Goal: Task Accomplishment & Management: Complete application form

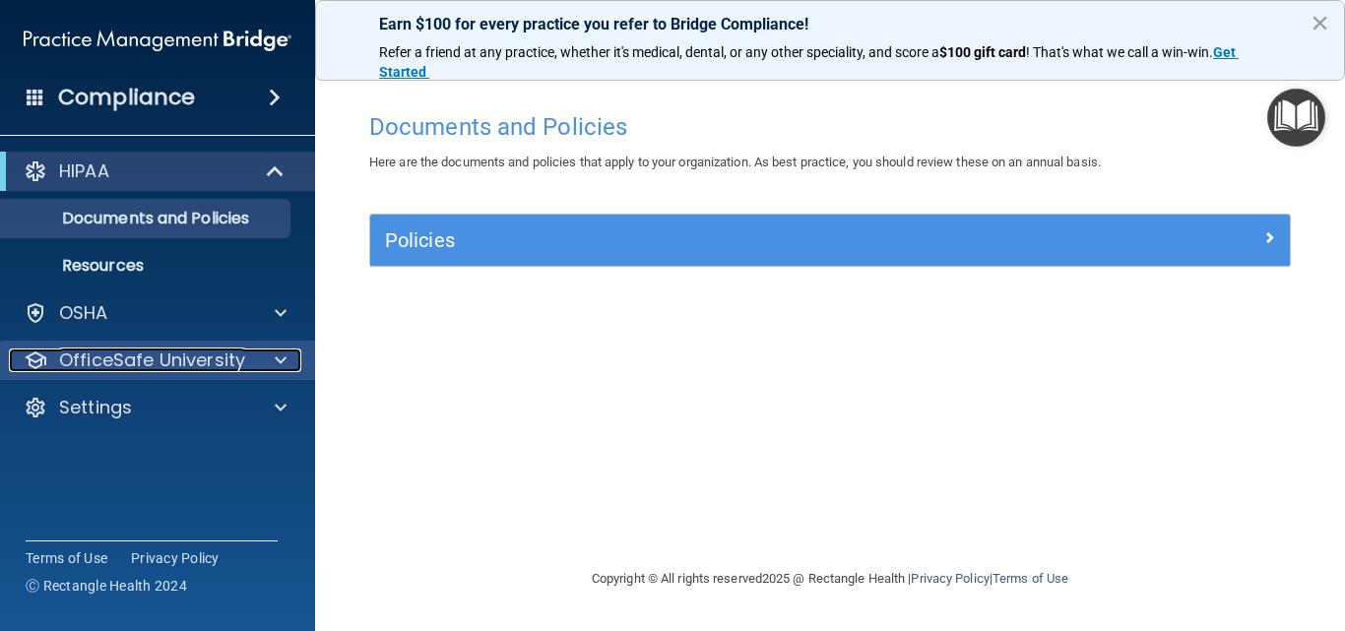
click at [216, 351] on p "OfficeSafe University" at bounding box center [152, 360] width 186 height 24
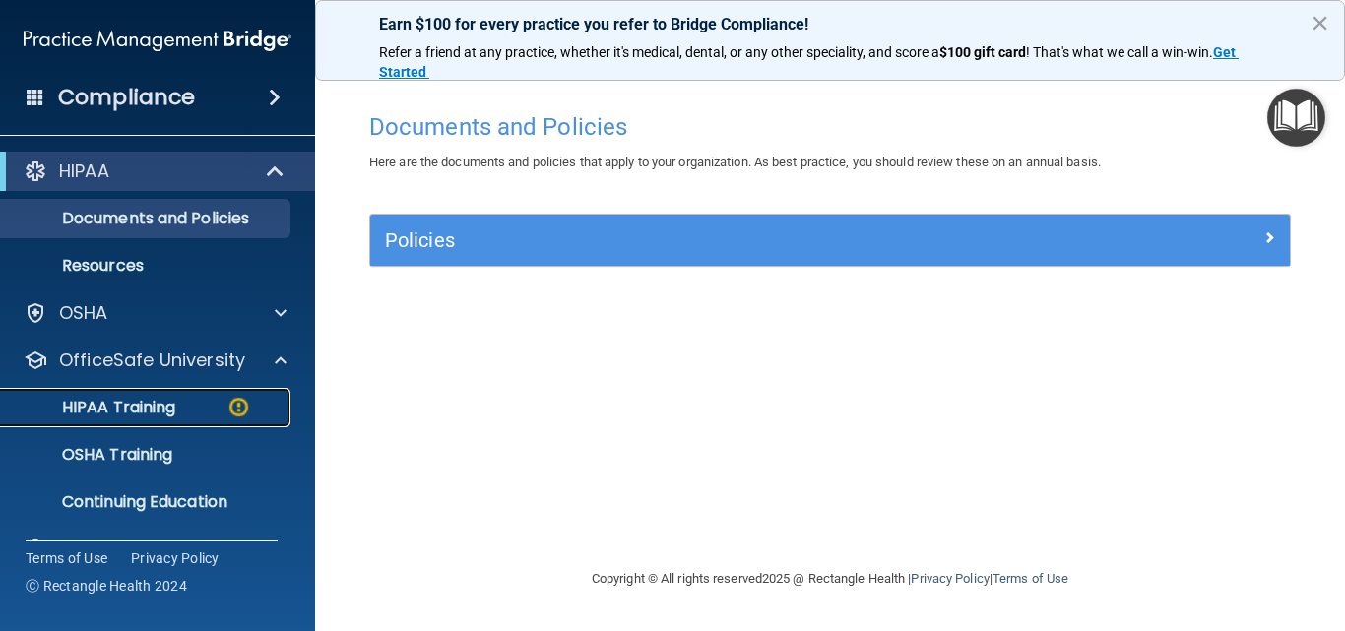
click at [232, 415] on img at bounding box center [238, 407] width 25 height 25
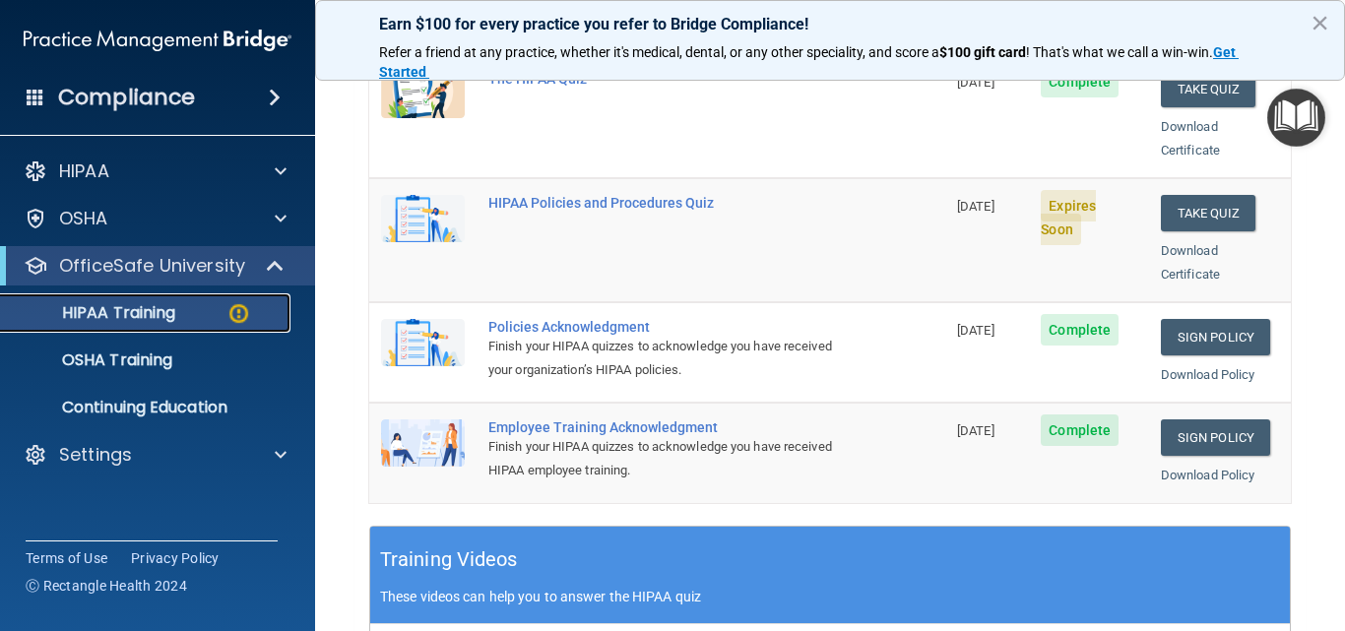
scroll to position [394, 0]
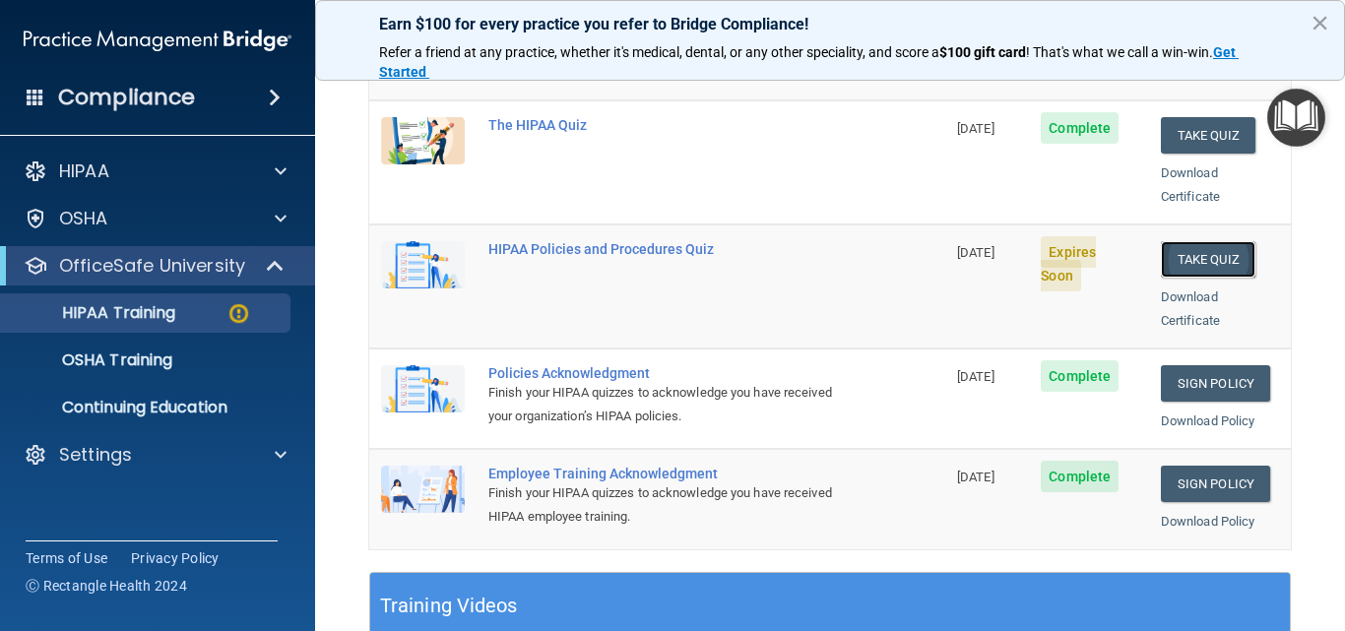
click at [1191, 241] on button "Take Quiz" at bounding box center [1208, 259] width 94 height 36
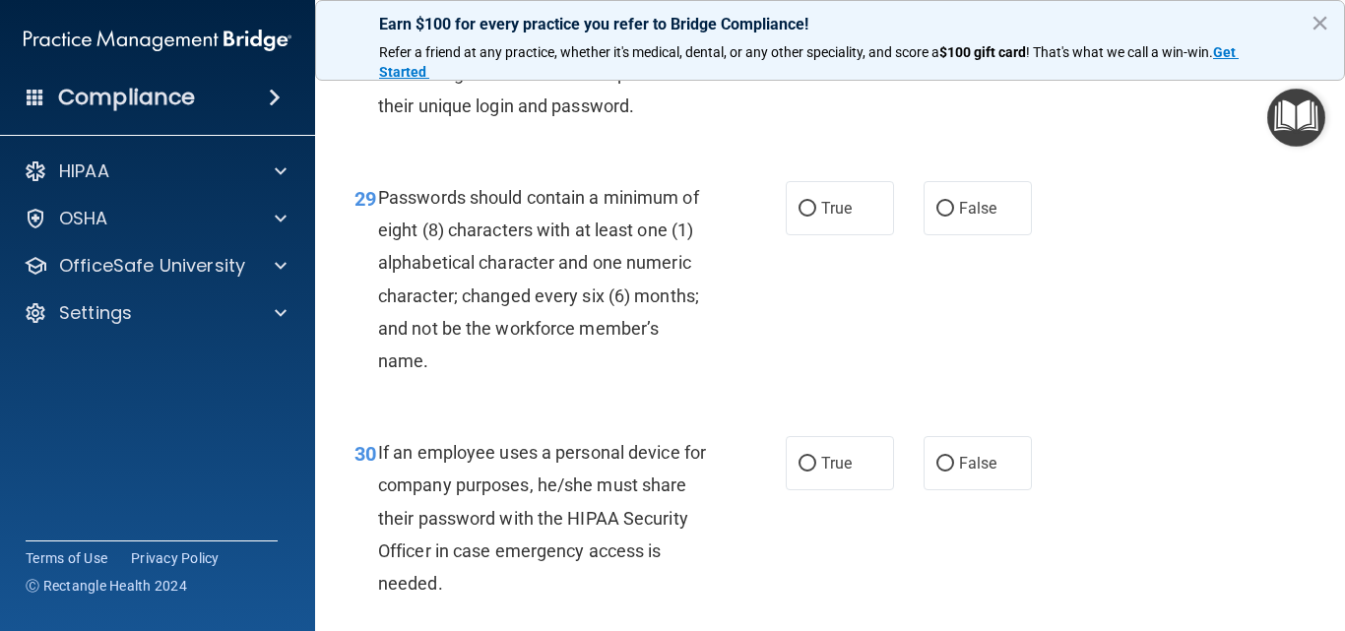
scroll to position [5847, 0]
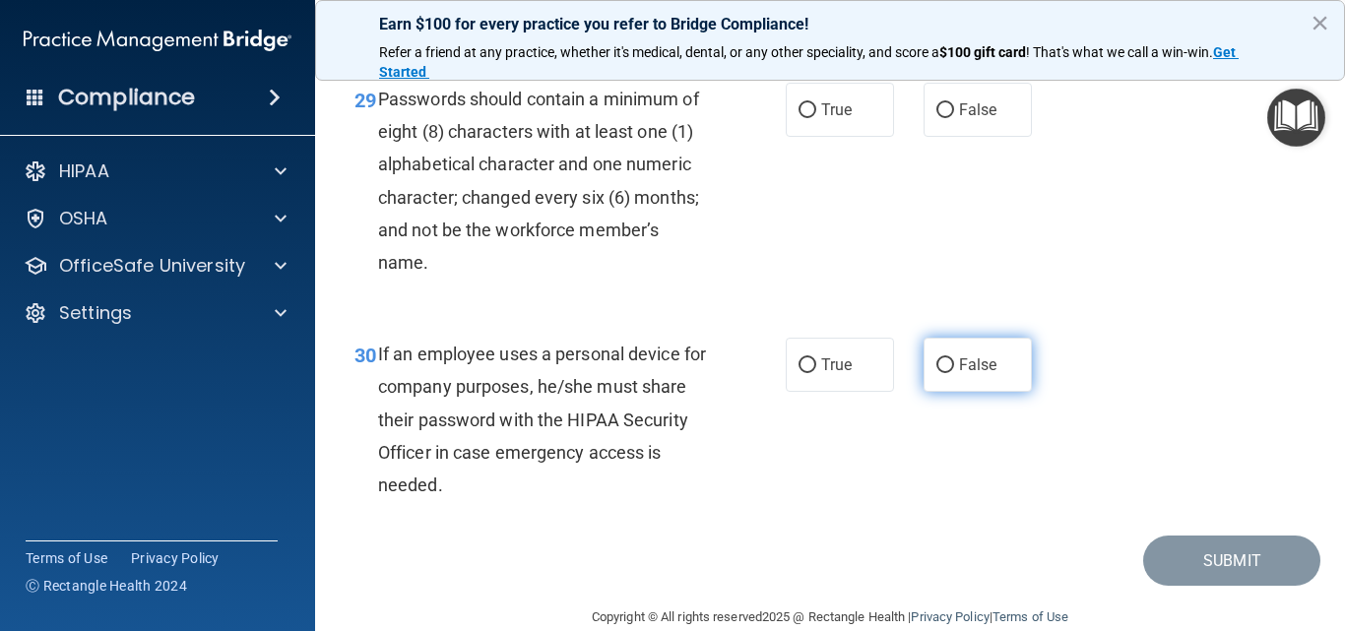
click at [936, 373] on input "False" at bounding box center [945, 365] width 18 height 15
radio input "true"
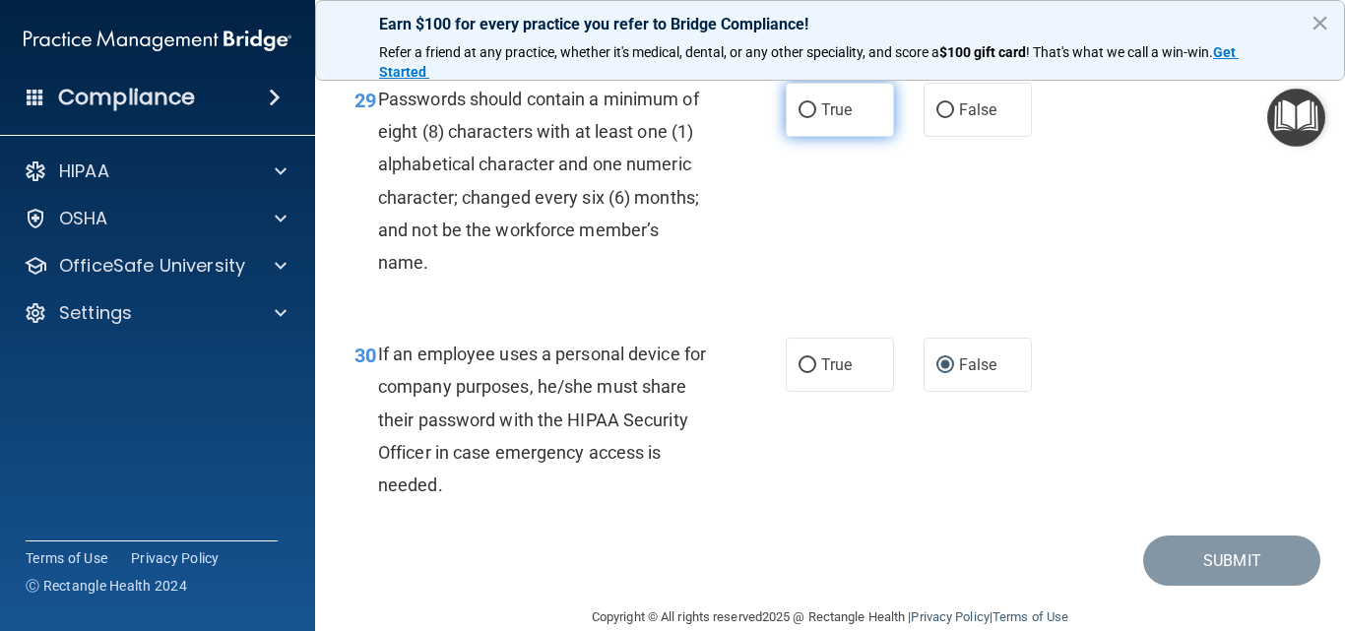
click at [798, 118] on input "True" at bounding box center [807, 110] width 18 height 15
radio input "true"
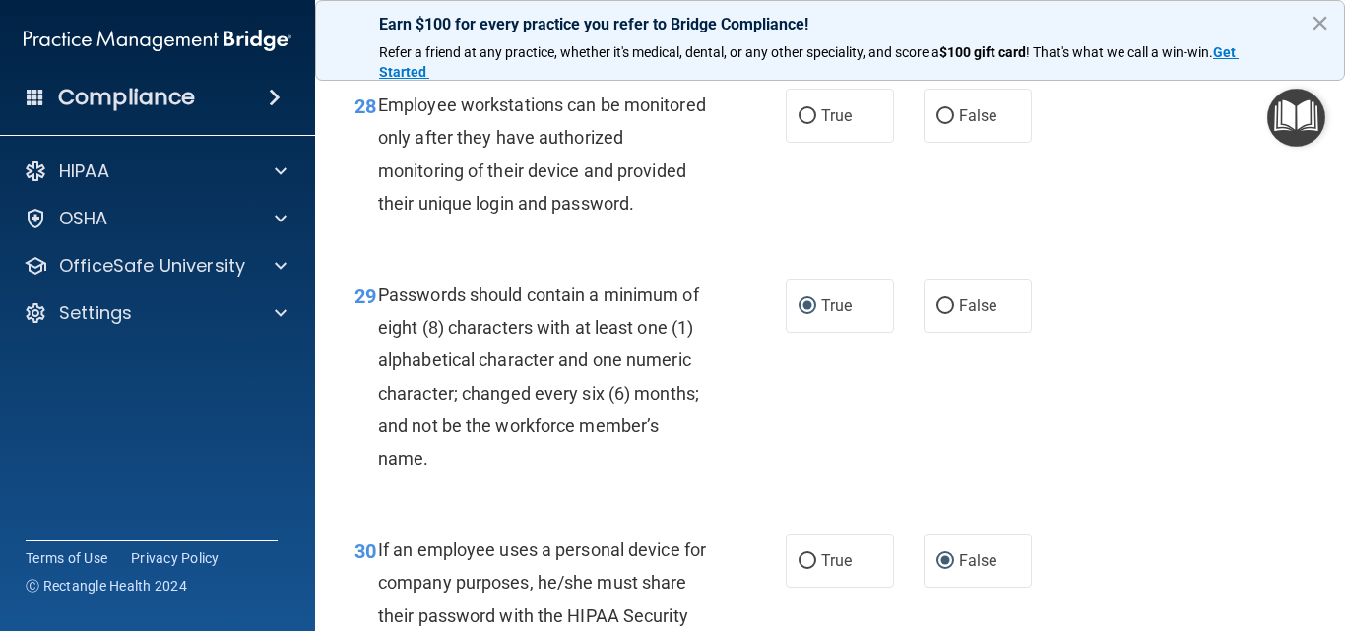
scroll to position [5650, 0]
click at [806, 125] on input "True" at bounding box center [807, 117] width 18 height 15
radio input "true"
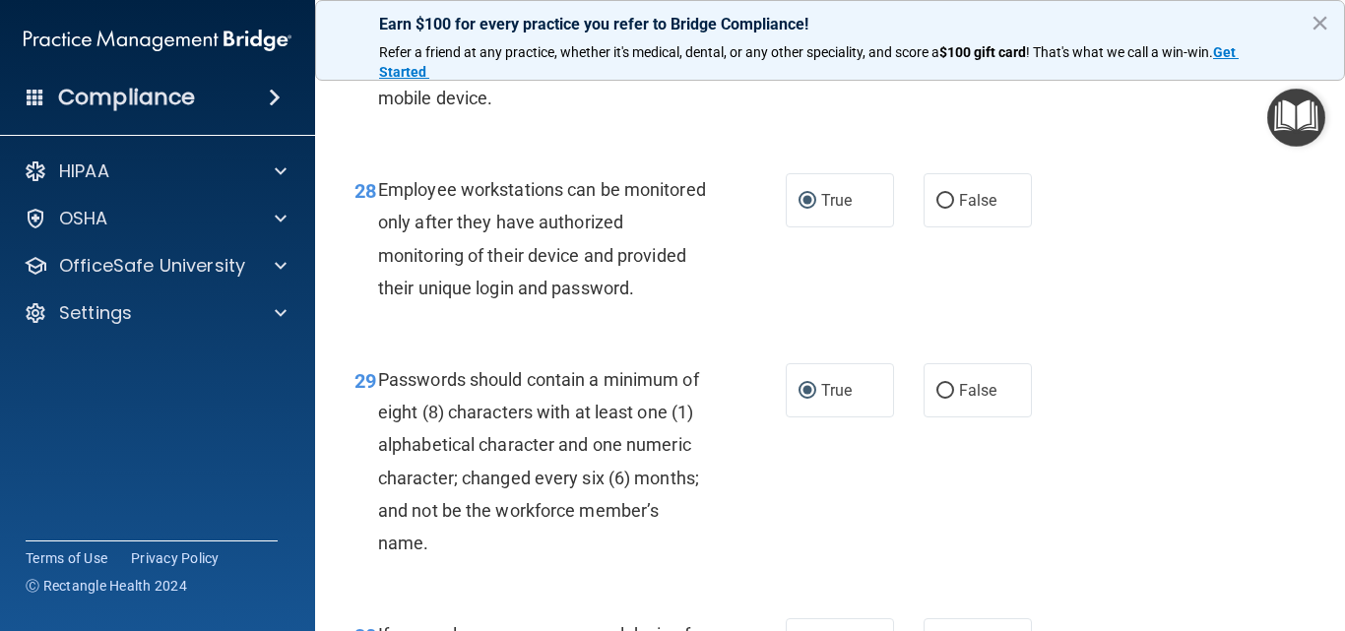
scroll to position [5453, 0]
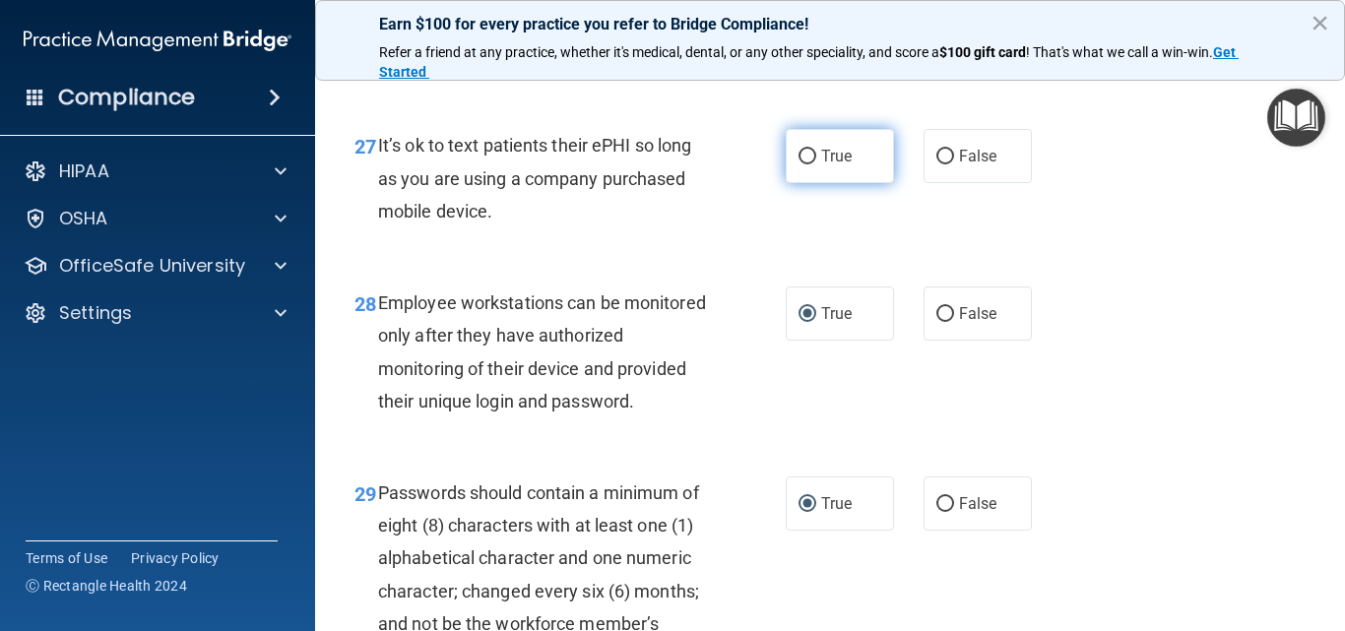
click at [800, 164] on input "True" at bounding box center [807, 157] width 18 height 15
radio input "true"
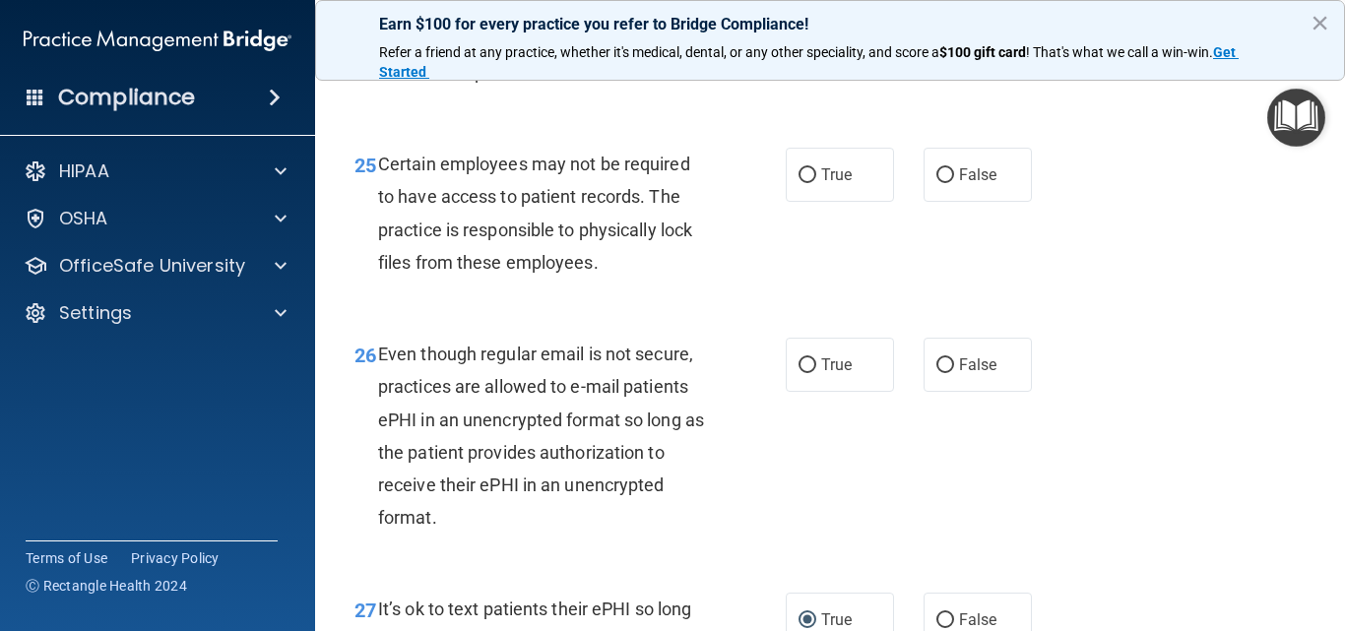
scroll to position [4961, 0]
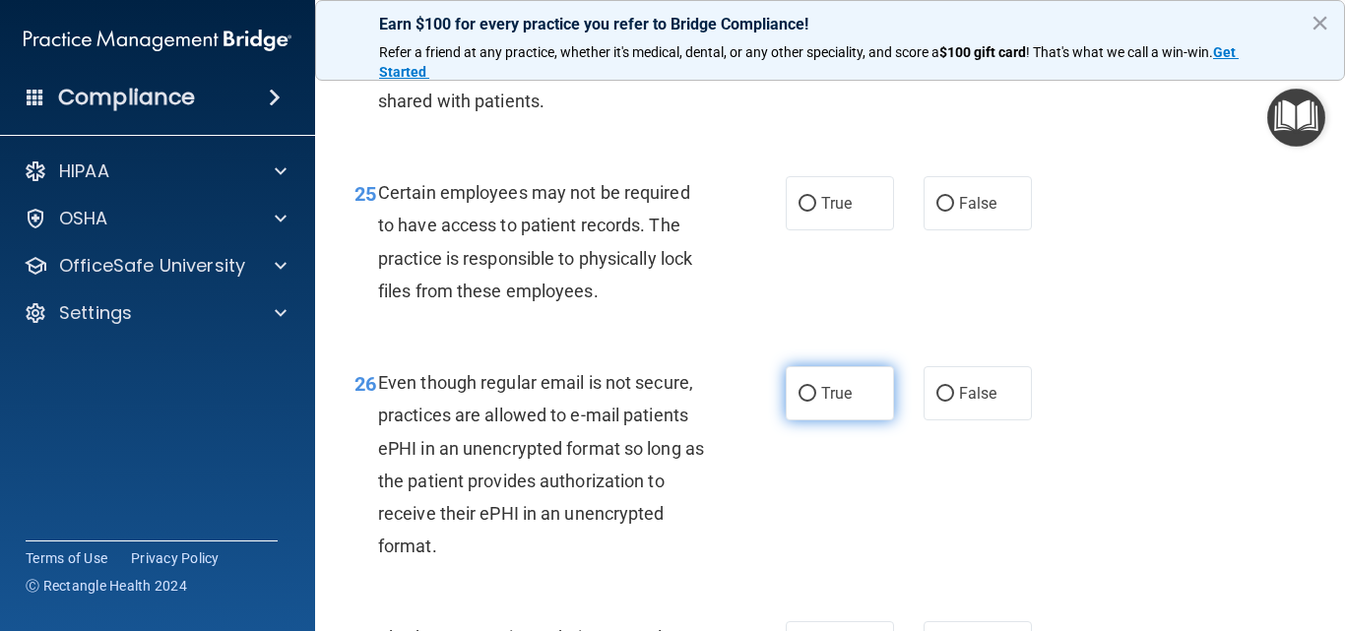
click at [801, 402] on input "True" at bounding box center [807, 394] width 18 height 15
radio input "true"
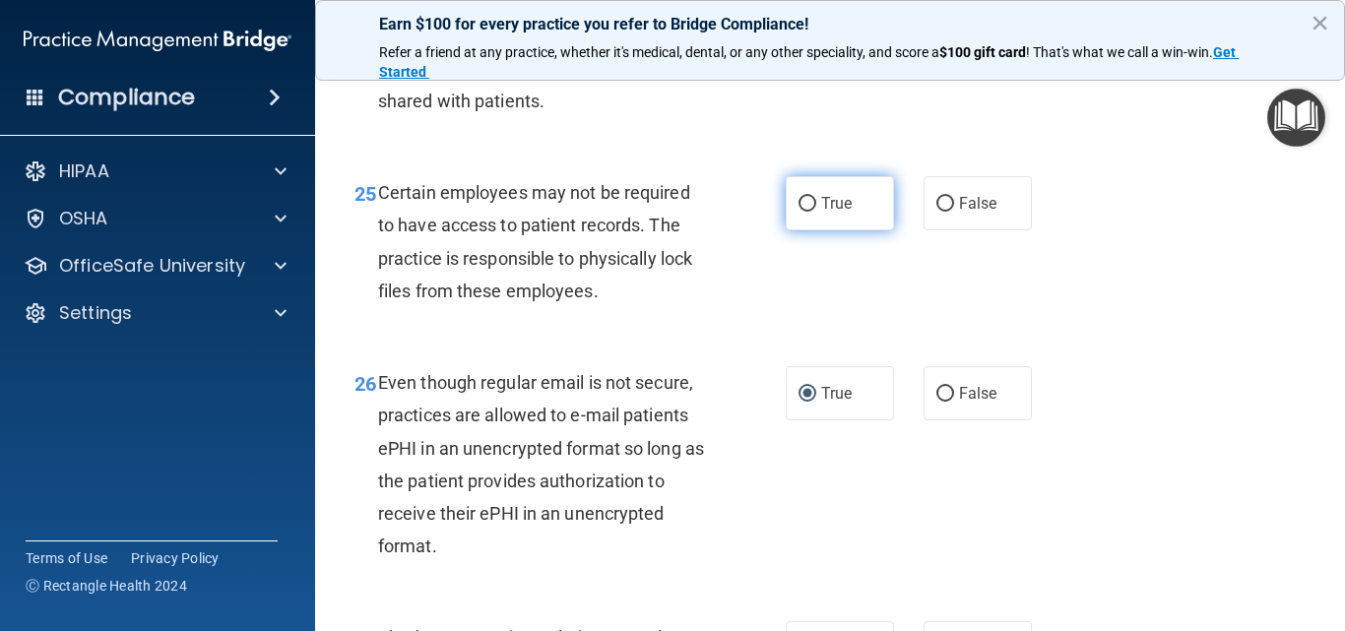
click at [798, 212] on input "True" at bounding box center [807, 204] width 18 height 15
radio input "true"
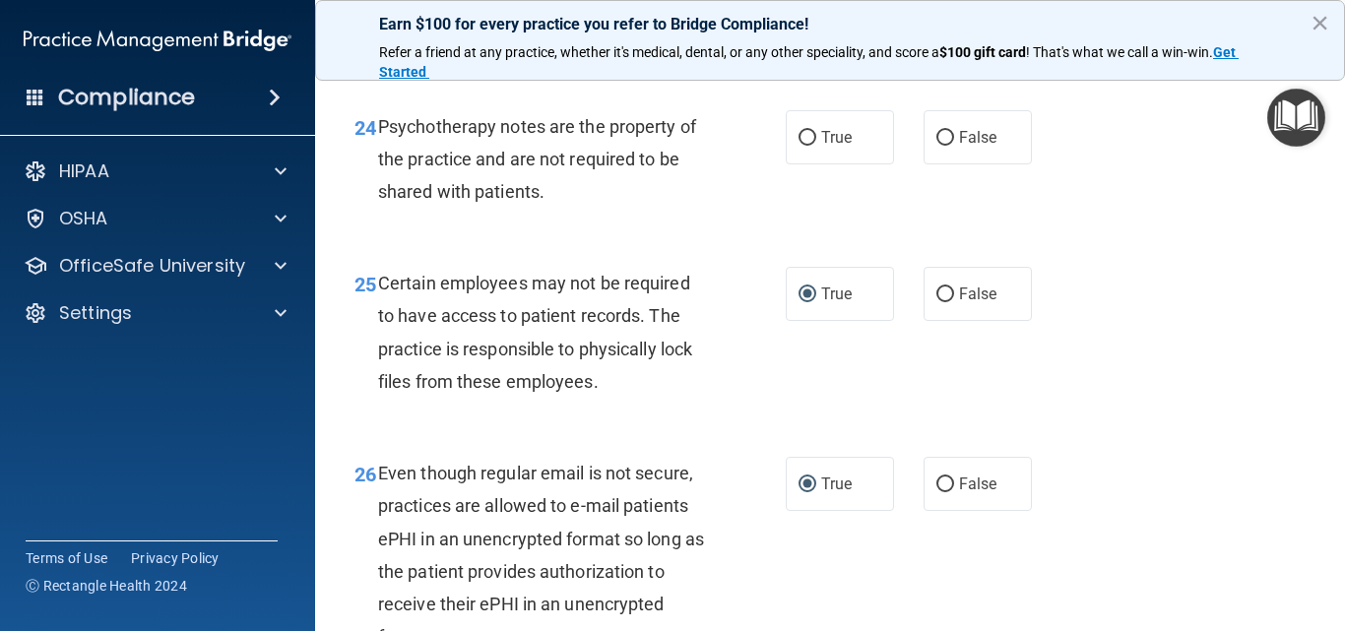
scroll to position [4764, 0]
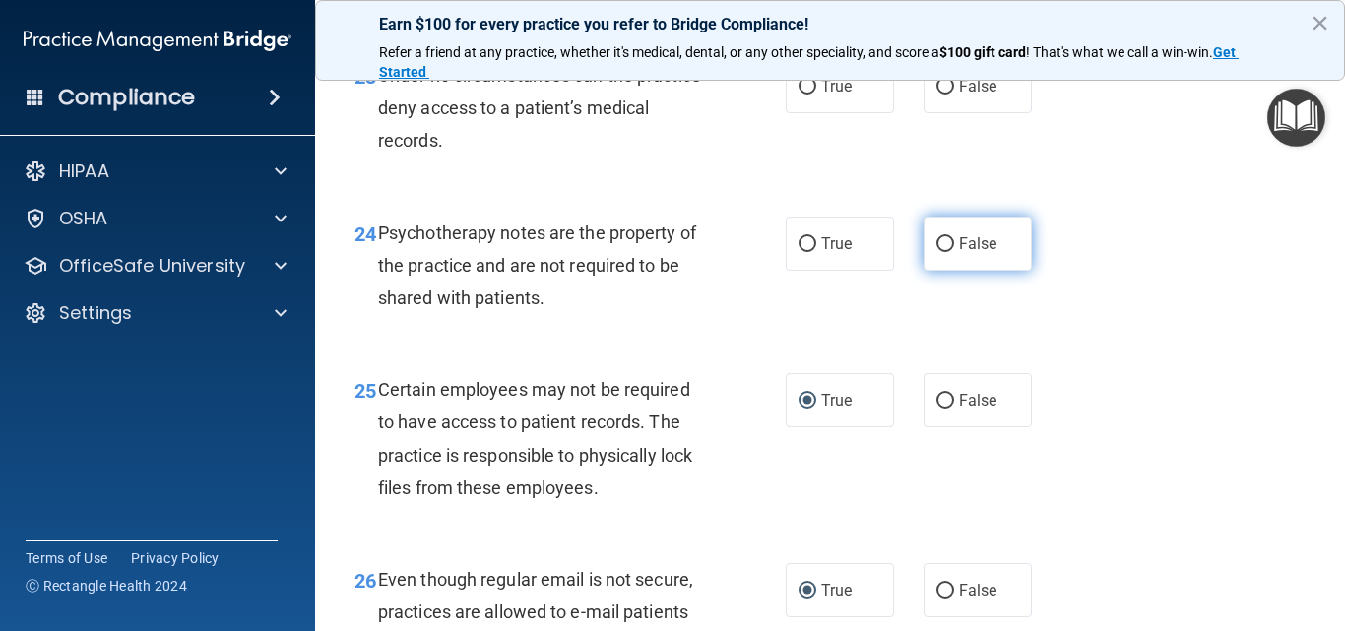
click at [936, 252] on input "False" at bounding box center [945, 244] width 18 height 15
radio input "true"
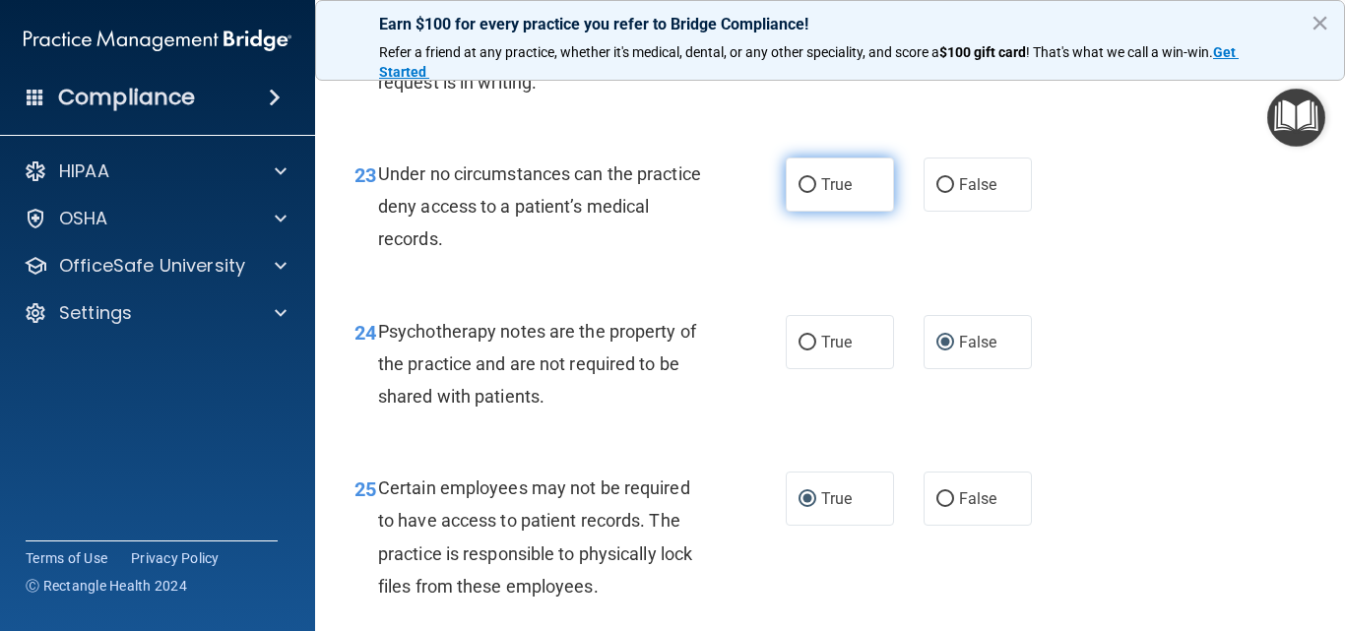
click at [798, 193] on input "True" at bounding box center [807, 185] width 18 height 15
radio input "true"
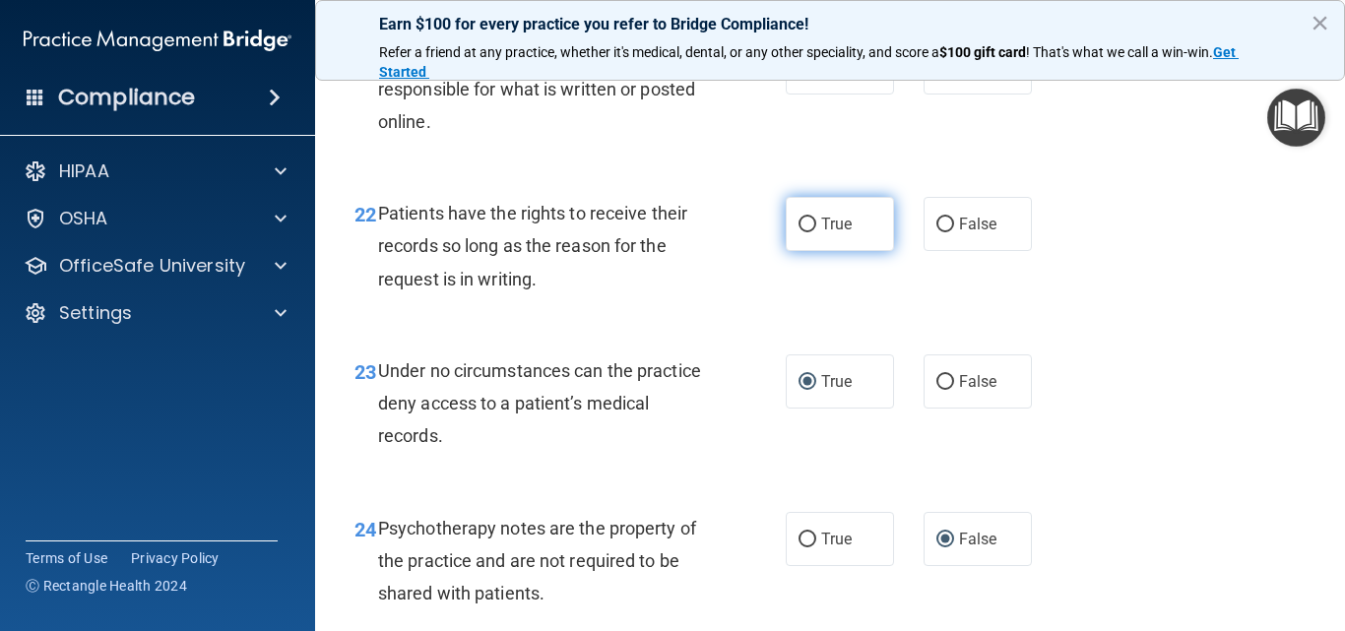
click at [802, 232] on input "True" at bounding box center [807, 225] width 18 height 15
radio input "true"
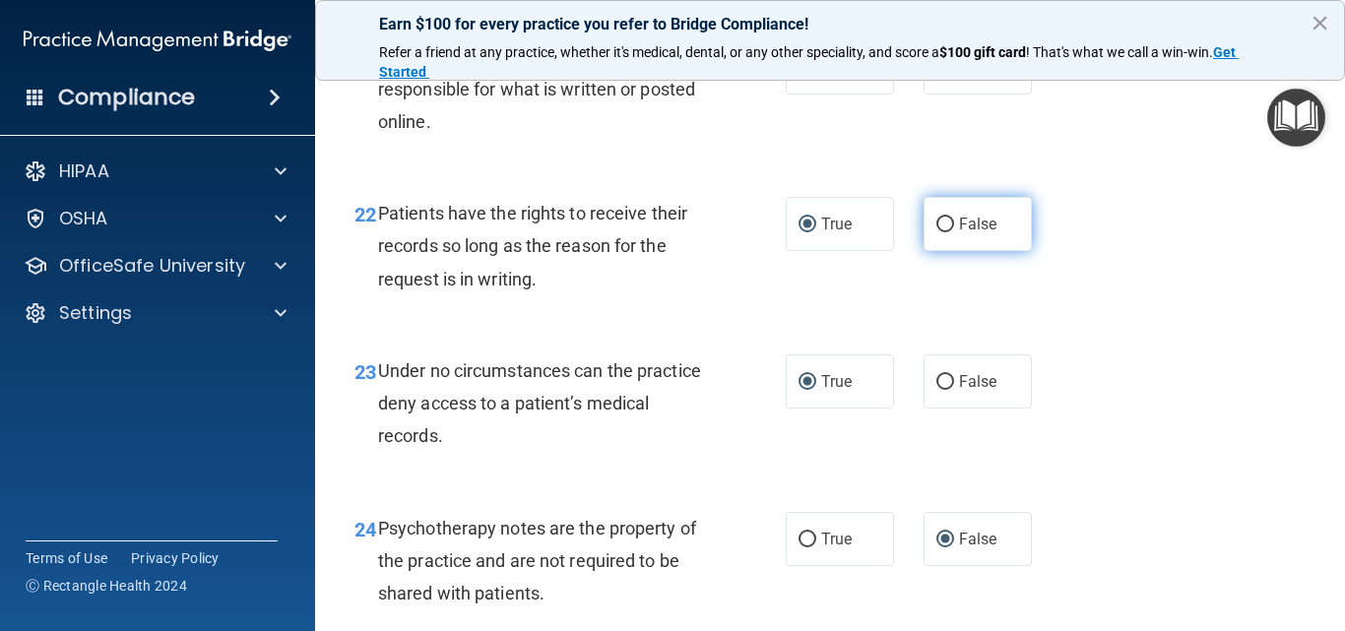
click at [937, 232] on input "False" at bounding box center [945, 225] width 18 height 15
radio input "true"
radio input "false"
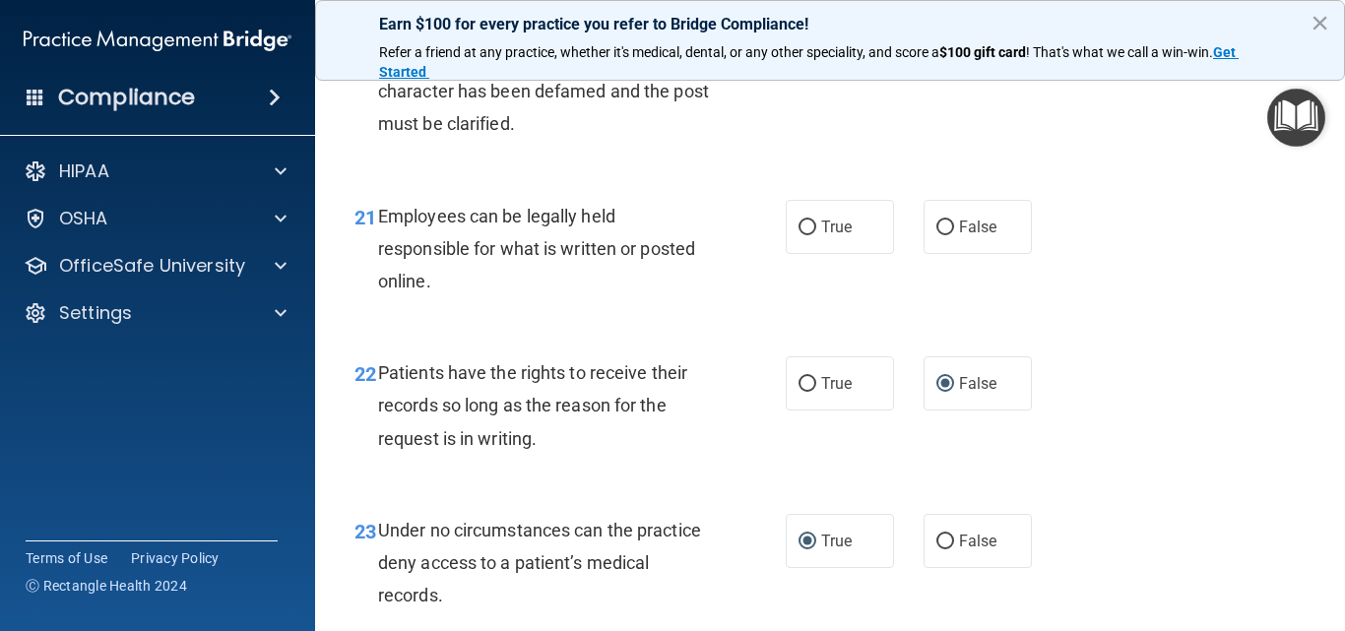
scroll to position [4272, 0]
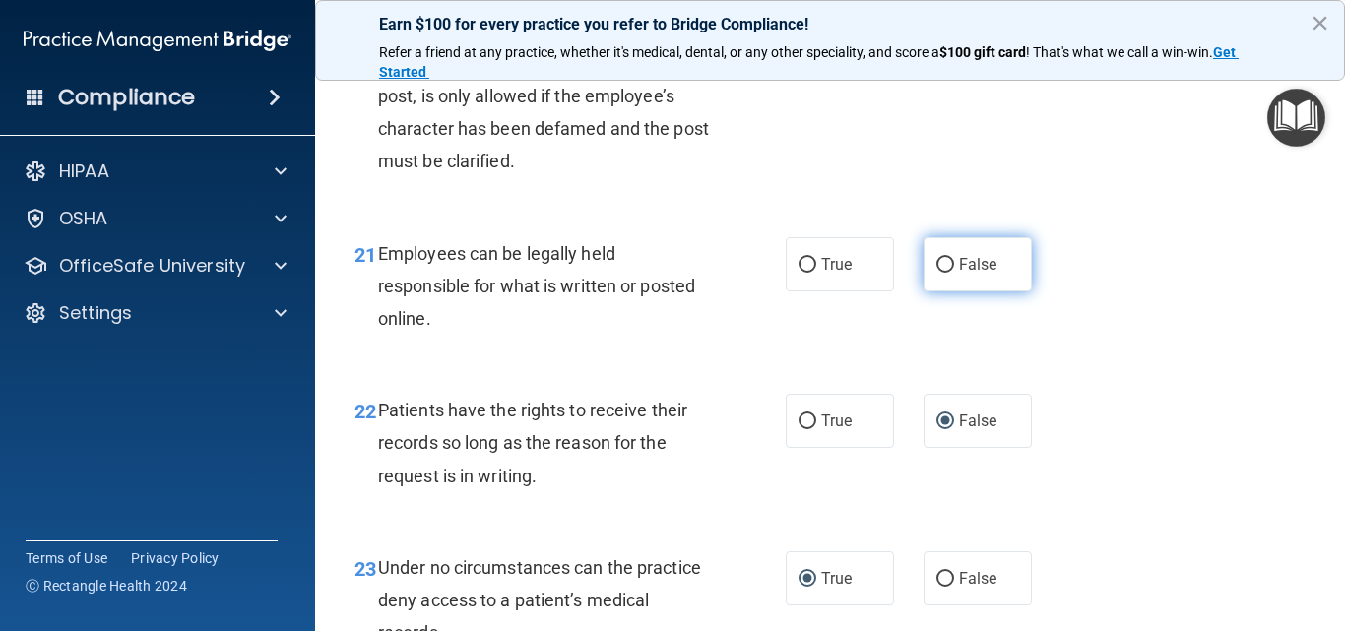
click at [936, 273] on input "False" at bounding box center [945, 265] width 18 height 15
radio input "true"
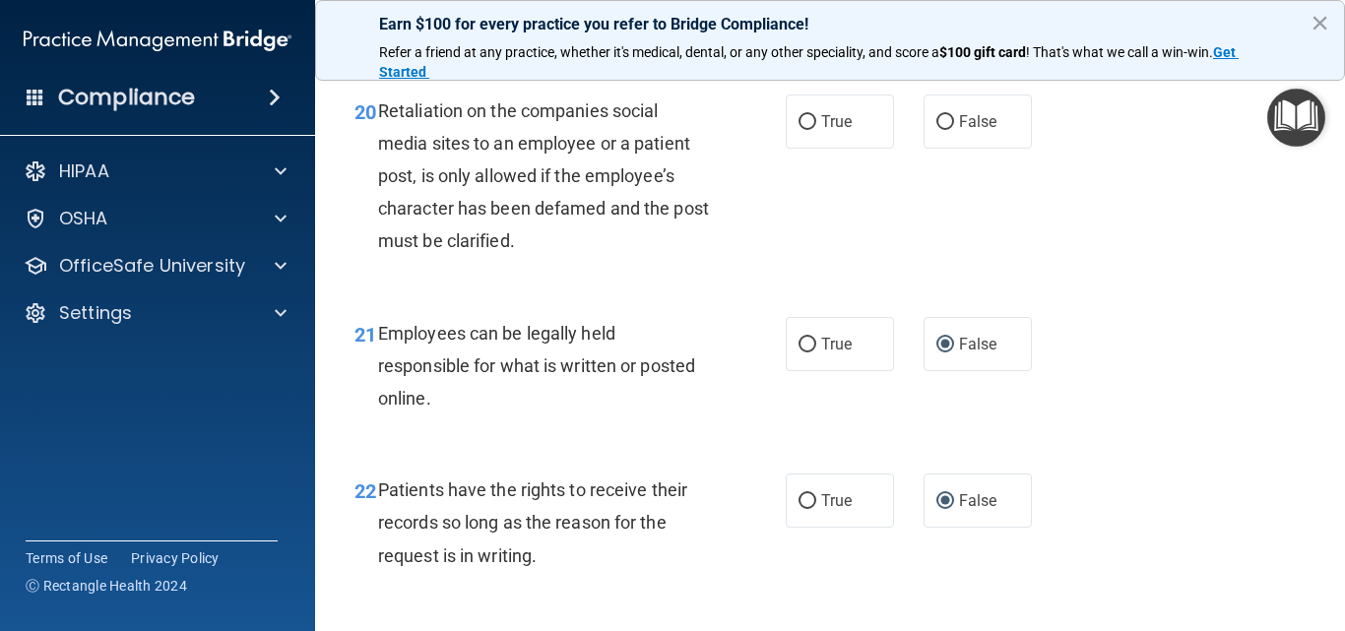
scroll to position [4075, 0]
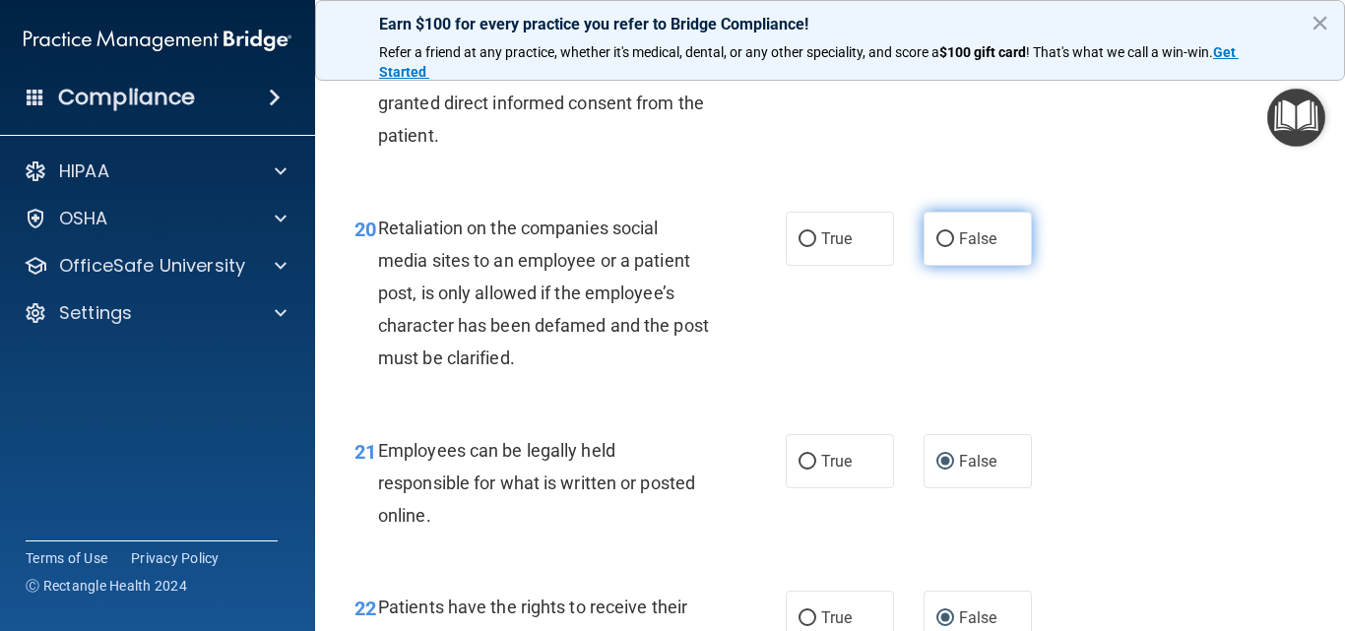
click at [936, 247] on input "False" at bounding box center [945, 239] width 18 height 15
radio input "true"
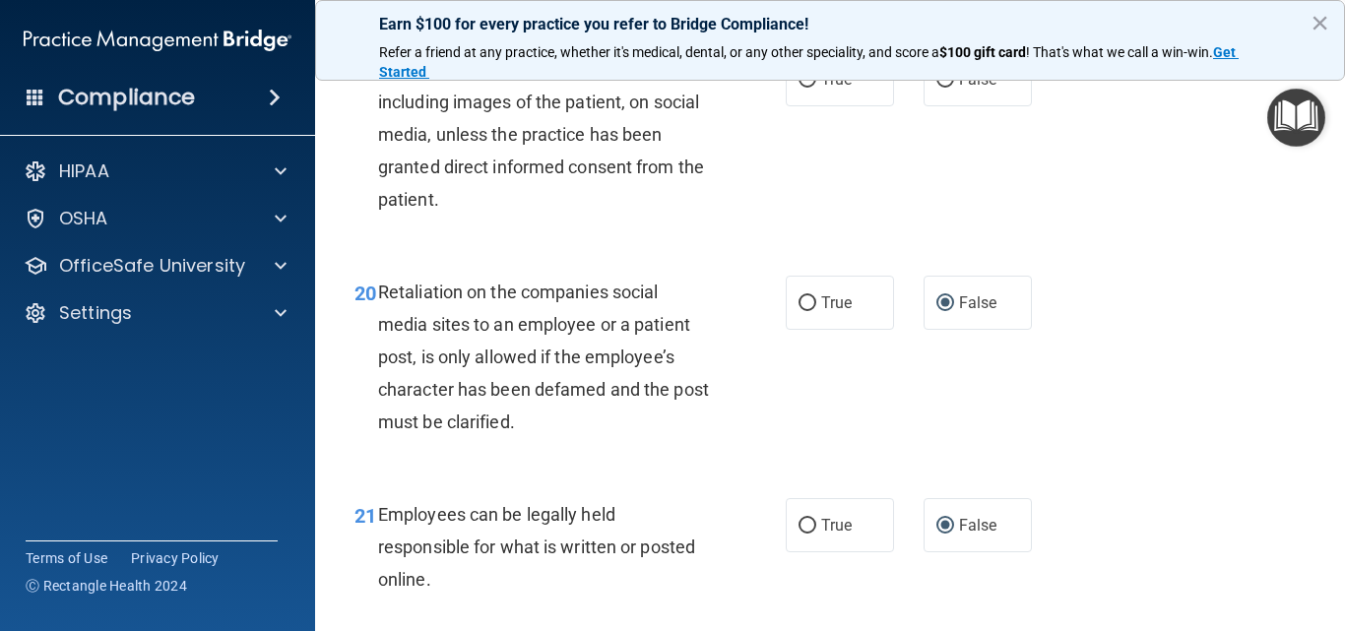
scroll to position [3977, 0]
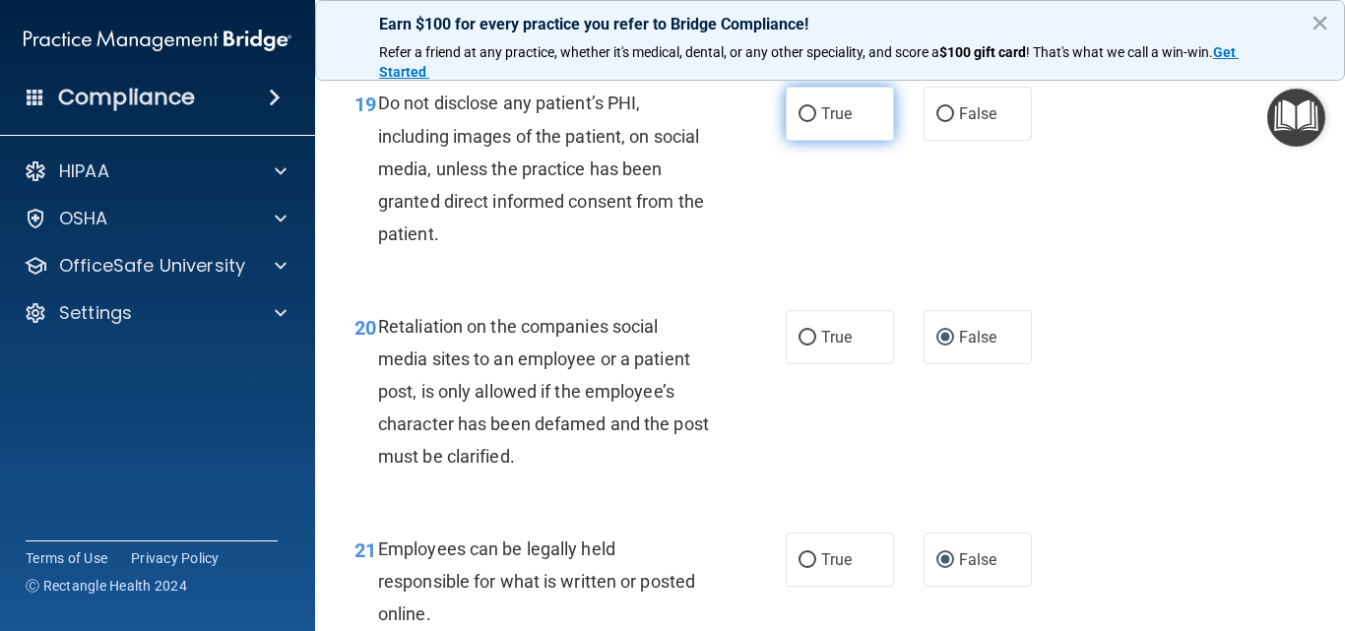
click at [800, 122] on input "True" at bounding box center [807, 114] width 18 height 15
radio input "true"
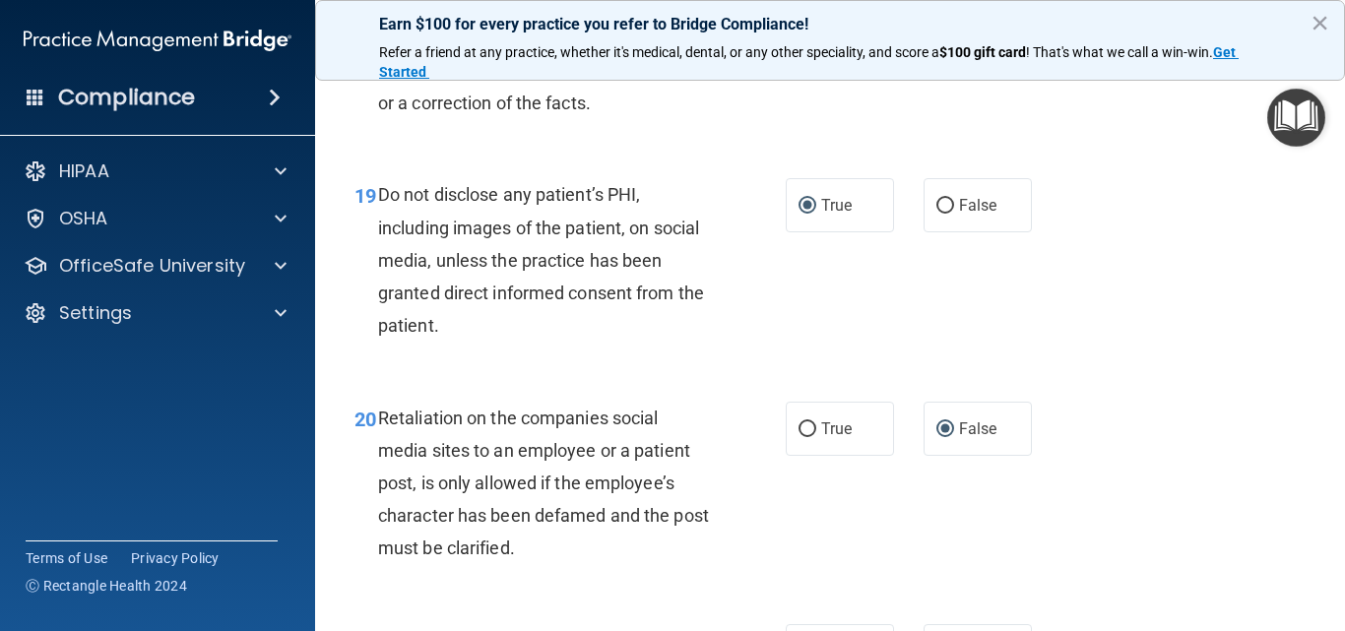
scroll to position [3682, 0]
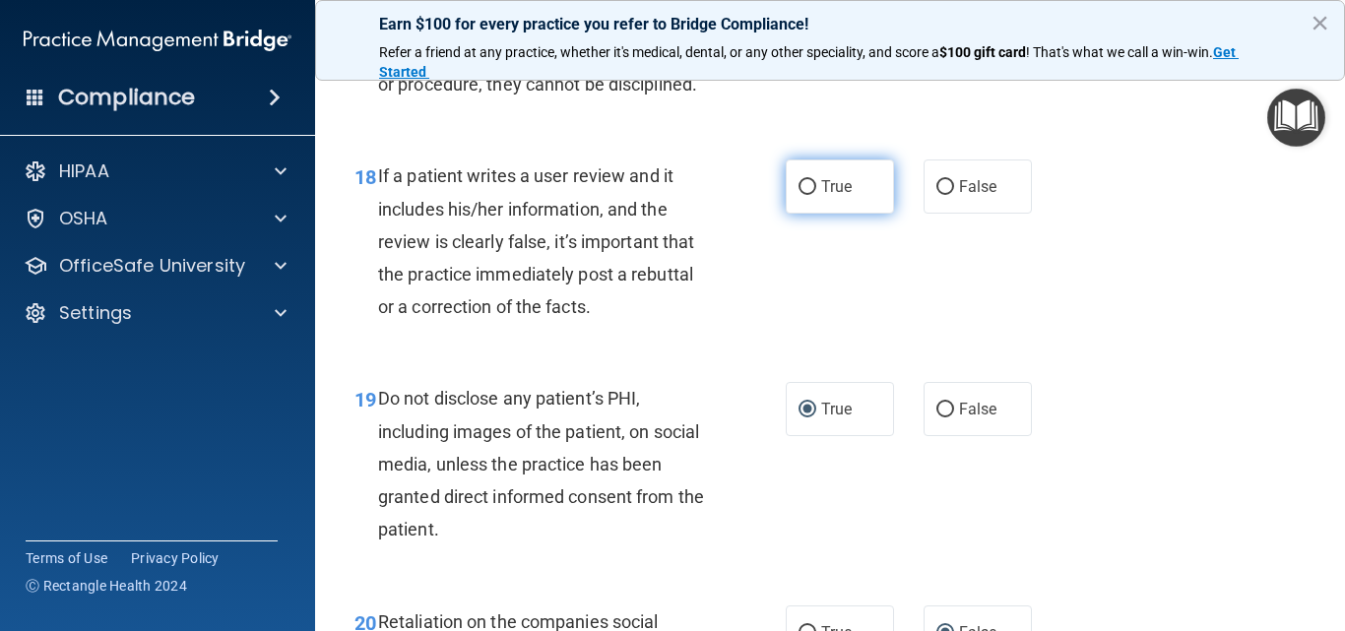
click at [802, 195] on input "True" at bounding box center [807, 187] width 18 height 15
radio input "true"
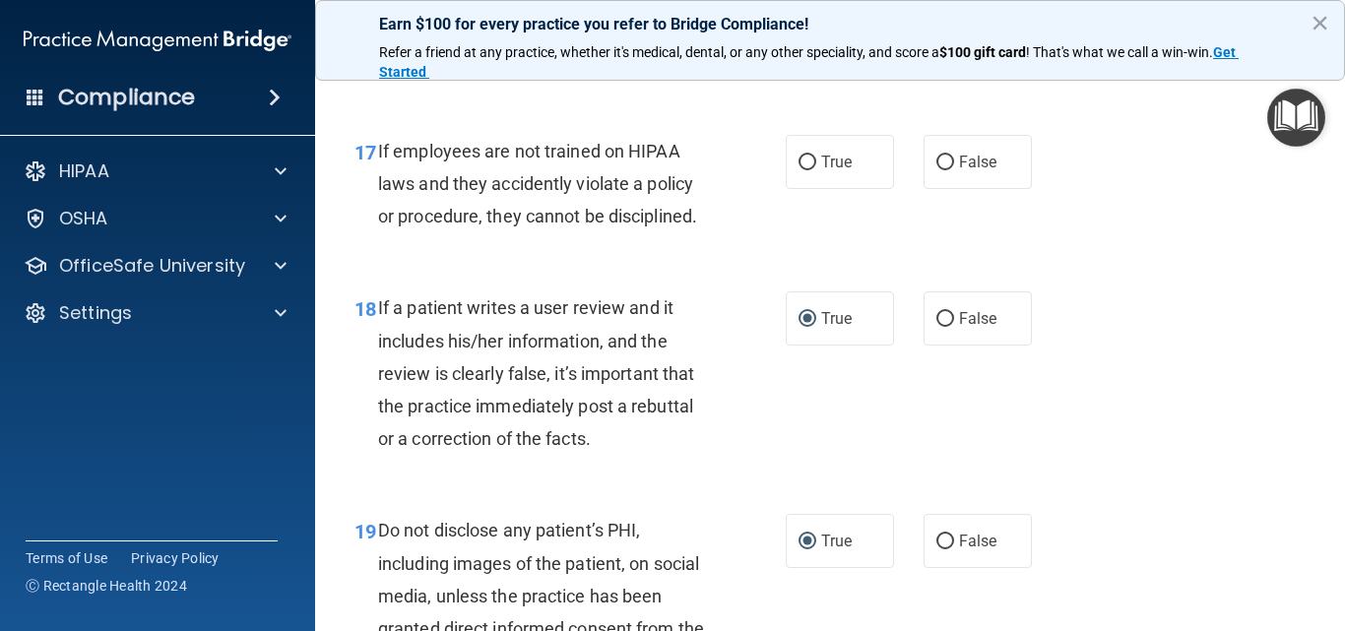
scroll to position [3386, 0]
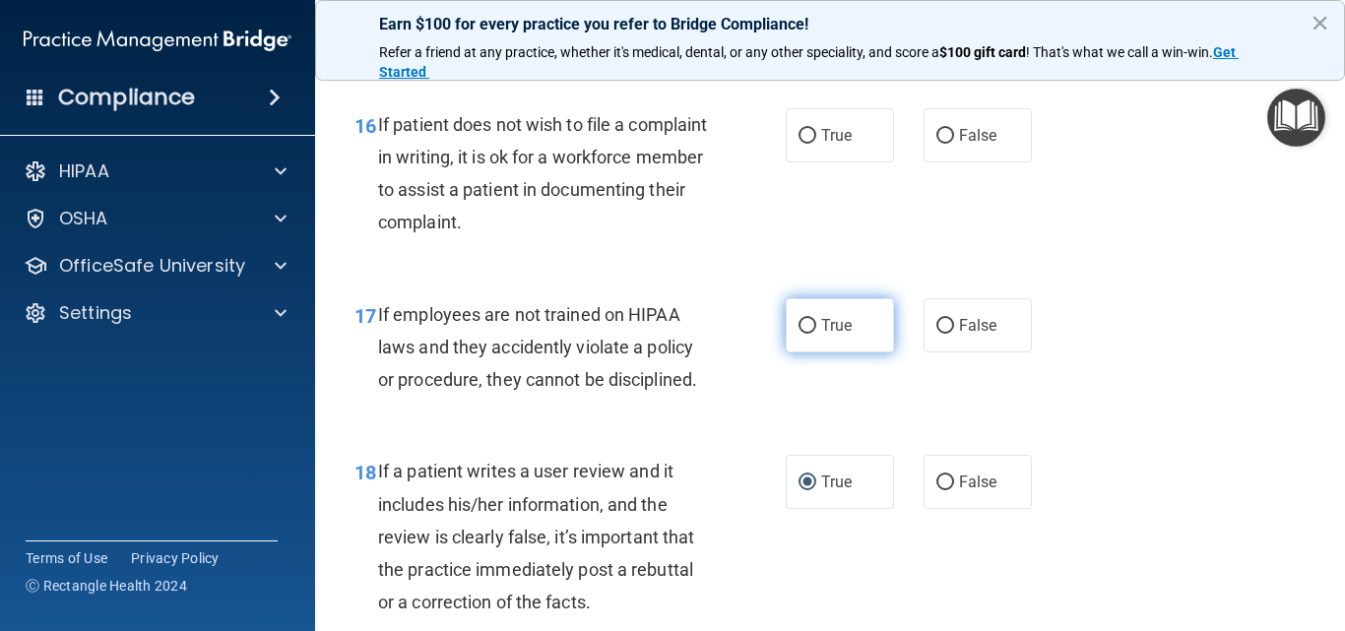
click at [801, 334] on input "True" at bounding box center [807, 326] width 18 height 15
radio input "true"
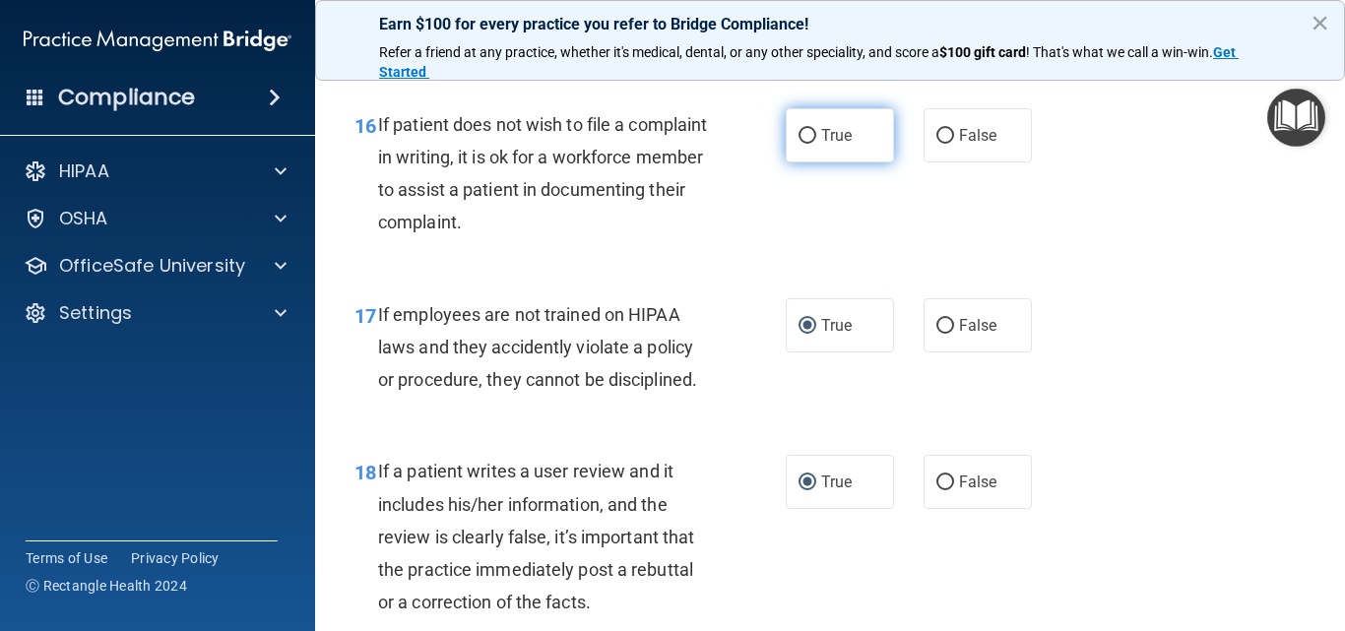
click at [803, 144] on input "True" at bounding box center [807, 136] width 18 height 15
radio input "true"
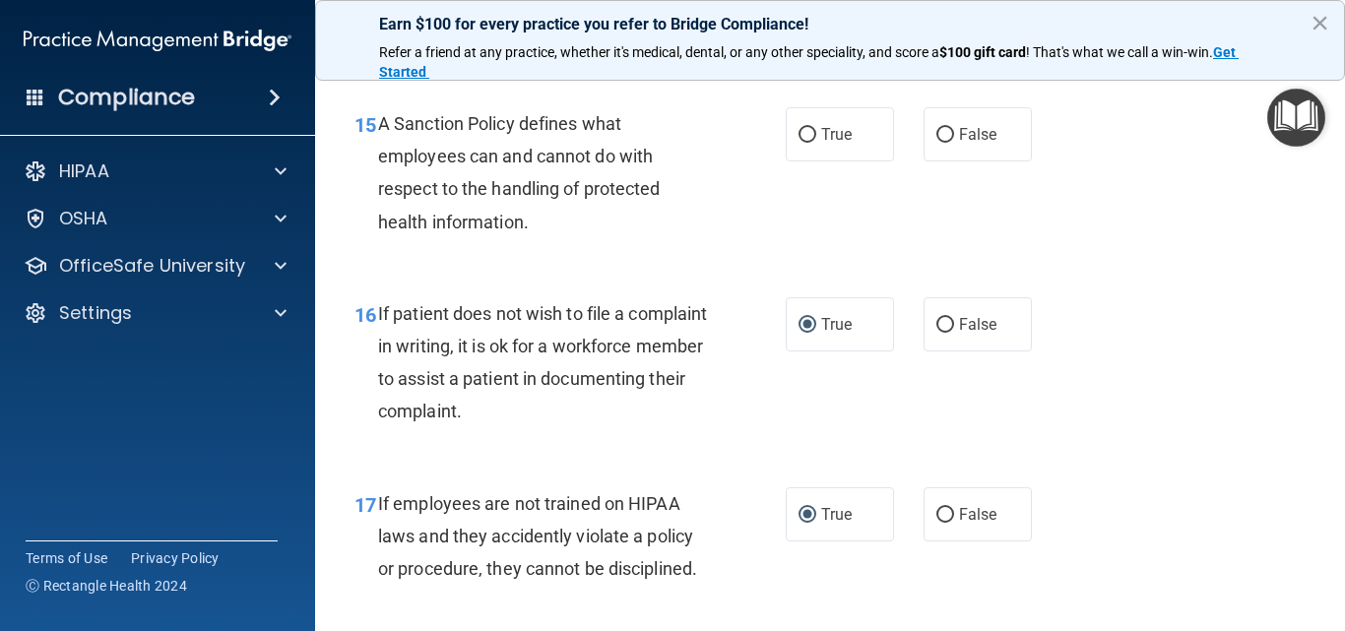
scroll to position [3189, 0]
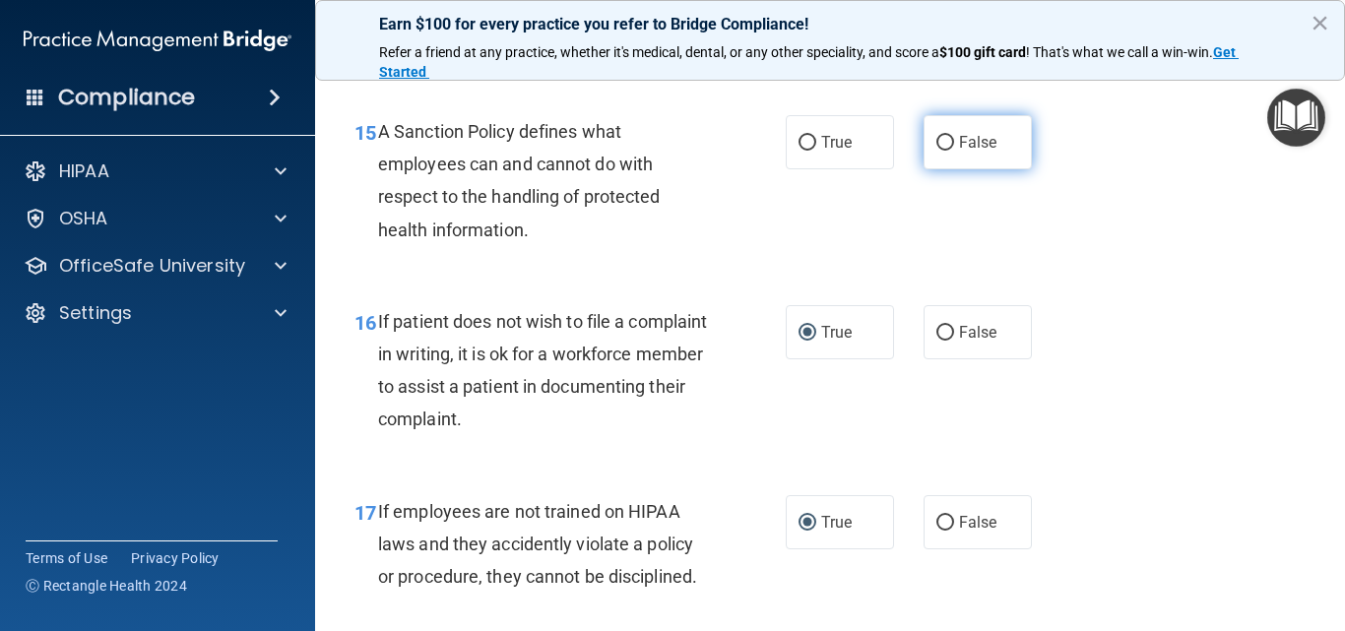
click at [936, 151] on input "False" at bounding box center [945, 143] width 18 height 15
radio input "true"
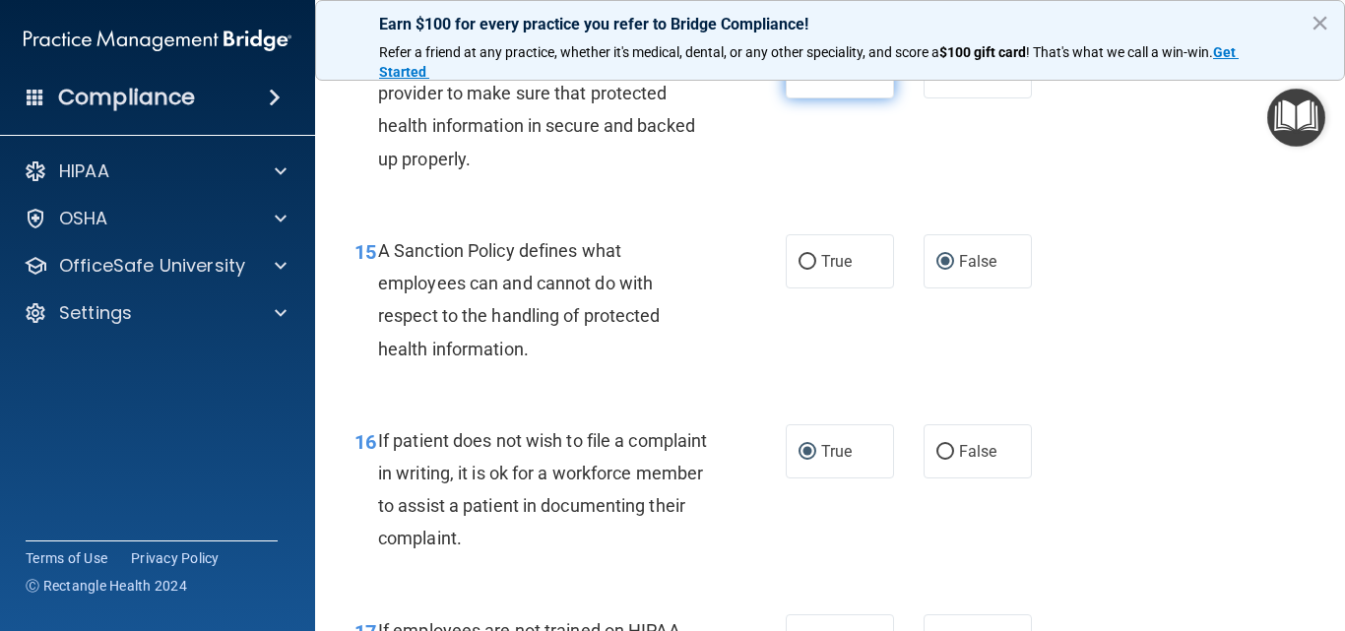
scroll to position [2894, 0]
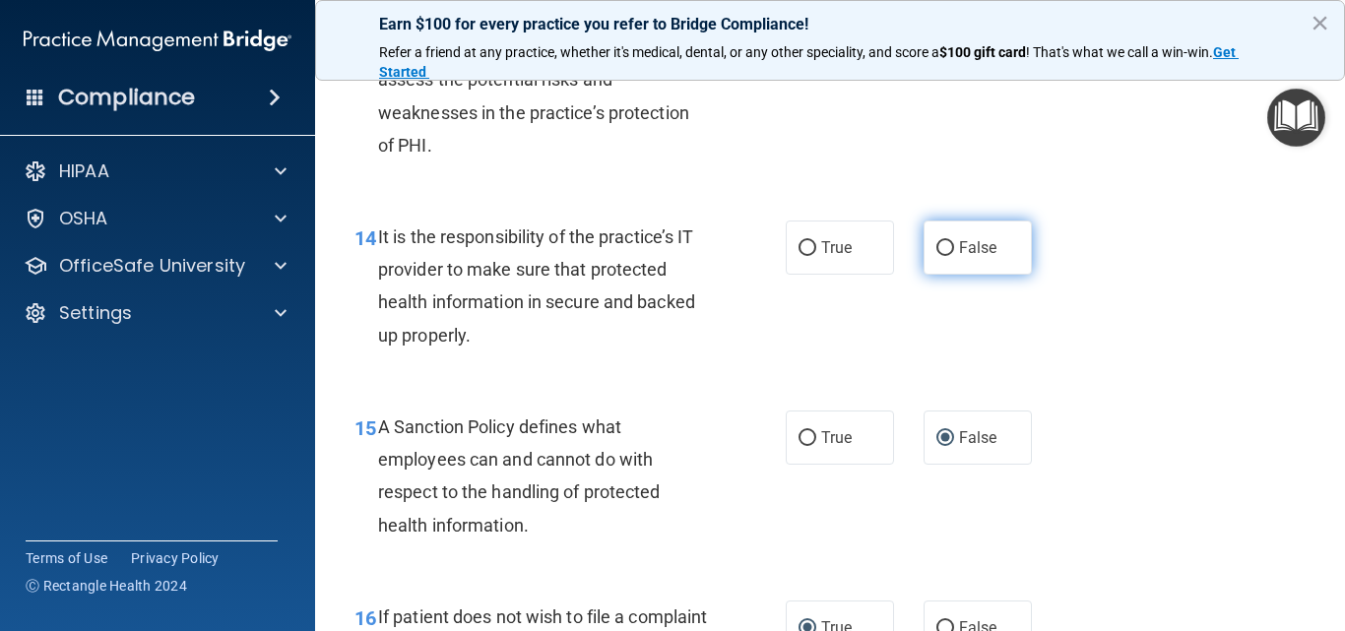
click at [938, 256] on input "False" at bounding box center [945, 248] width 18 height 15
radio input "true"
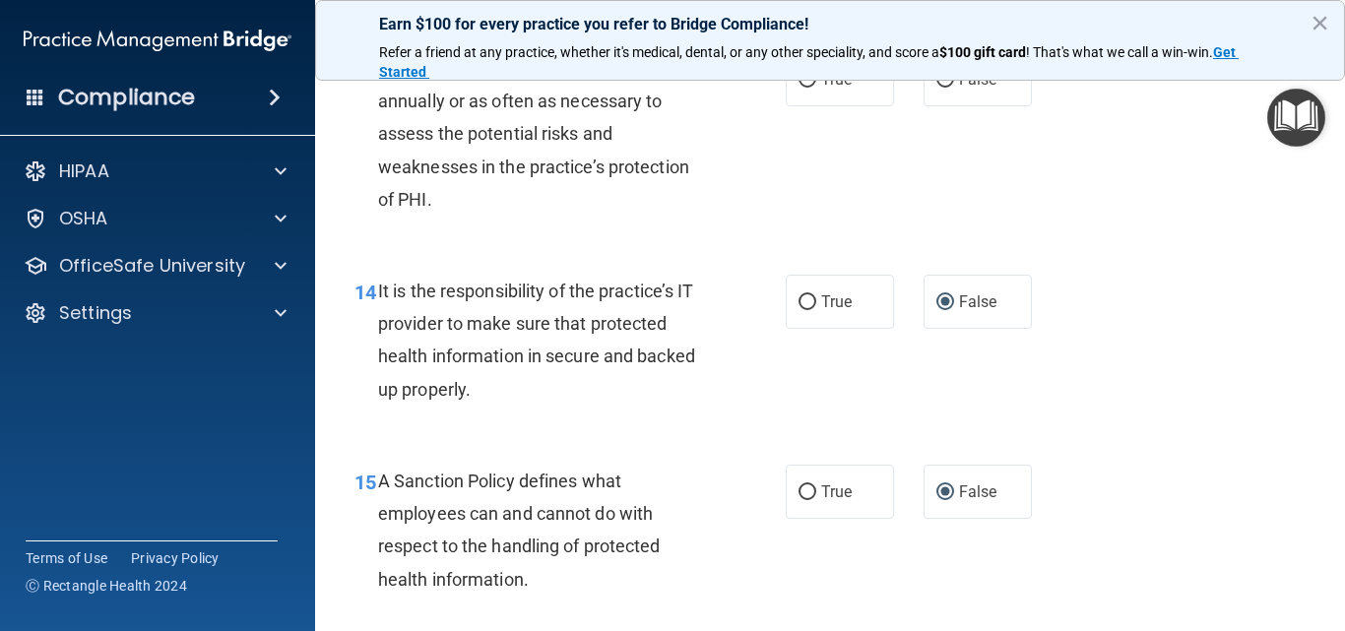
scroll to position [2697, 0]
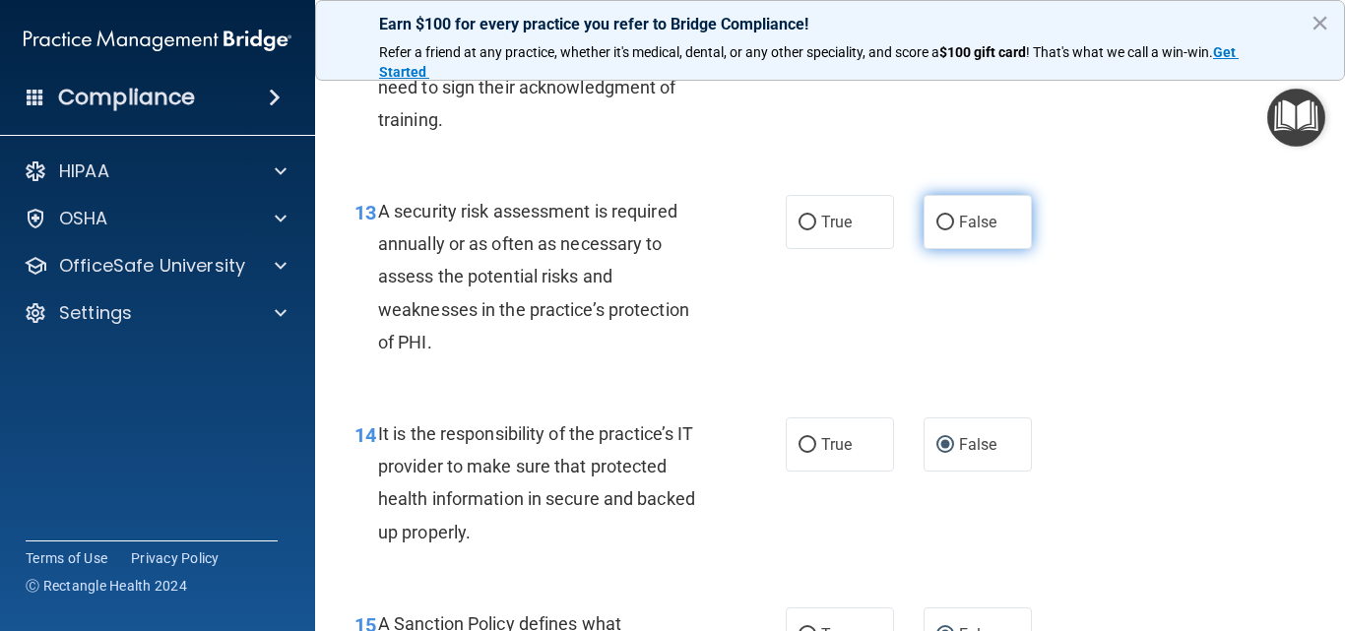
click at [938, 230] on input "False" at bounding box center [945, 223] width 18 height 15
radio input "true"
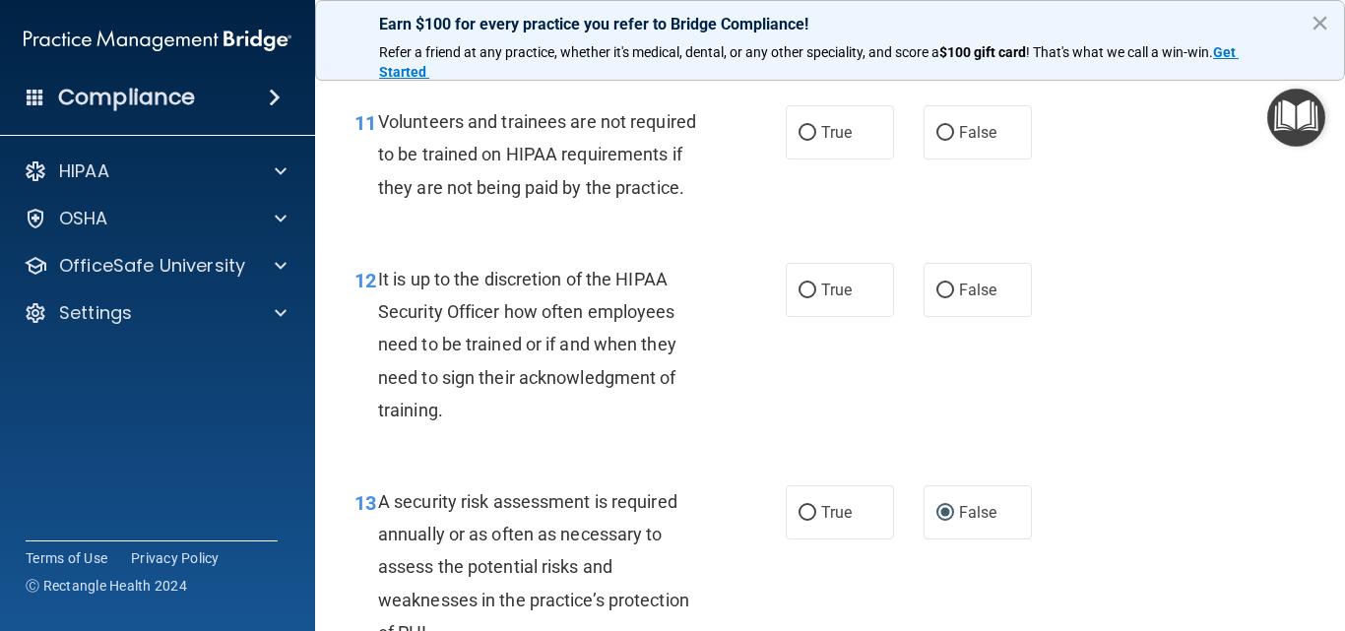
scroll to position [2402, 0]
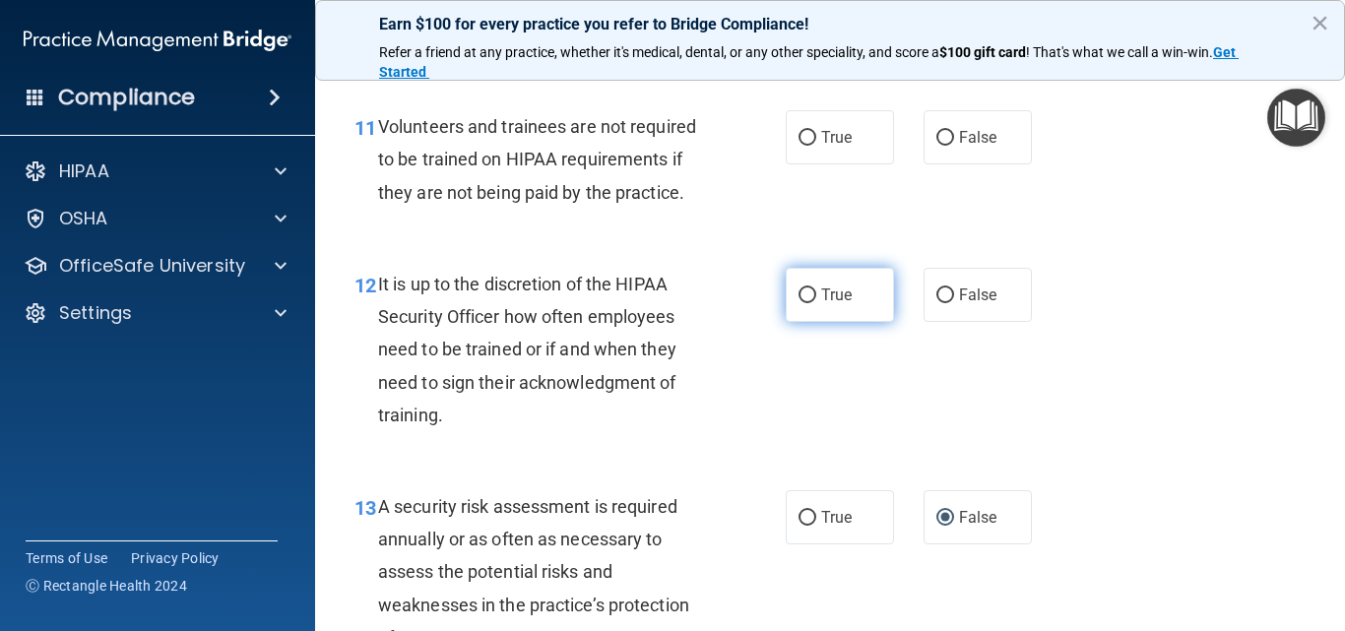
click at [798, 303] on input "True" at bounding box center [807, 295] width 18 height 15
radio input "true"
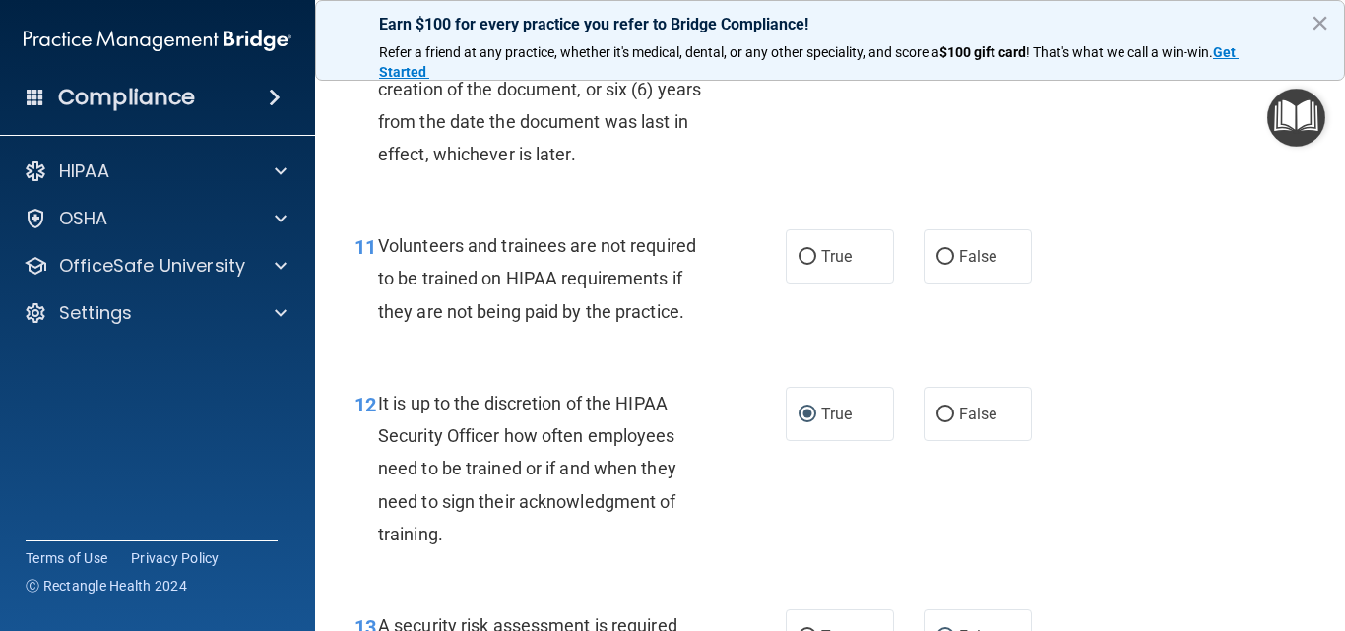
scroll to position [2107, 0]
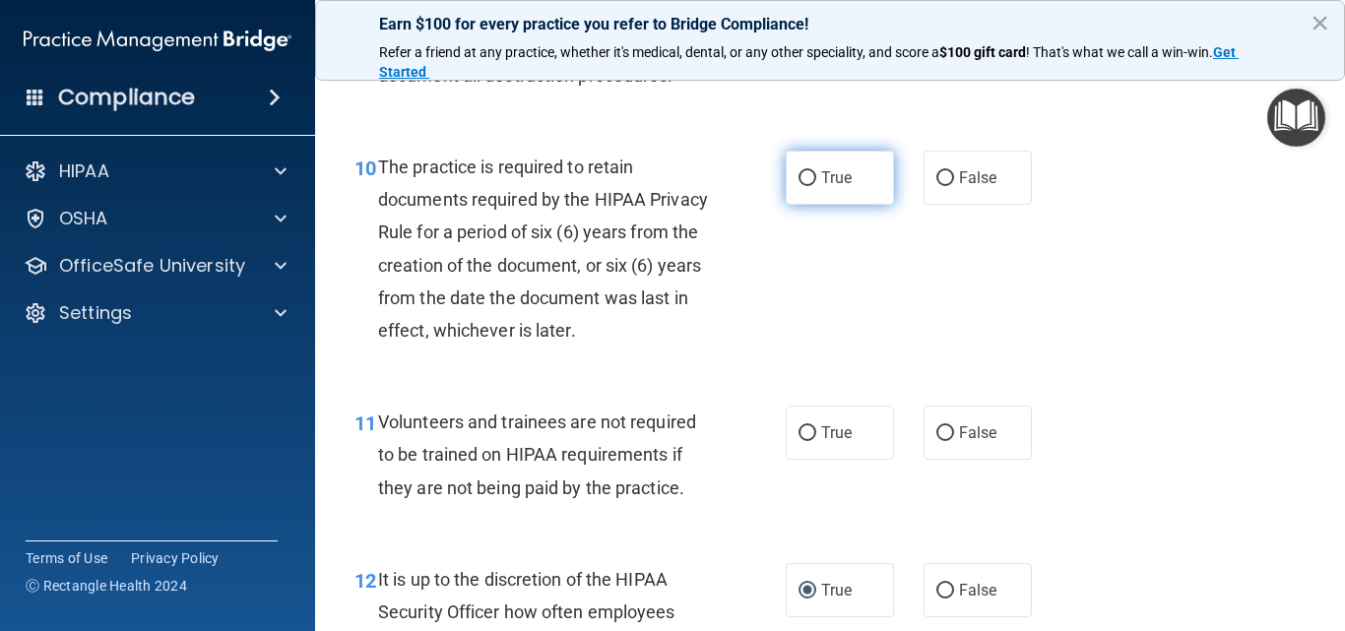
click at [801, 186] on input "True" at bounding box center [807, 178] width 18 height 15
radio input "true"
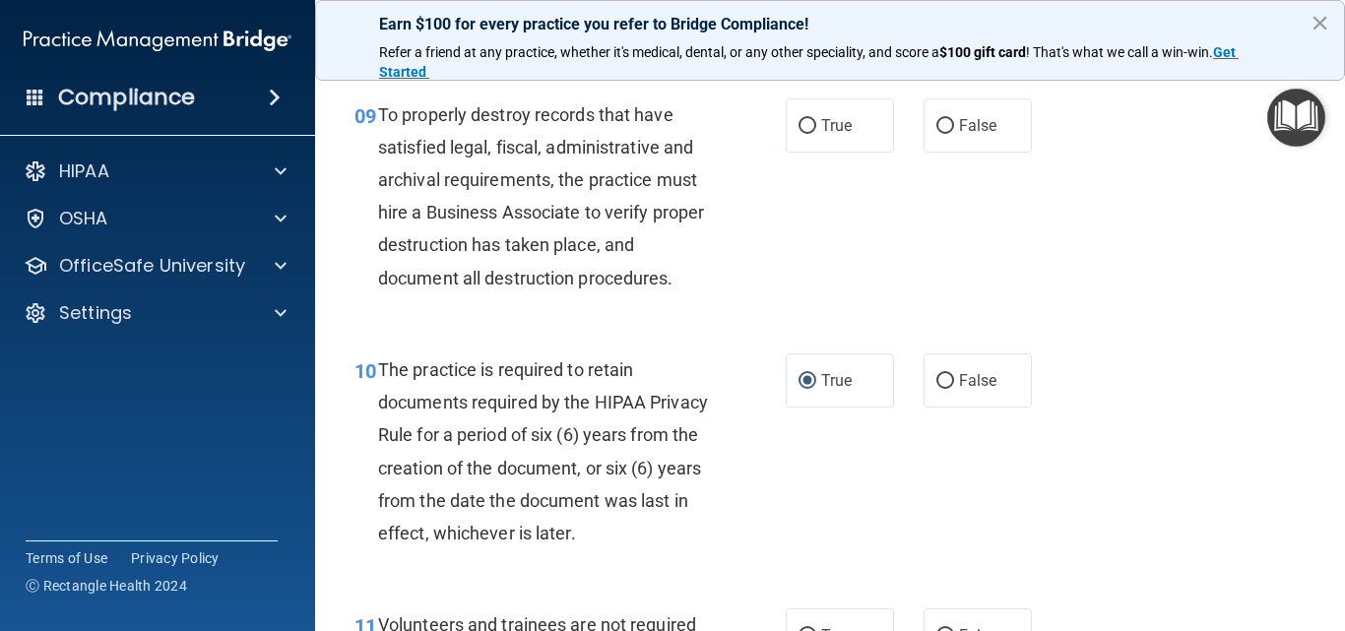
scroll to position [1811, 0]
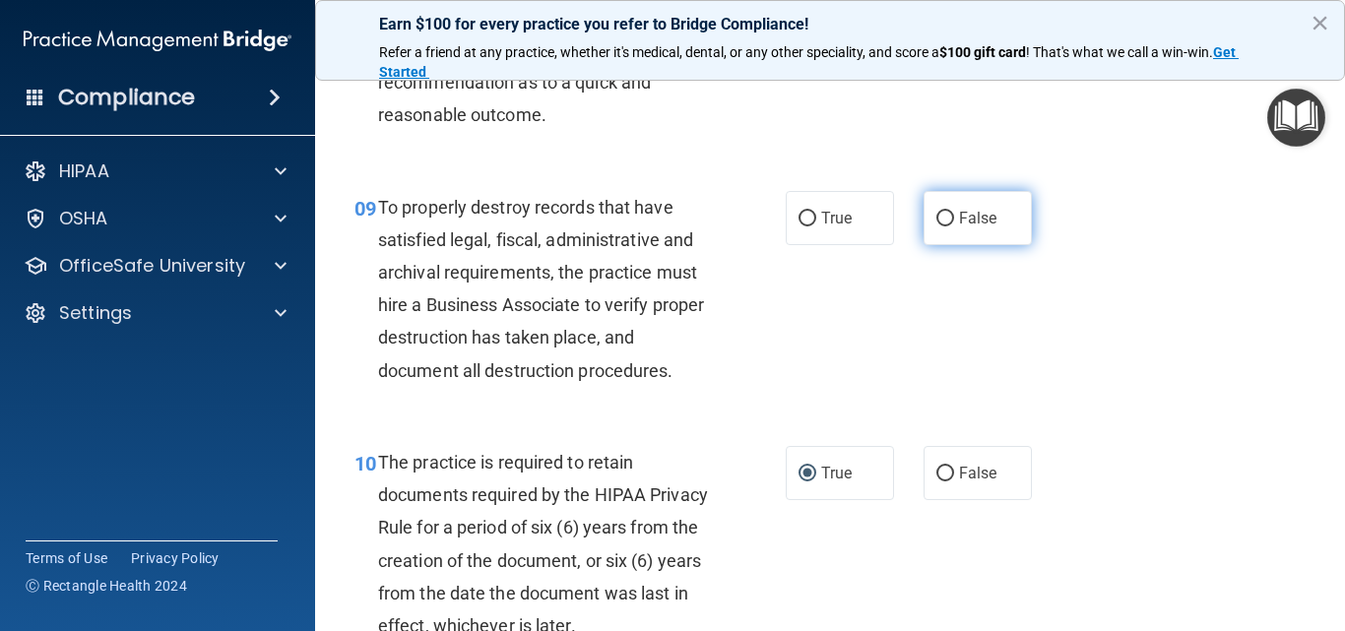
click at [937, 226] on input "False" at bounding box center [945, 219] width 18 height 15
radio input "true"
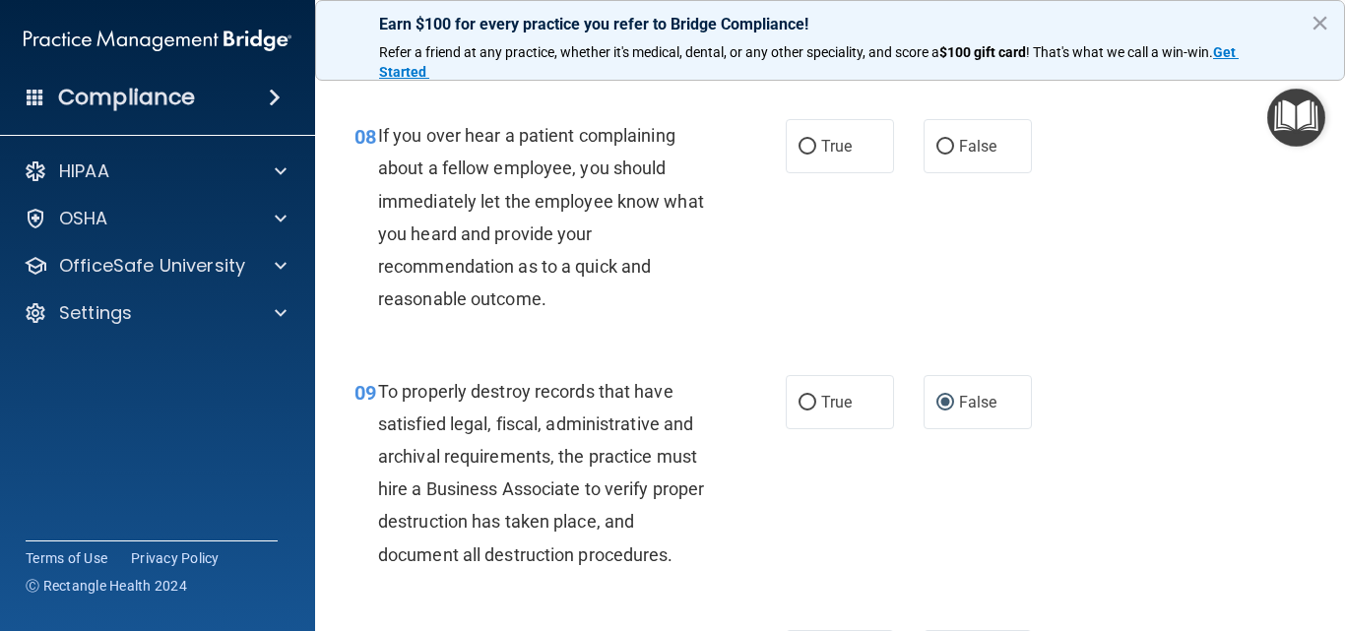
scroll to position [1614, 0]
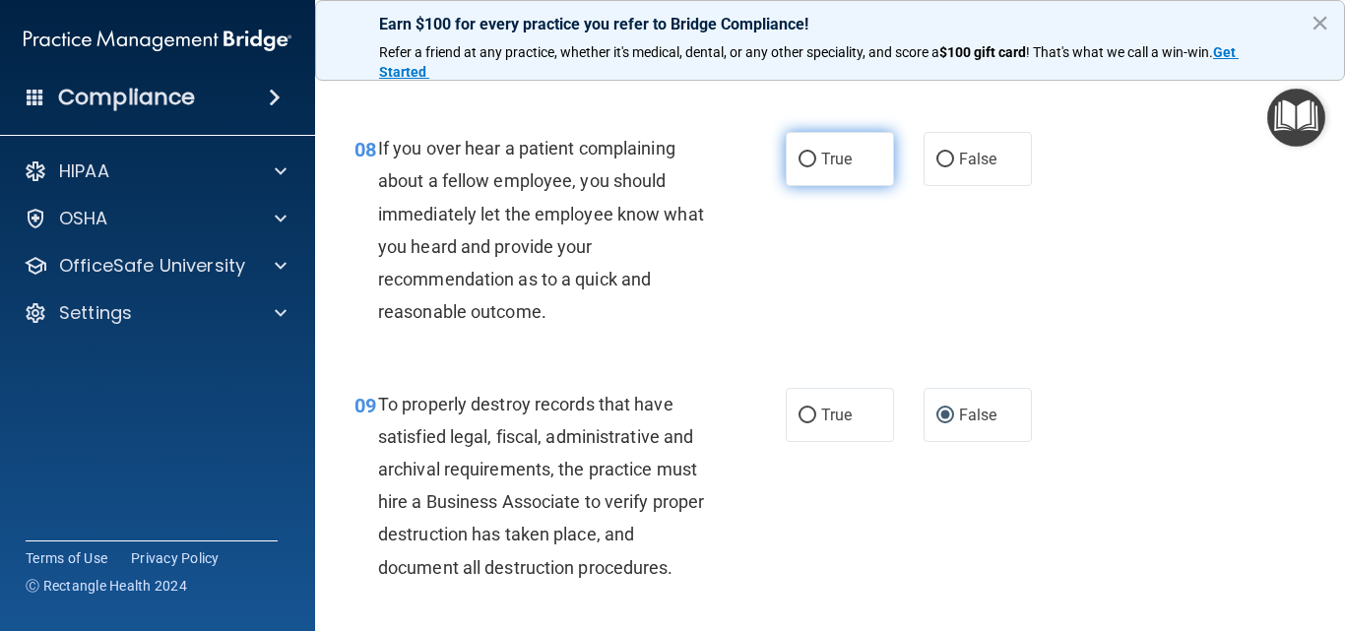
click at [802, 167] on input "True" at bounding box center [807, 160] width 18 height 15
radio input "true"
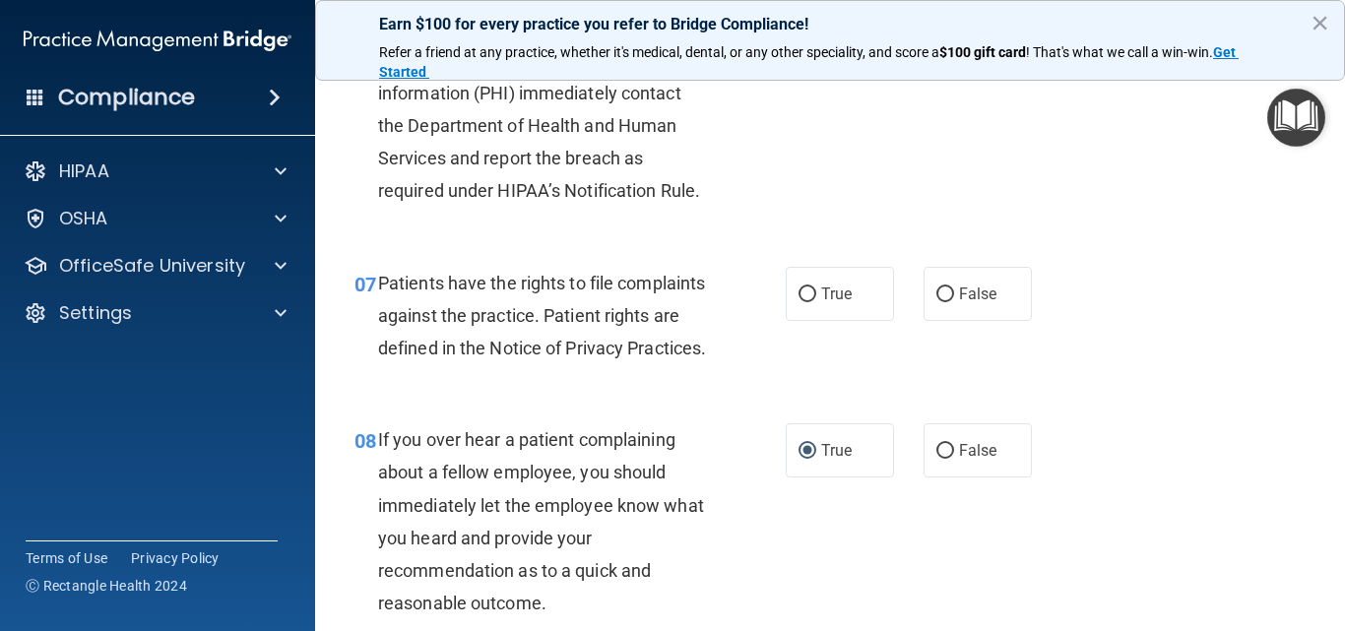
scroll to position [1319, 0]
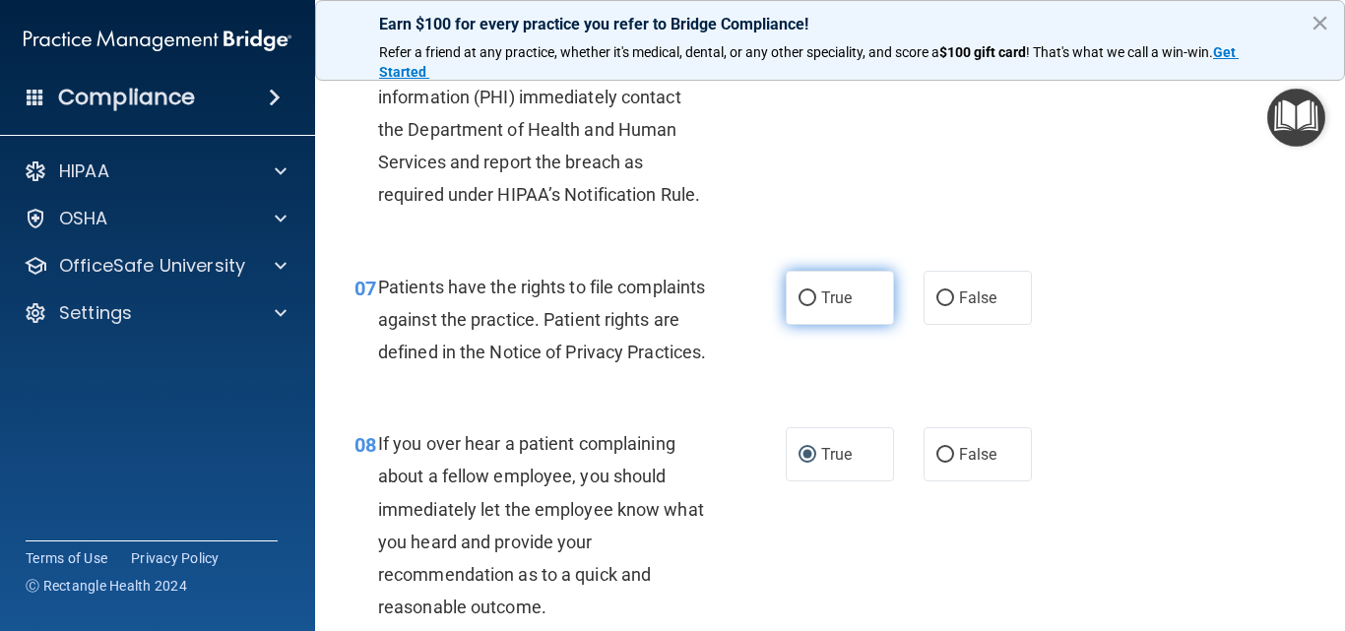
click at [801, 292] on input "True" at bounding box center [807, 298] width 18 height 15
radio input "true"
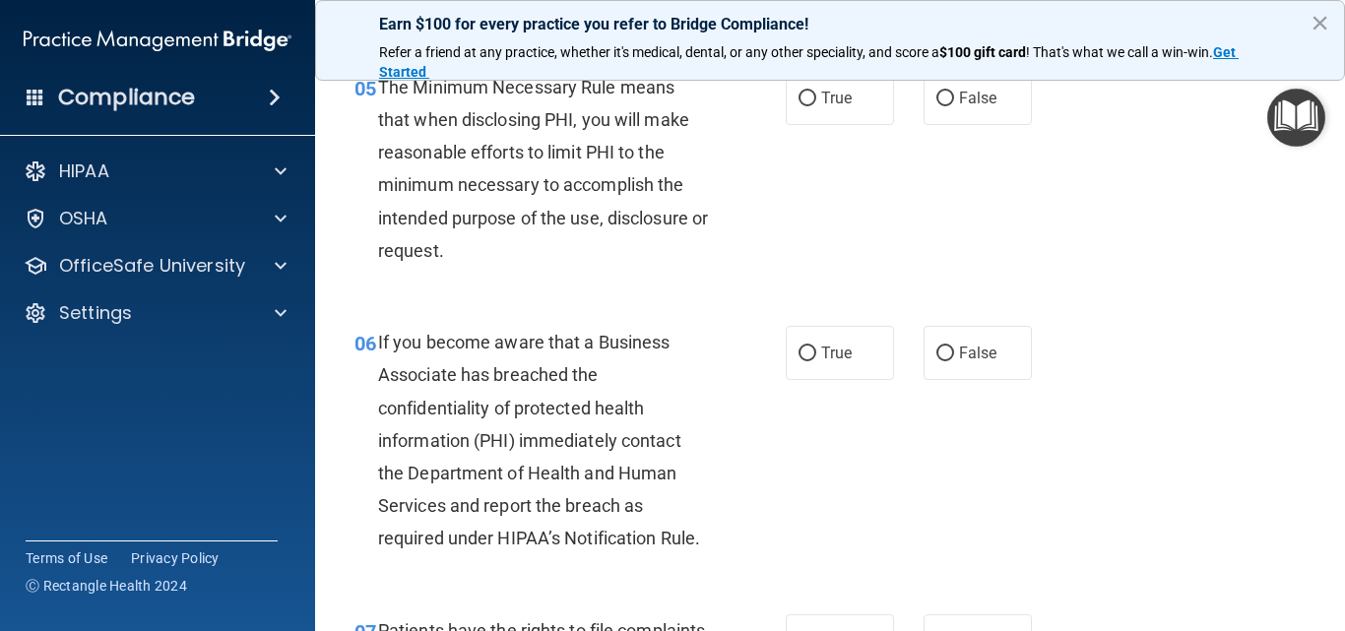
scroll to position [1024, 0]
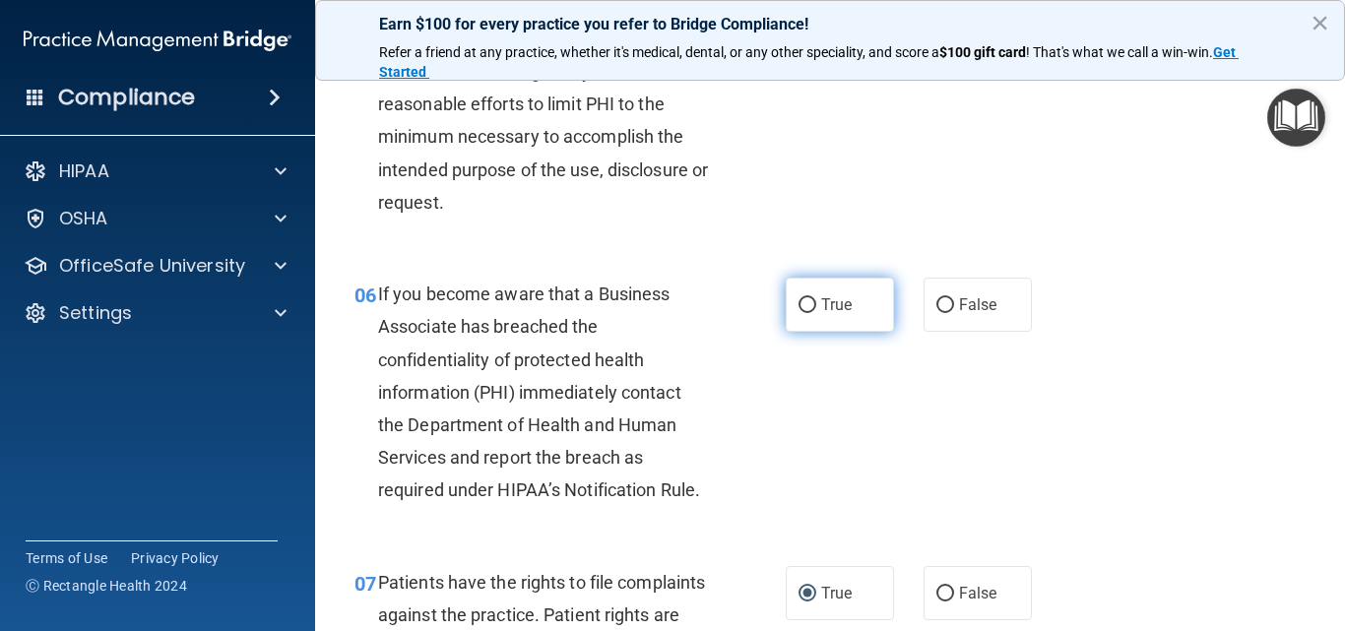
click at [798, 306] on input "True" at bounding box center [807, 305] width 18 height 15
radio input "true"
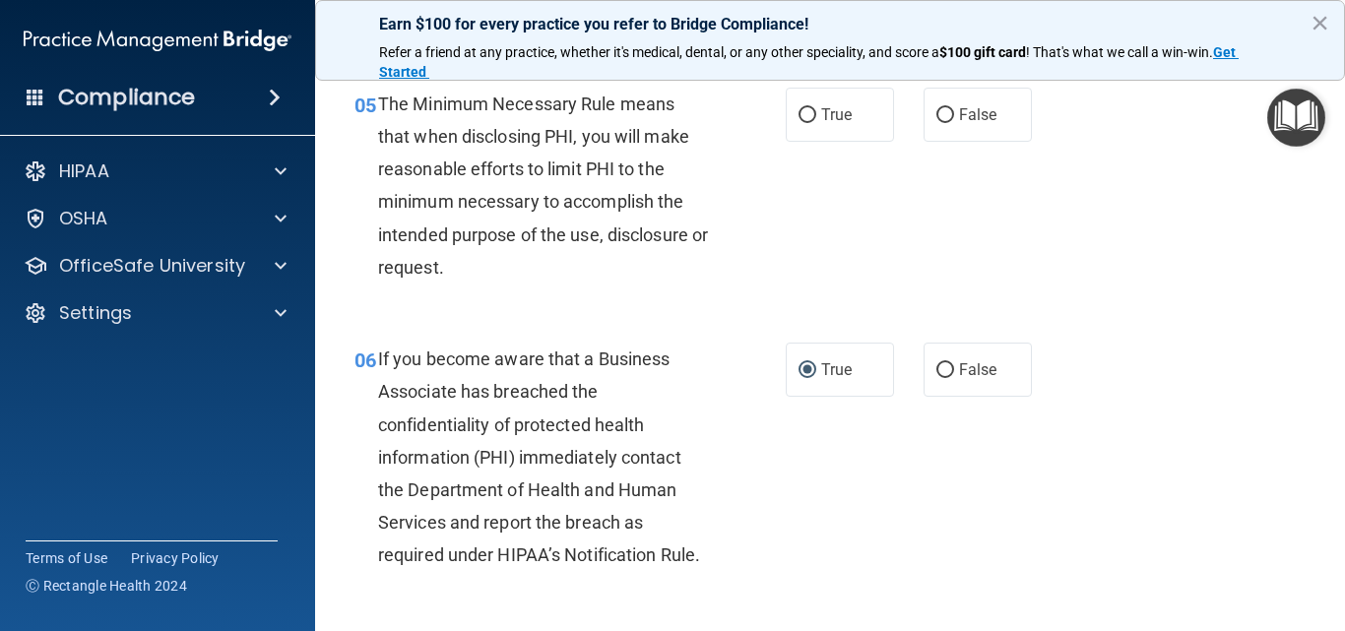
scroll to position [827, 0]
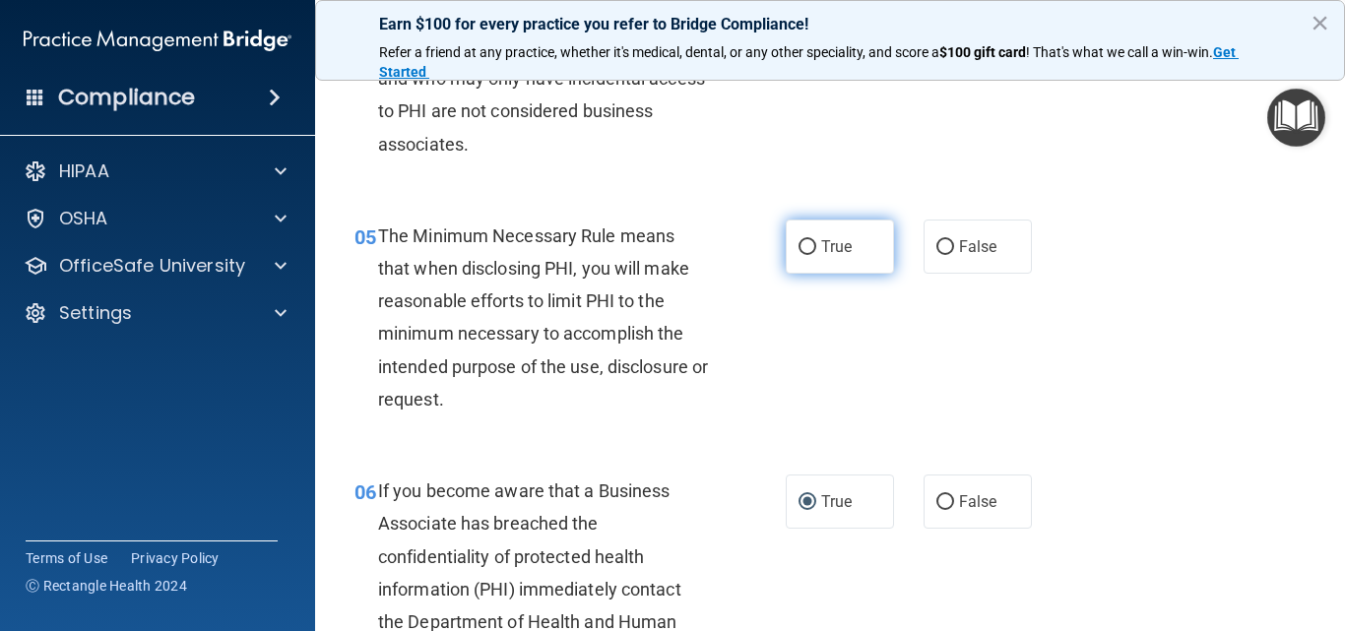
click at [798, 248] on input "True" at bounding box center [807, 247] width 18 height 15
radio input "true"
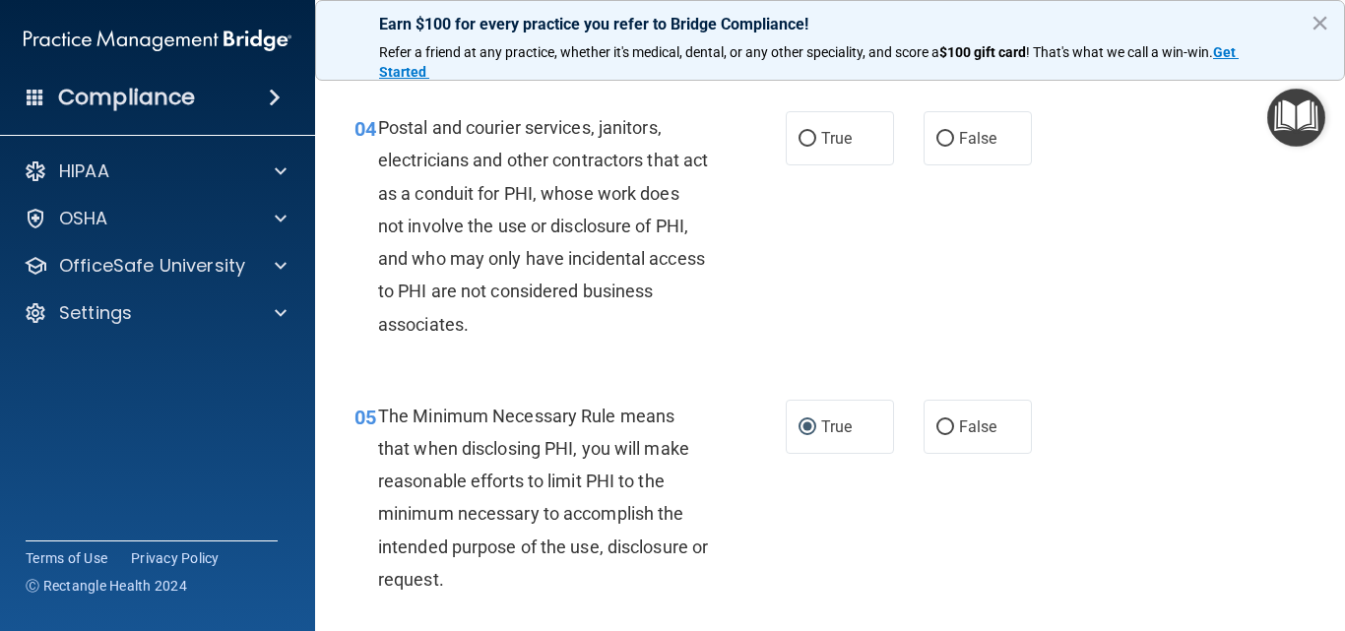
scroll to position [630, 0]
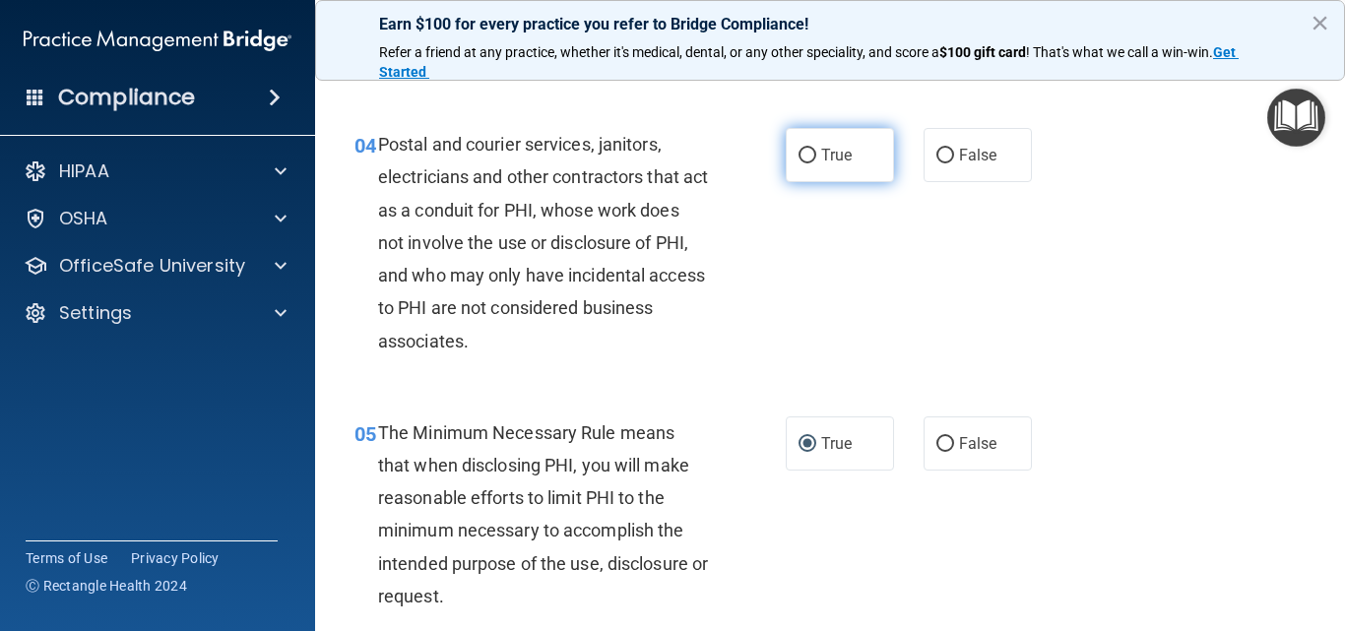
click at [799, 155] on input "True" at bounding box center [807, 156] width 18 height 15
radio input "true"
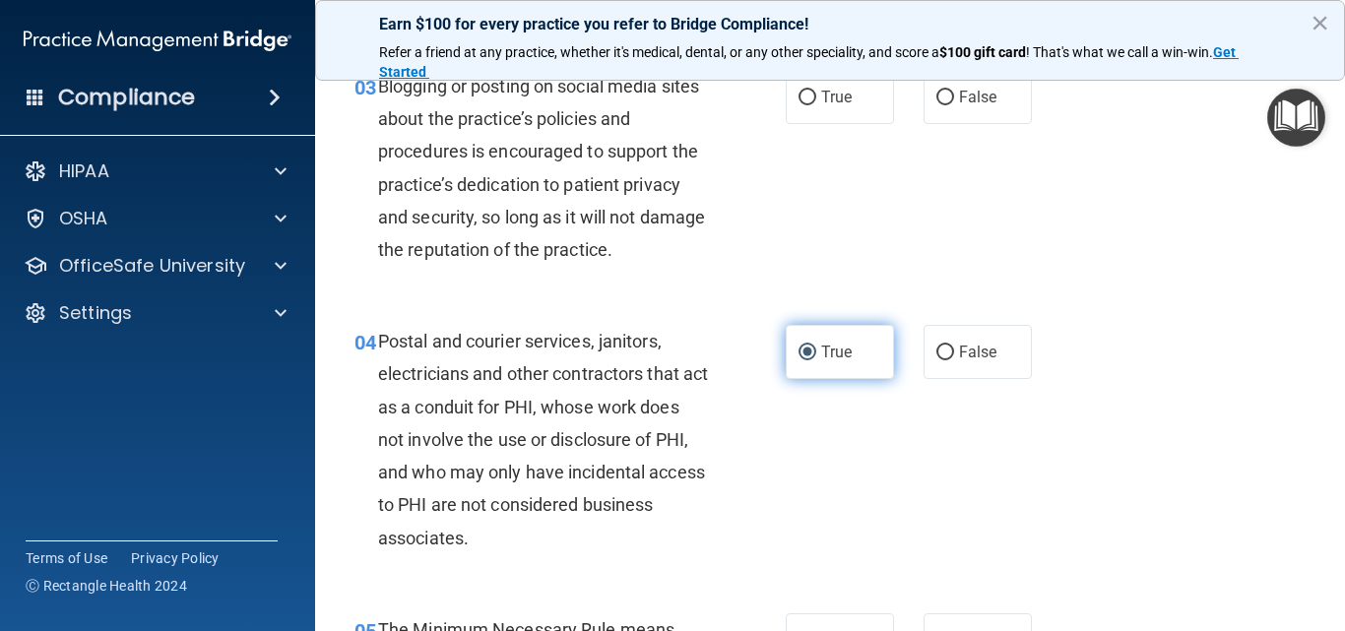
scroll to position [335, 0]
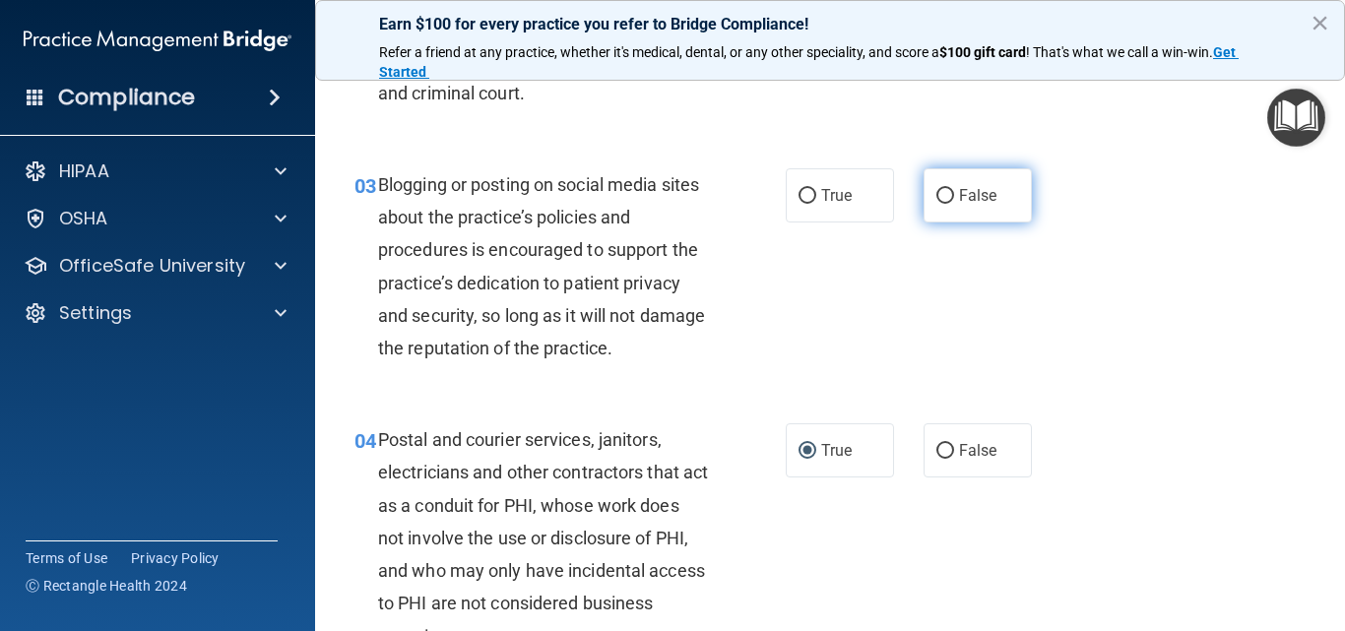
click at [938, 195] on input "False" at bounding box center [945, 196] width 18 height 15
radio input "true"
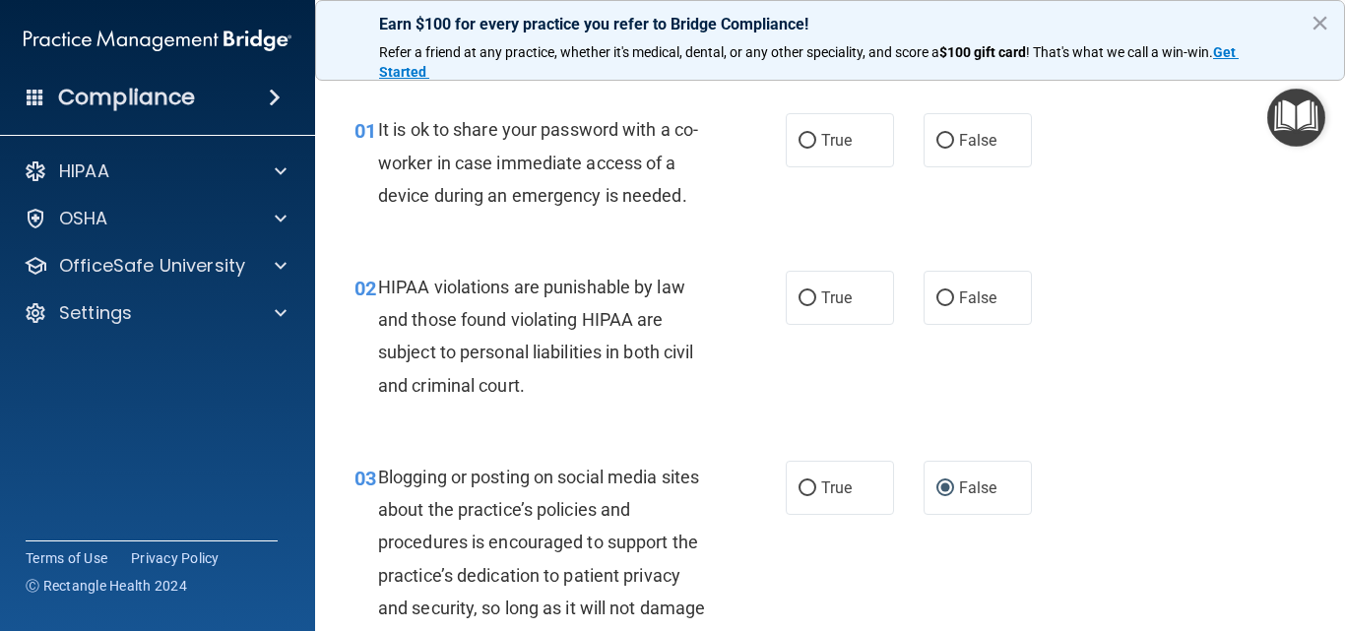
scroll to position [0, 0]
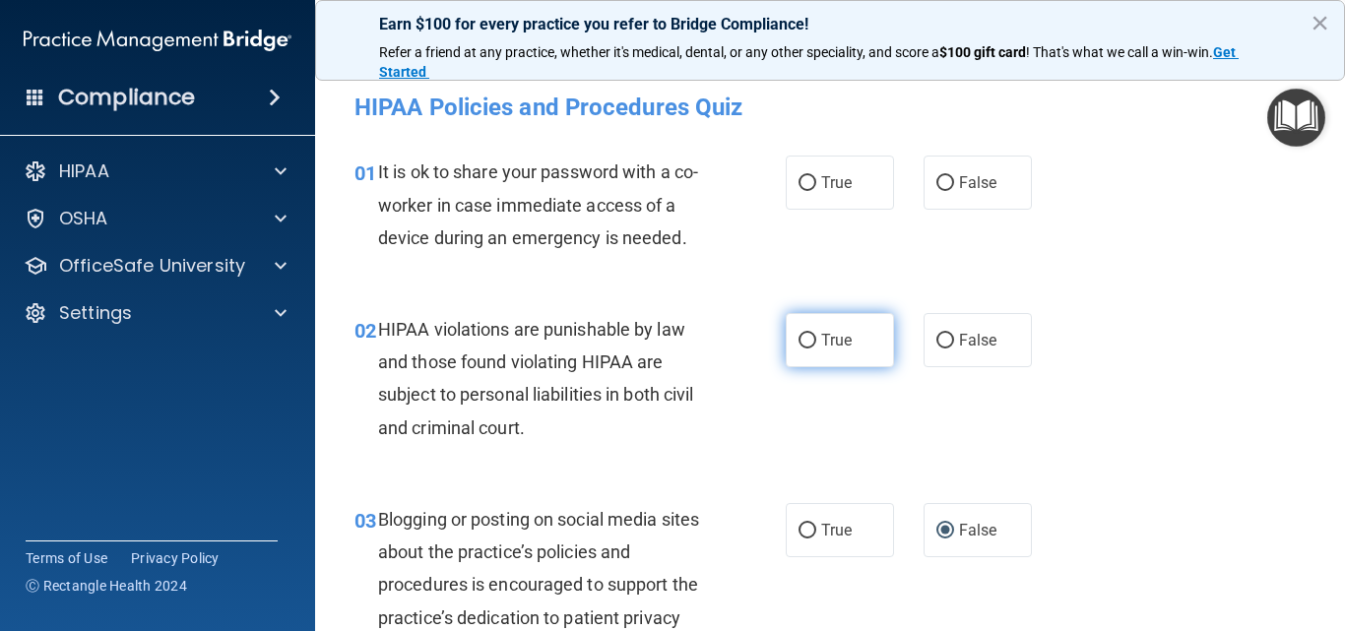
click at [802, 341] on input "True" at bounding box center [807, 341] width 18 height 15
radio input "true"
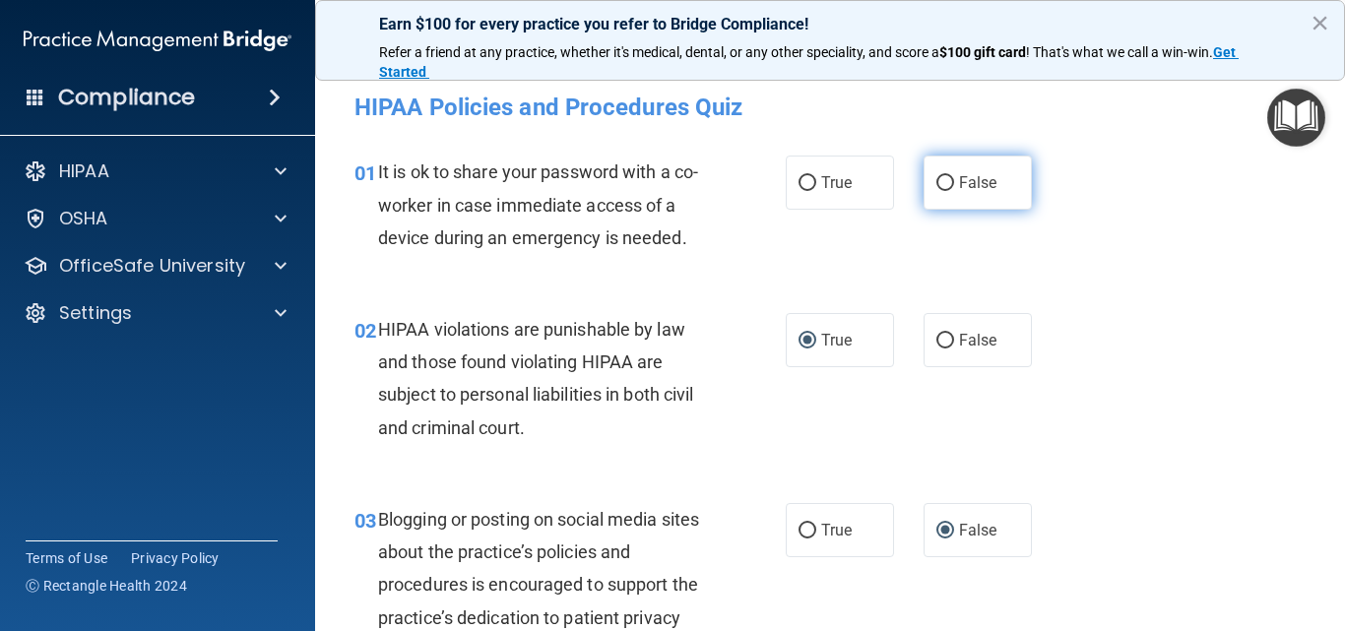
click at [936, 184] on input "False" at bounding box center [945, 183] width 18 height 15
radio input "true"
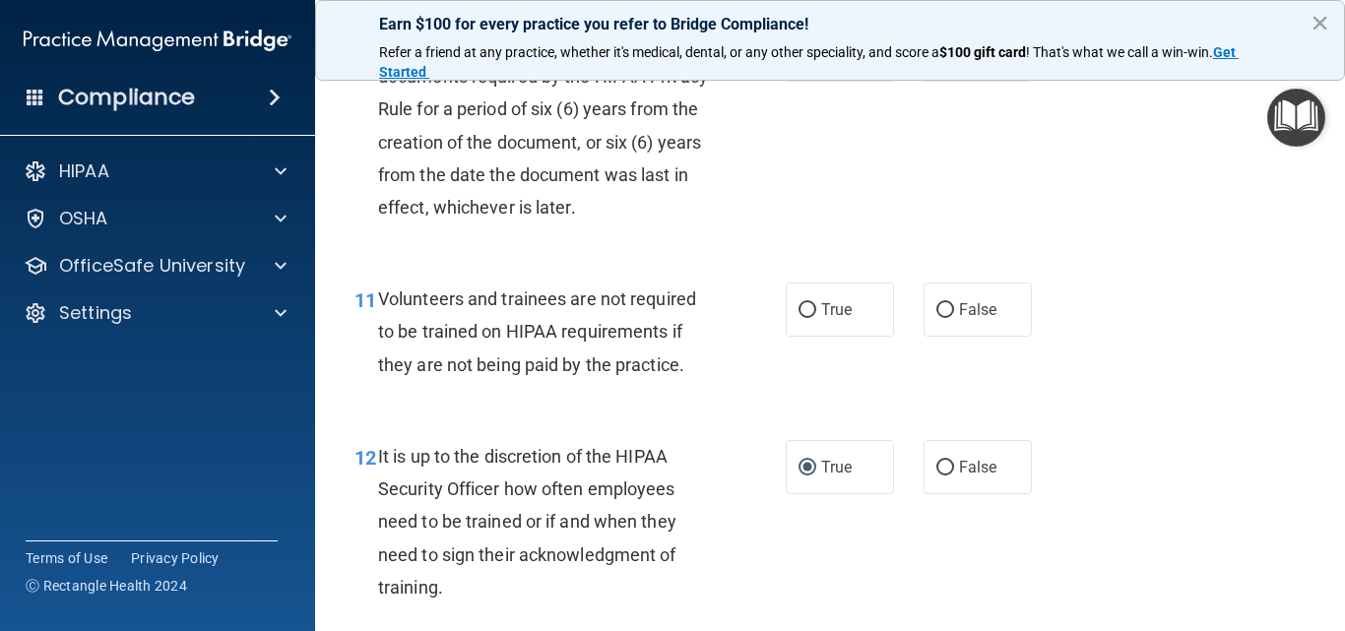
scroll to position [2107, 0]
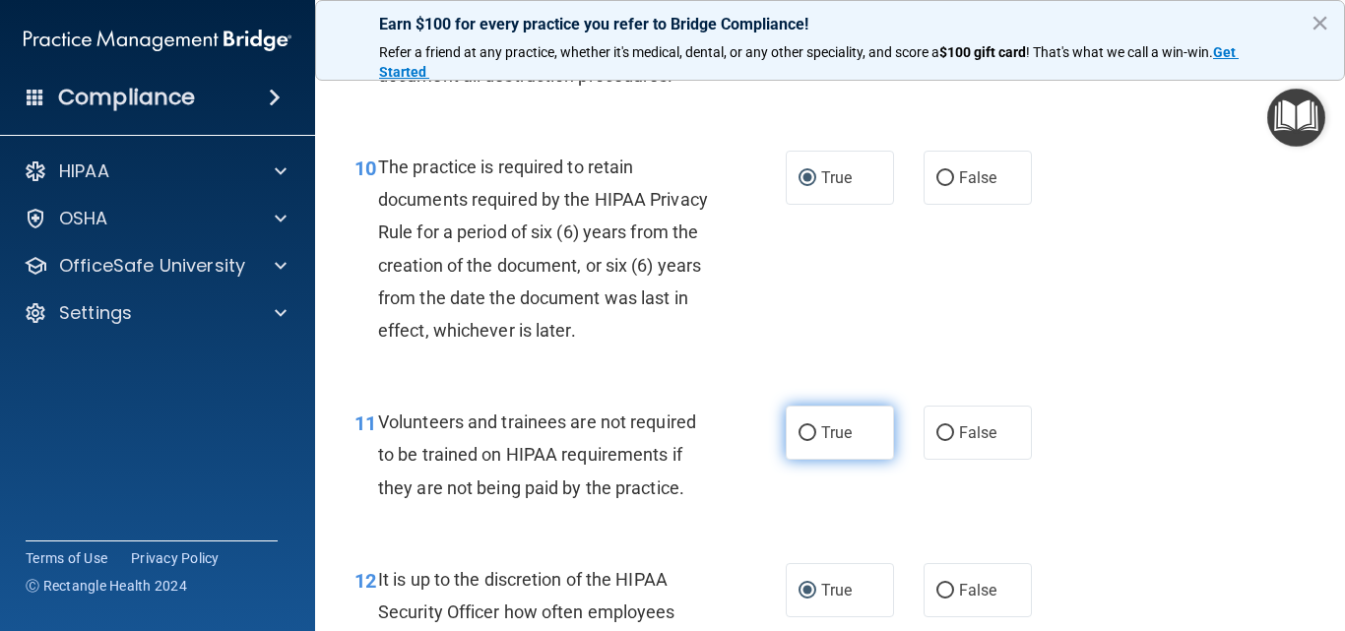
click at [804, 441] on input "True" at bounding box center [807, 433] width 18 height 15
radio input "true"
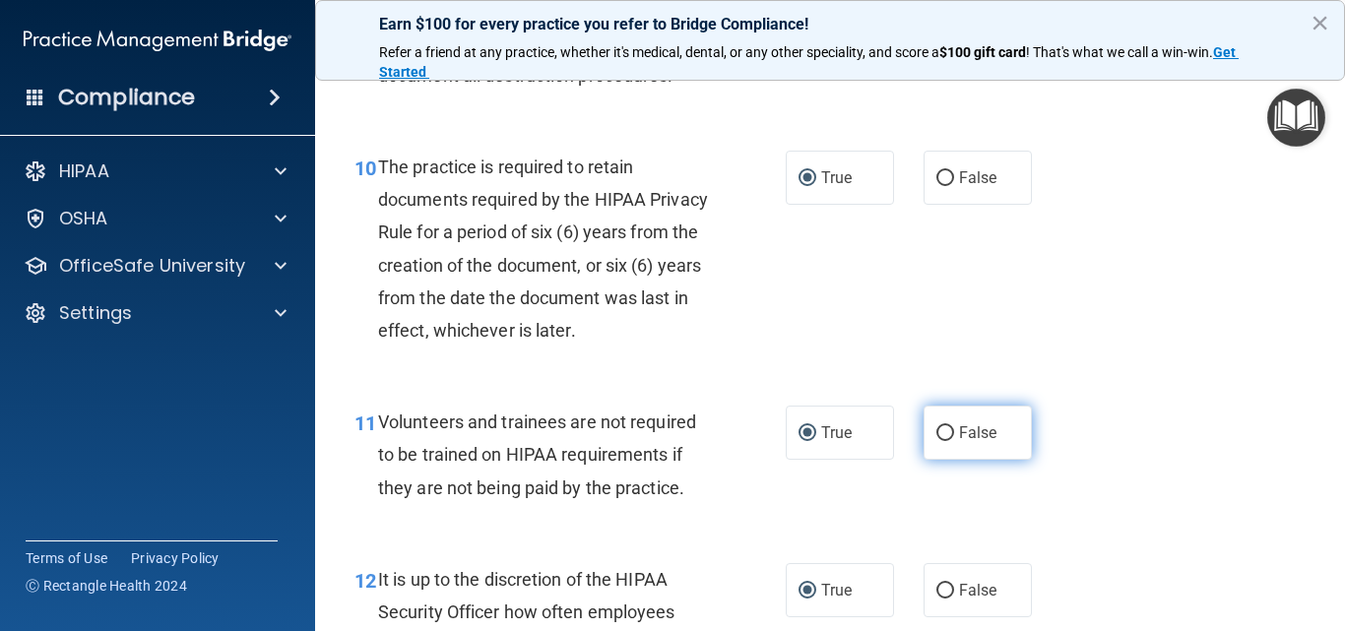
click at [942, 441] on input "False" at bounding box center [945, 433] width 18 height 15
radio input "true"
radio input "false"
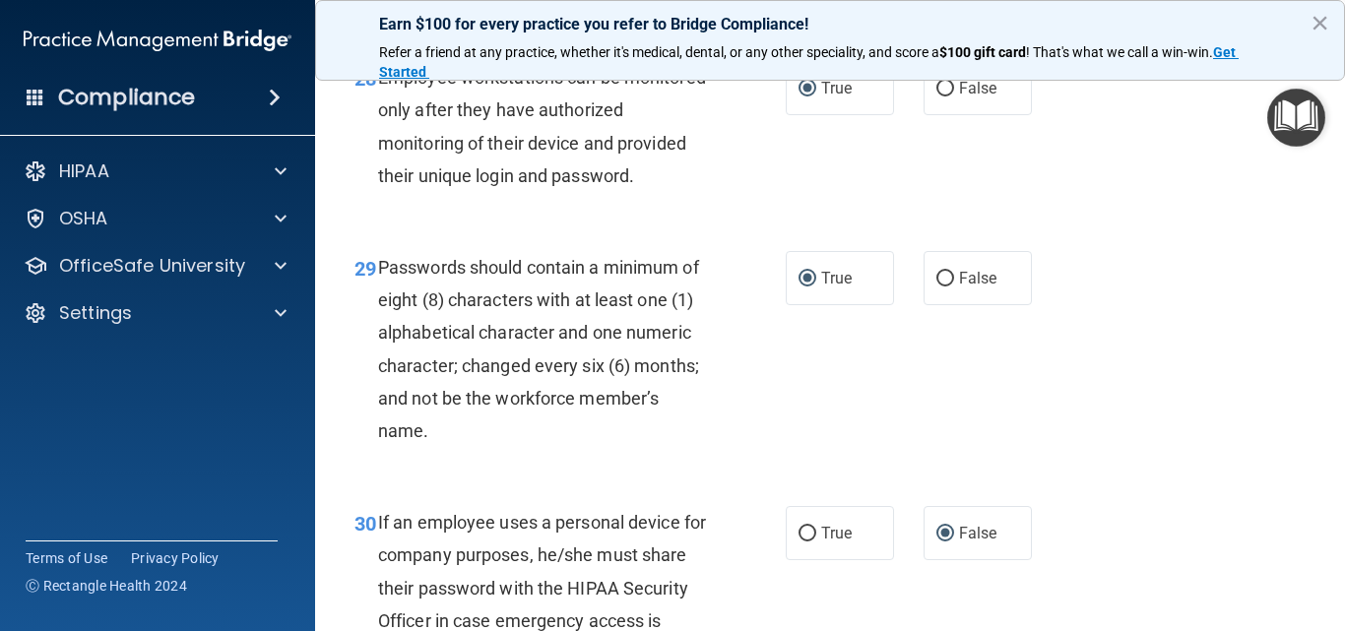
scroll to position [5847, 0]
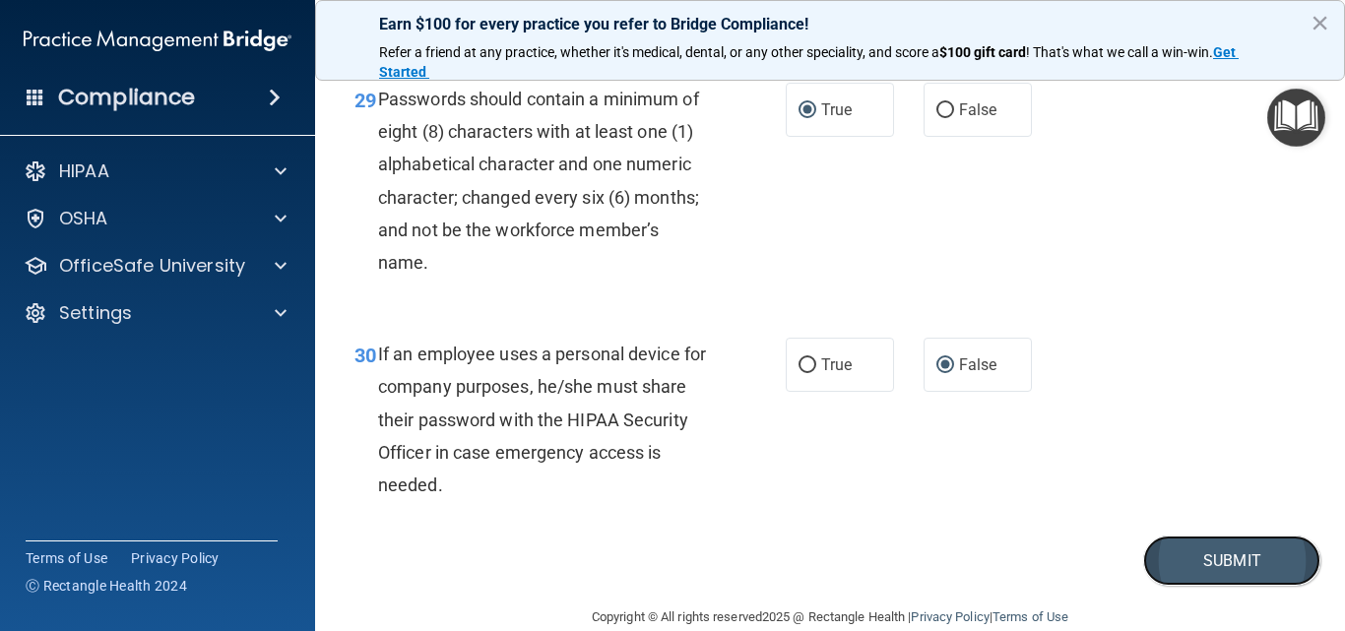
click at [1187, 586] on button "Submit" at bounding box center [1231, 560] width 177 height 50
click at [1321, 24] on button "×" at bounding box center [1319, 22] width 19 height 31
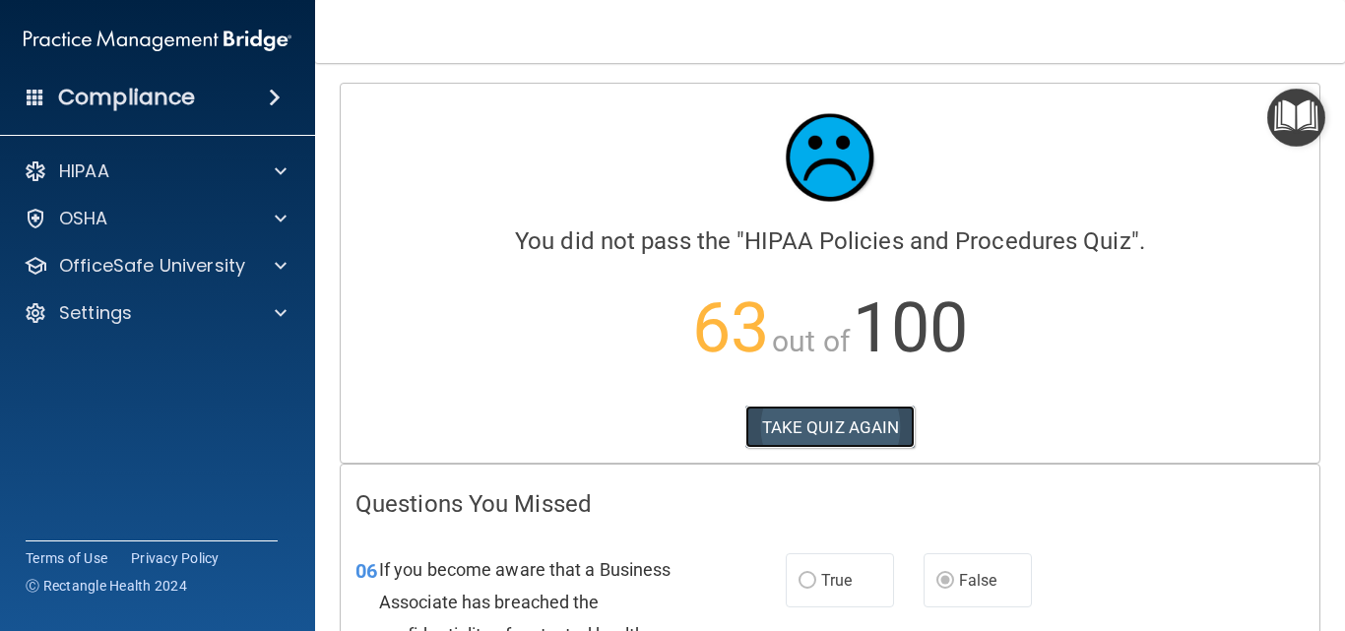
click at [794, 421] on button "TAKE QUIZ AGAIN" at bounding box center [830, 427] width 170 height 43
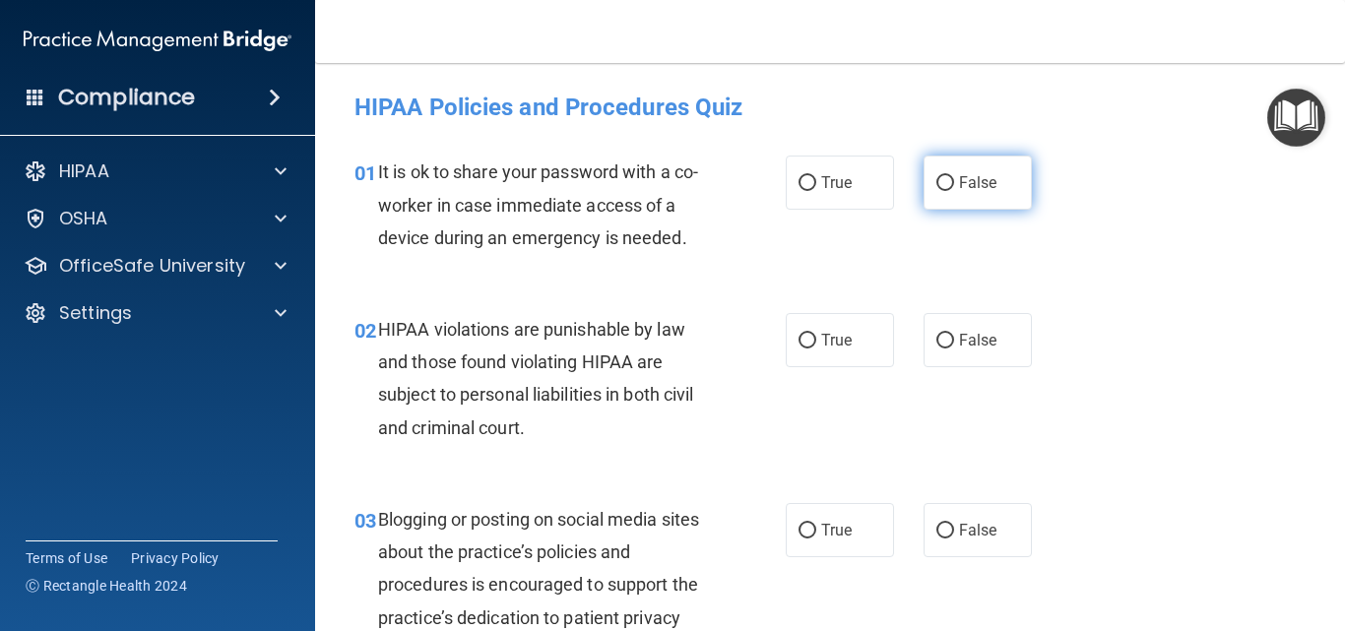
click at [943, 179] on input "False" at bounding box center [945, 183] width 18 height 15
radio input "true"
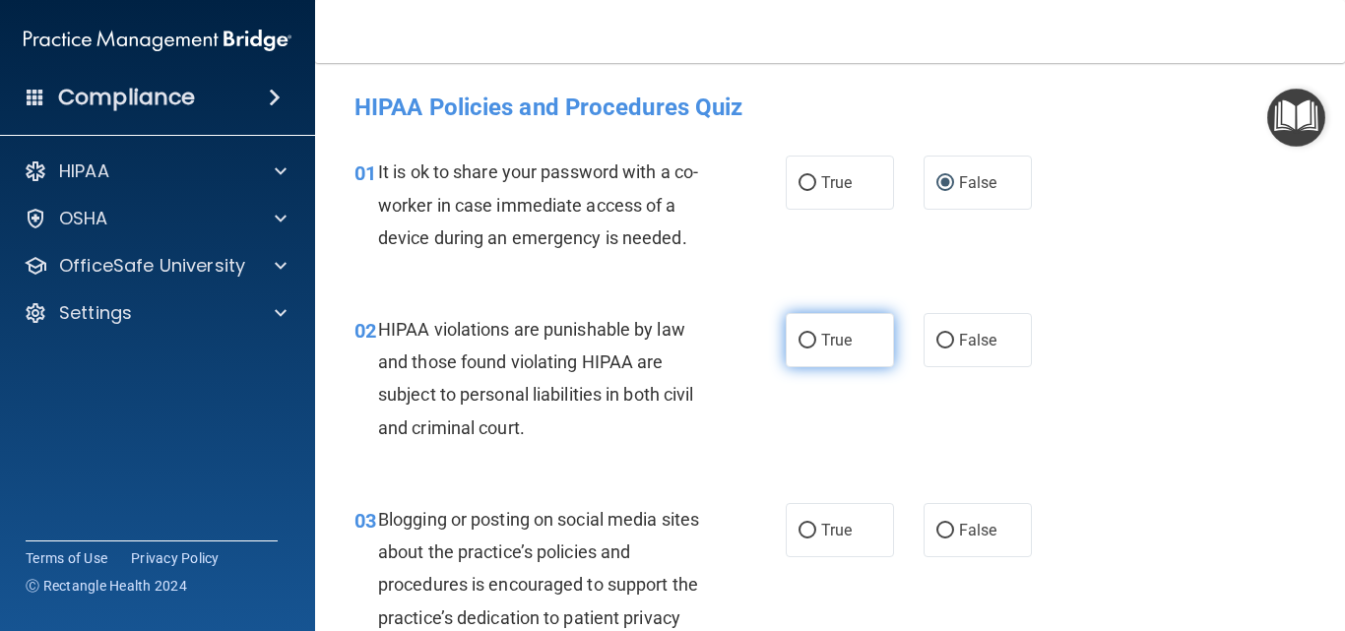
click at [798, 340] on input "True" at bounding box center [807, 341] width 18 height 15
radio input "true"
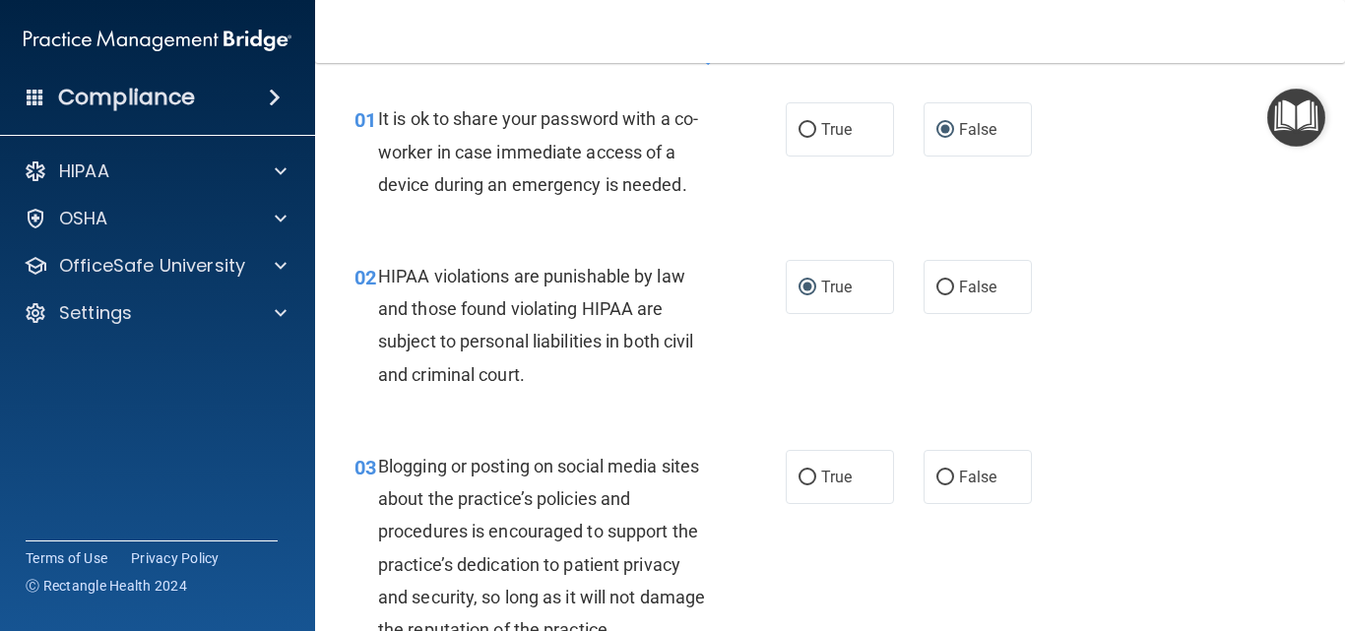
scroll to position [197, 0]
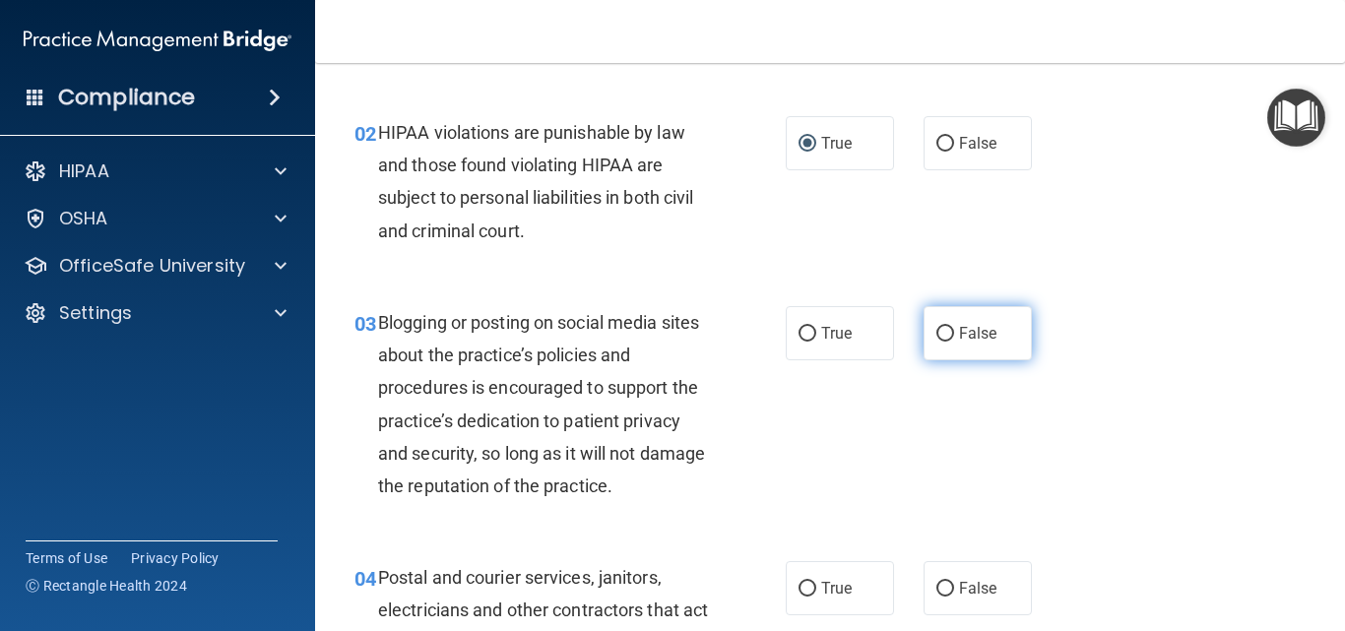
click at [936, 333] on input "False" at bounding box center [945, 334] width 18 height 15
radio input "true"
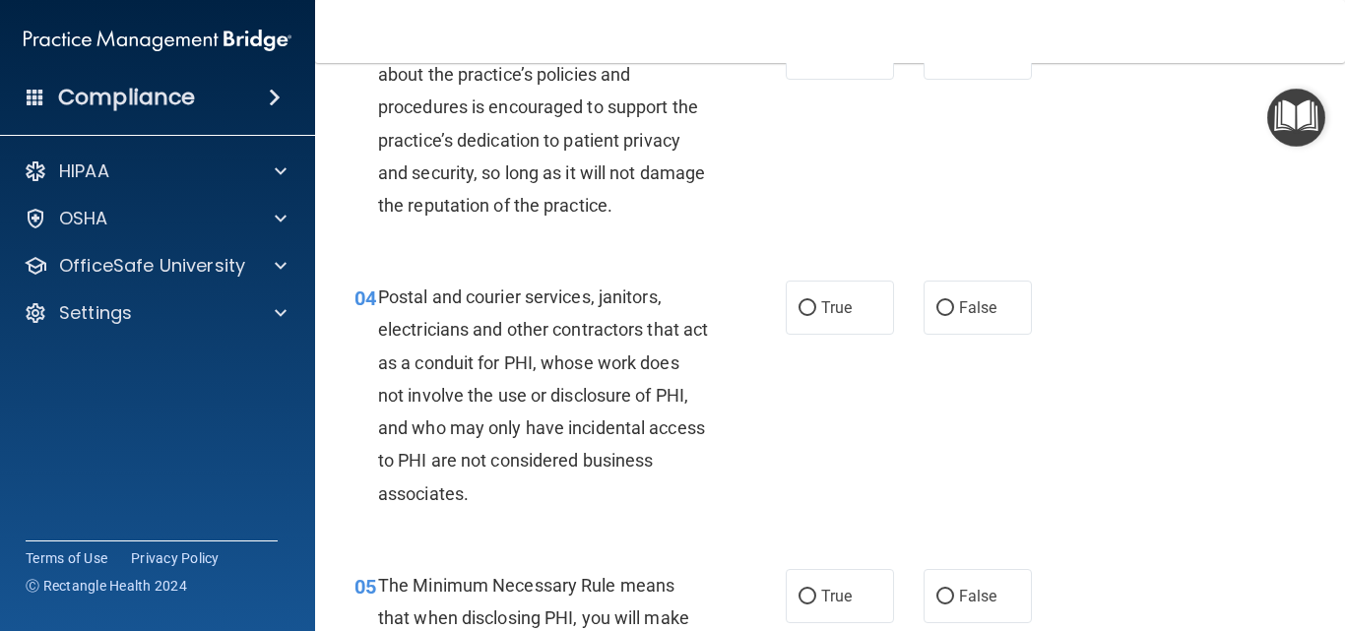
scroll to position [591, 0]
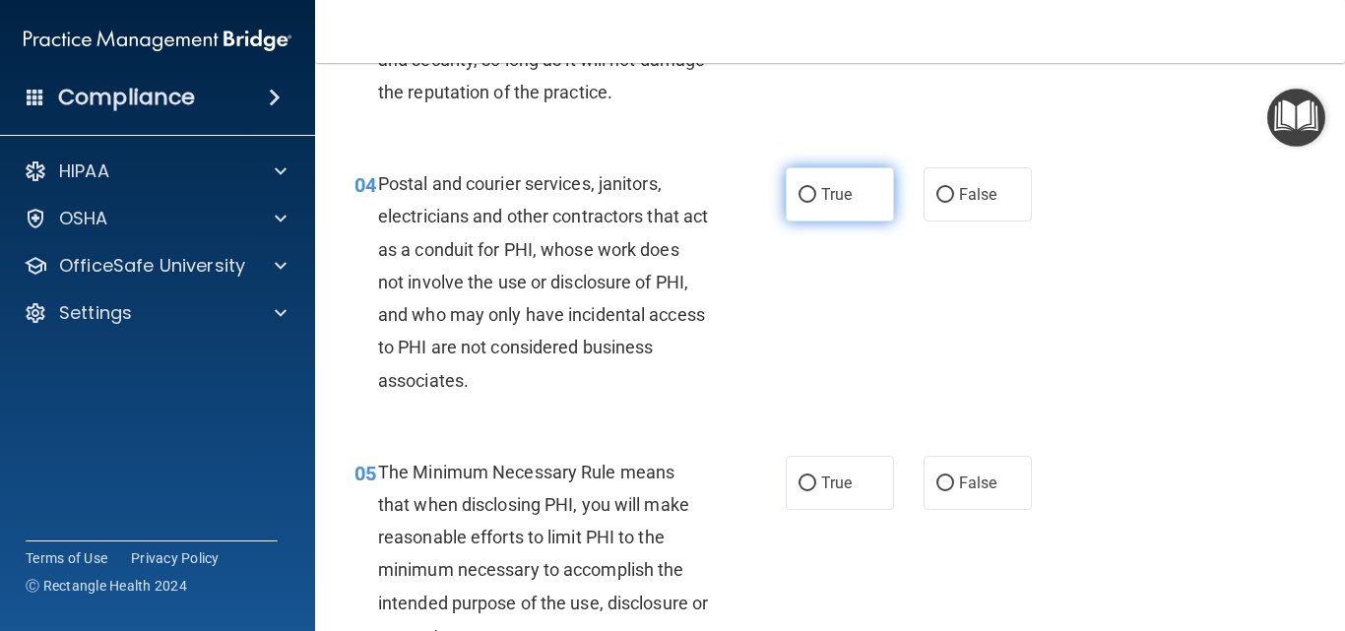
click at [803, 189] on input "True" at bounding box center [807, 195] width 18 height 15
radio input "true"
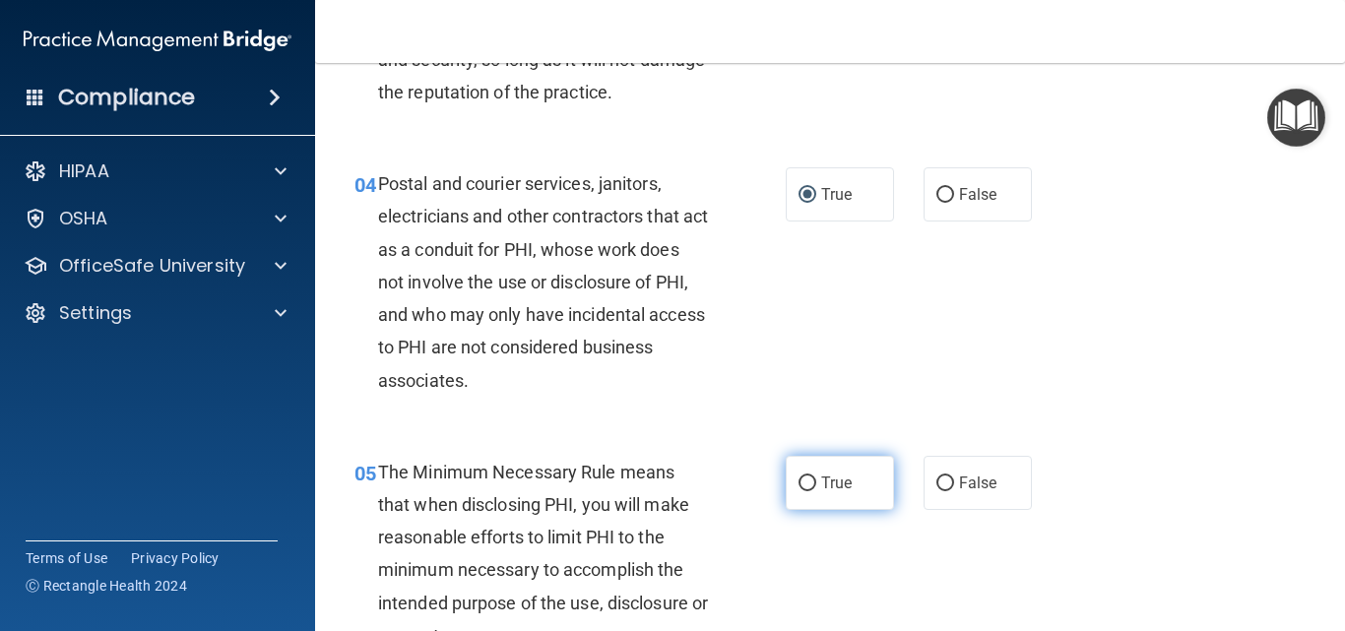
click at [798, 482] on input "True" at bounding box center [807, 483] width 18 height 15
radio input "true"
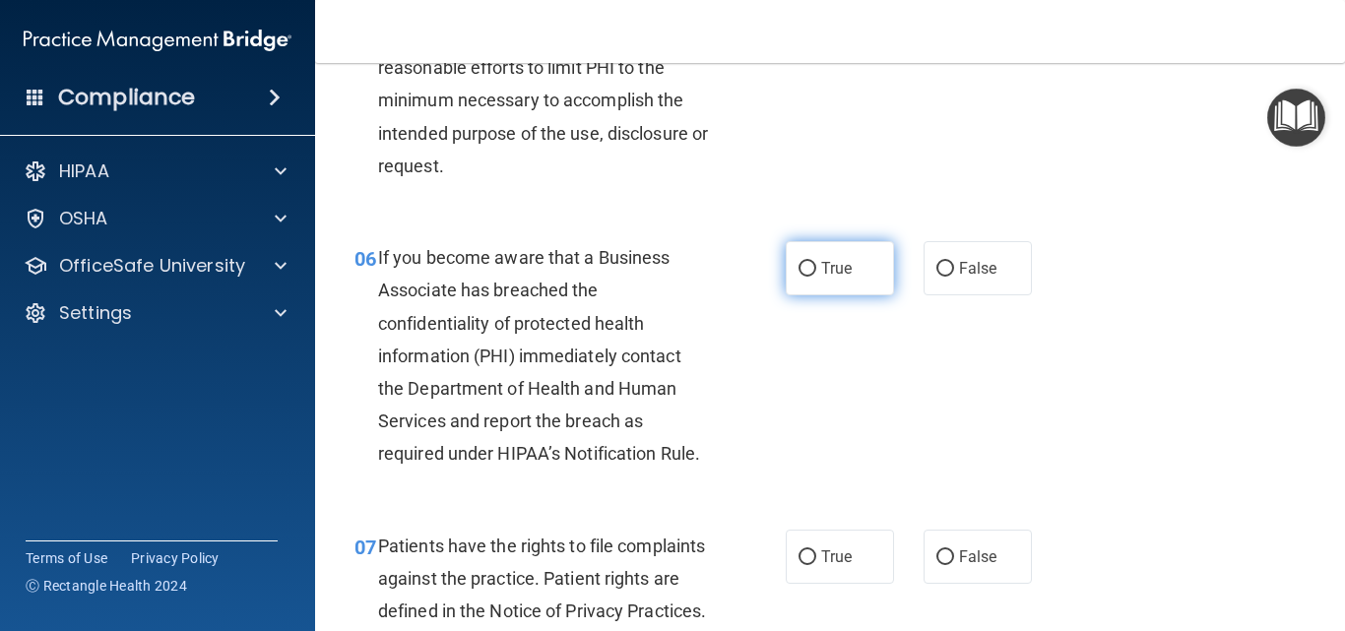
scroll to position [1083, 0]
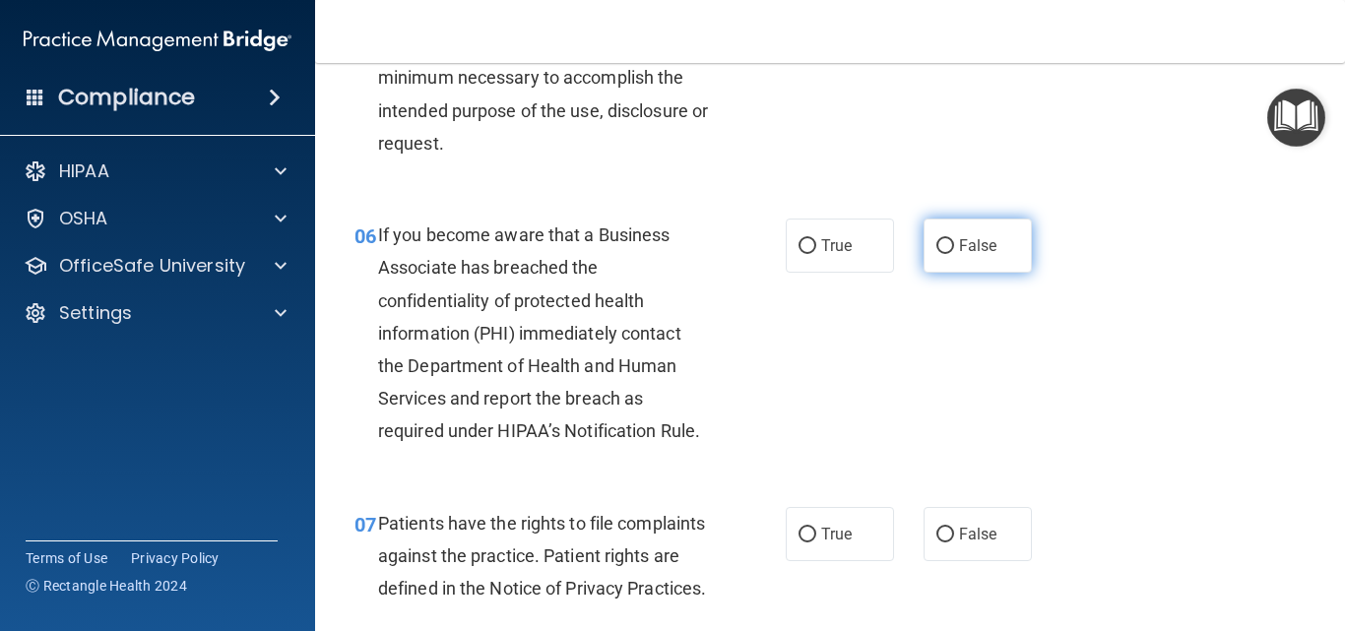
click at [936, 242] on input "False" at bounding box center [945, 246] width 18 height 15
radio input "true"
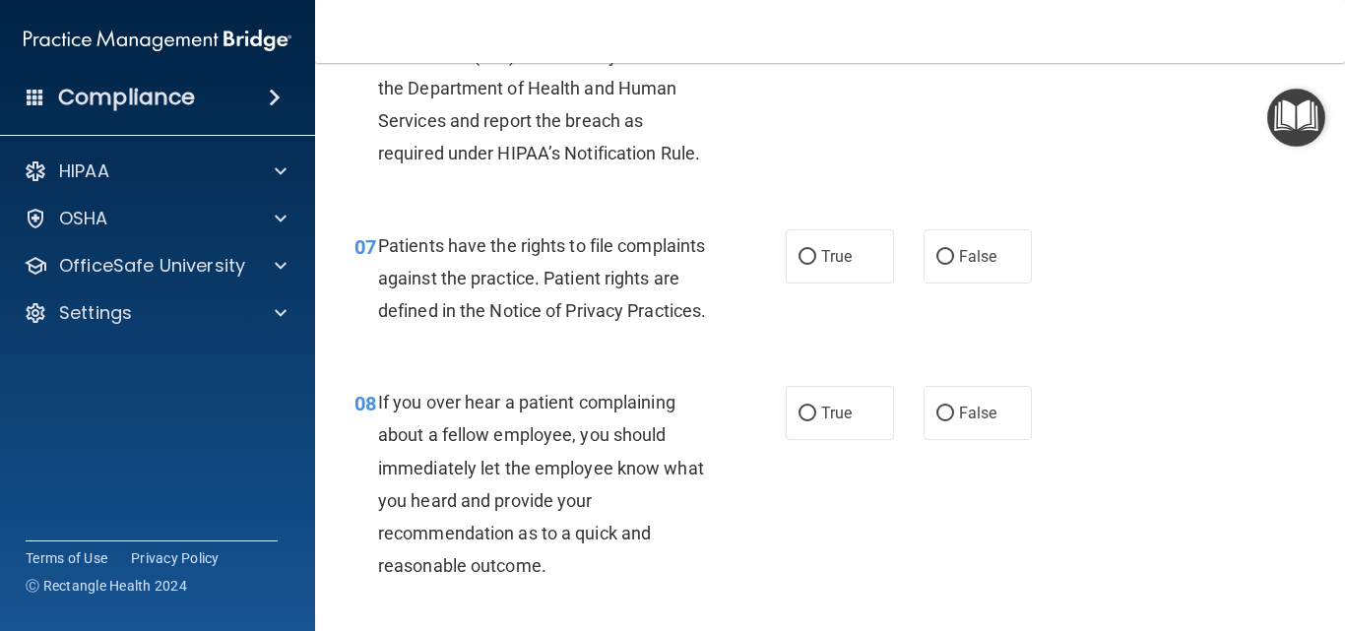
scroll to position [1378, 0]
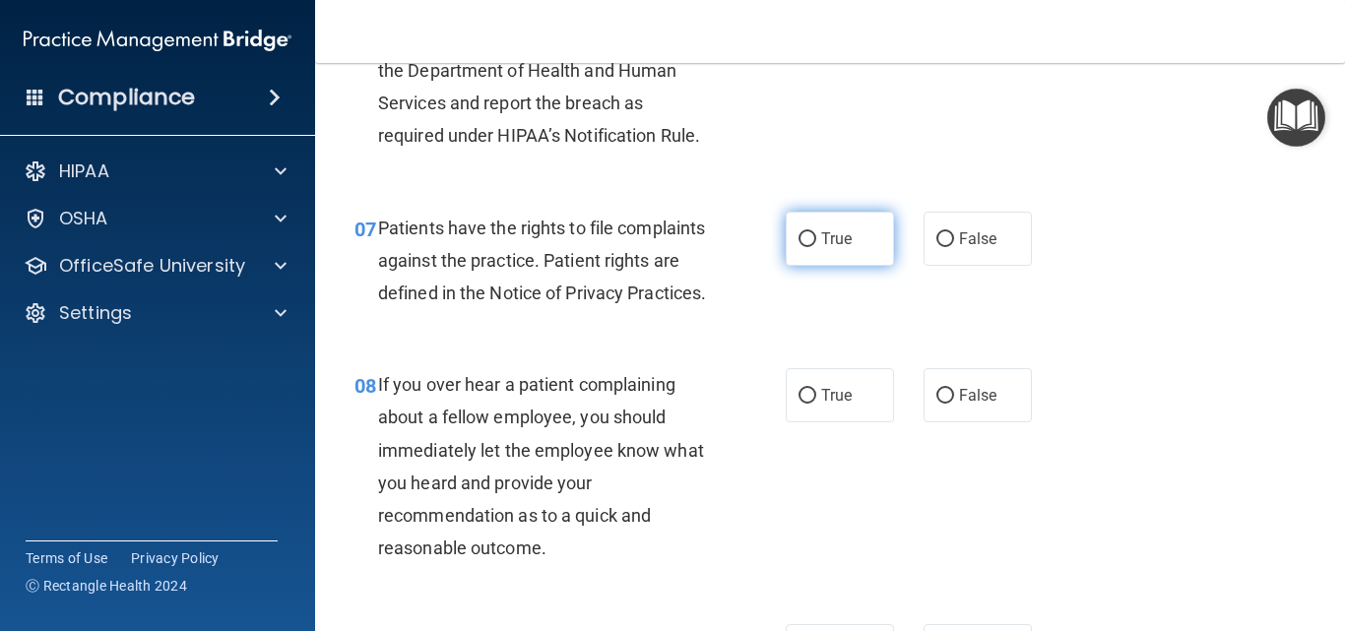
click at [800, 234] on input "True" at bounding box center [807, 239] width 18 height 15
radio input "true"
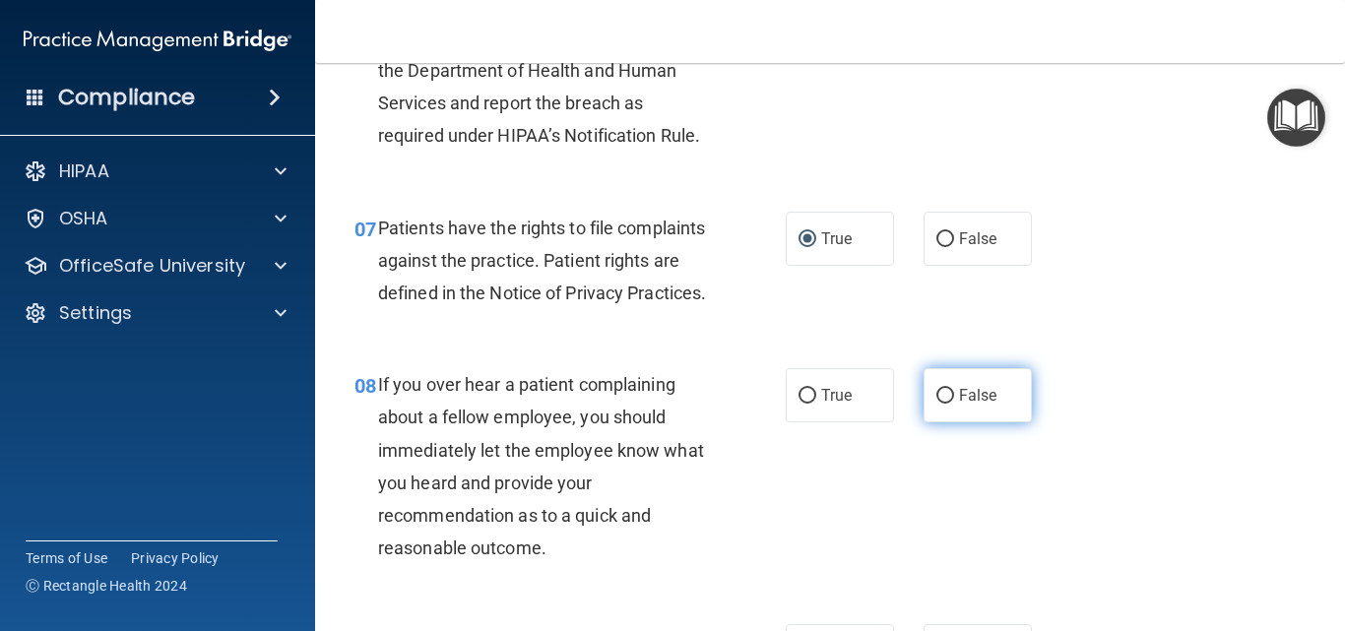
click at [937, 404] on input "False" at bounding box center [945, 396] width 18 height 15
radio input "true"
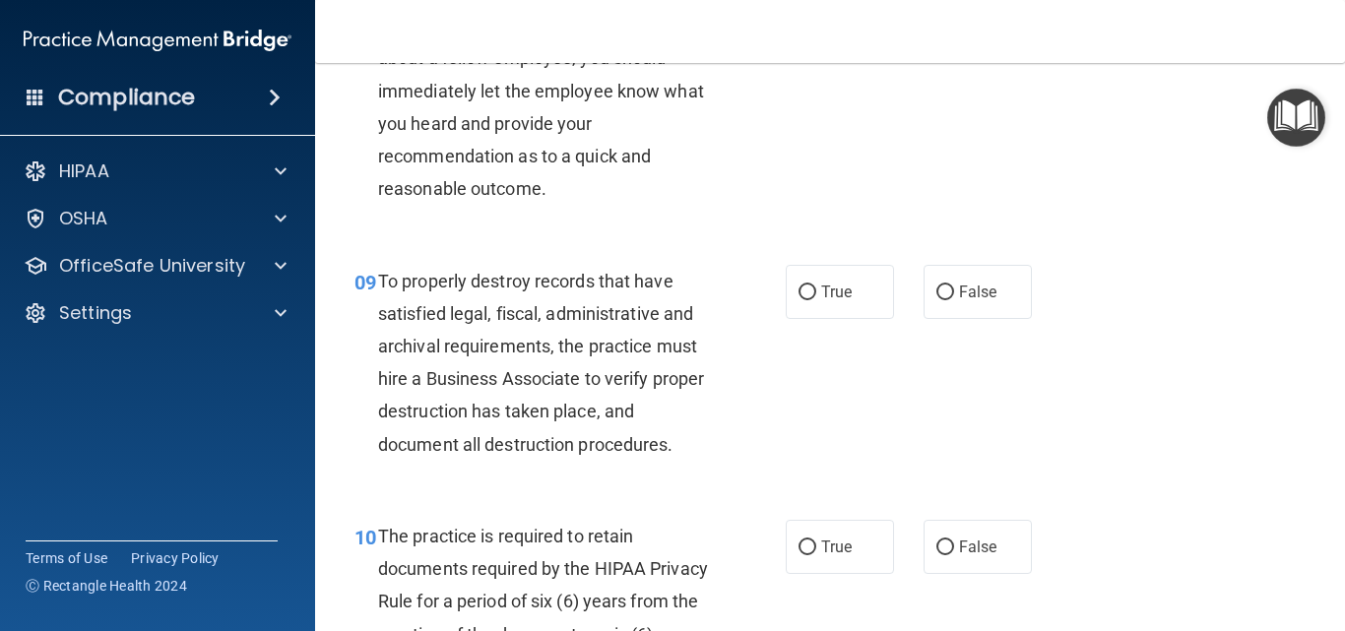
scroll to position [1772, 0]
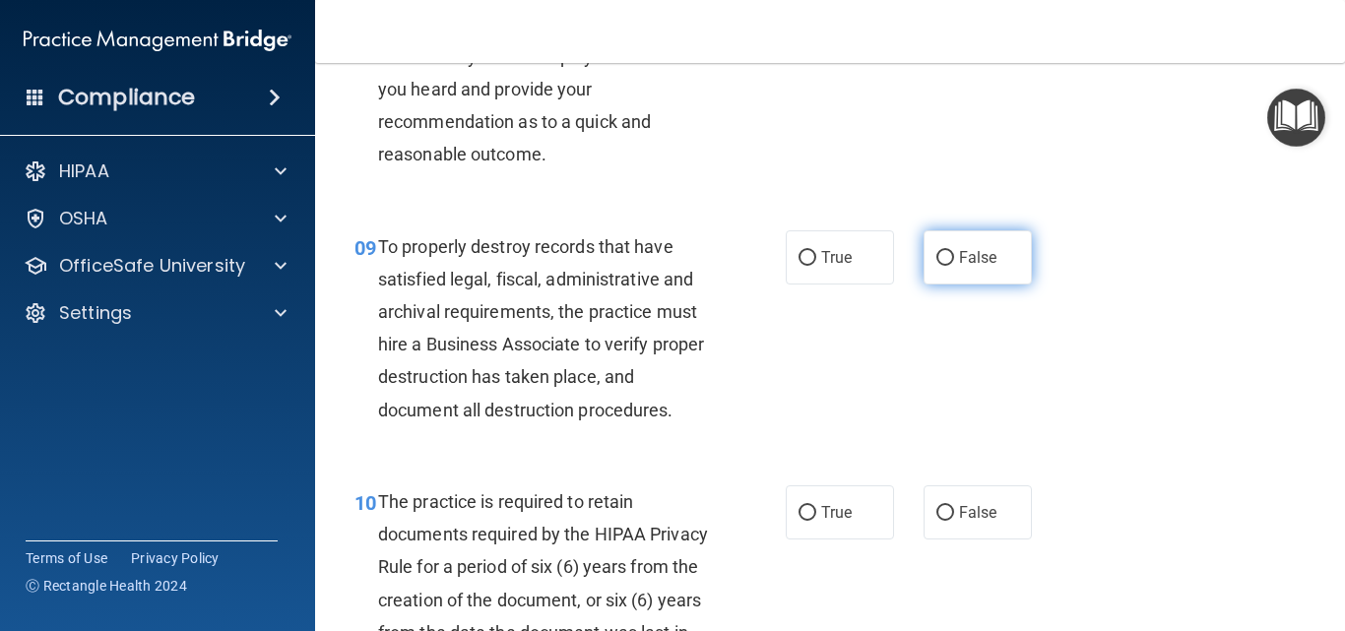
click at [936, 266] on input "False" at bounding box center [945, 258] width 18 height 15
radio input "true"
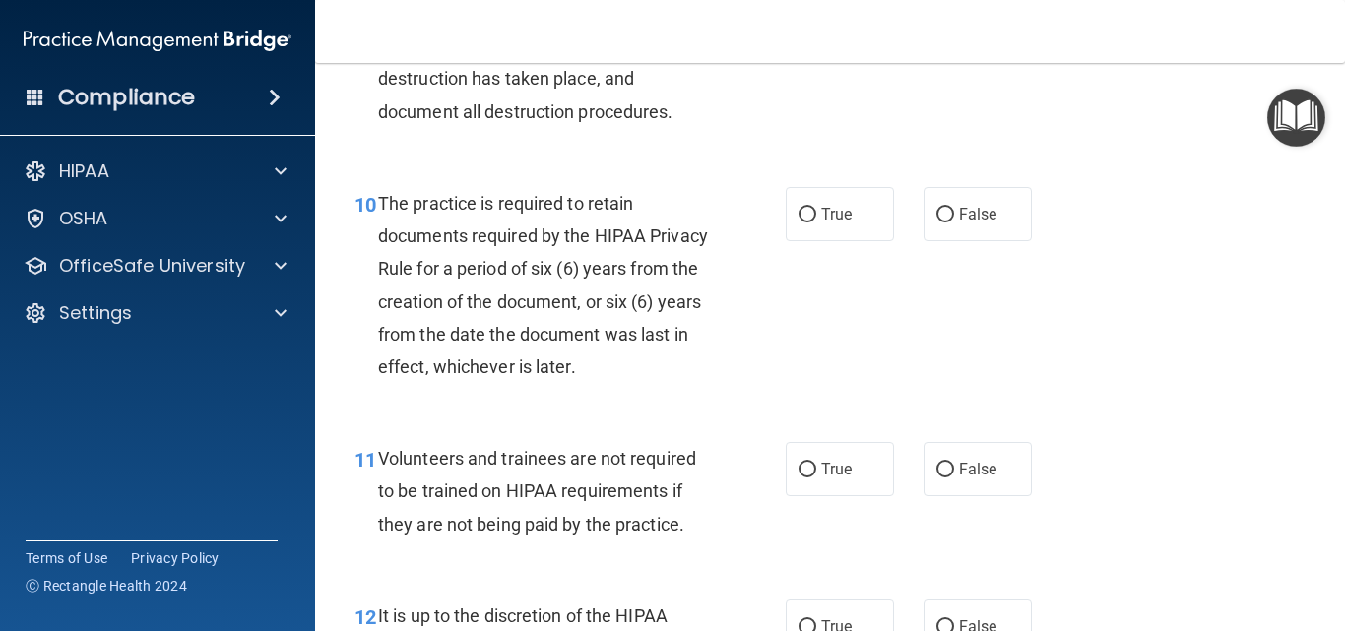
scroll to position [2166, 0]
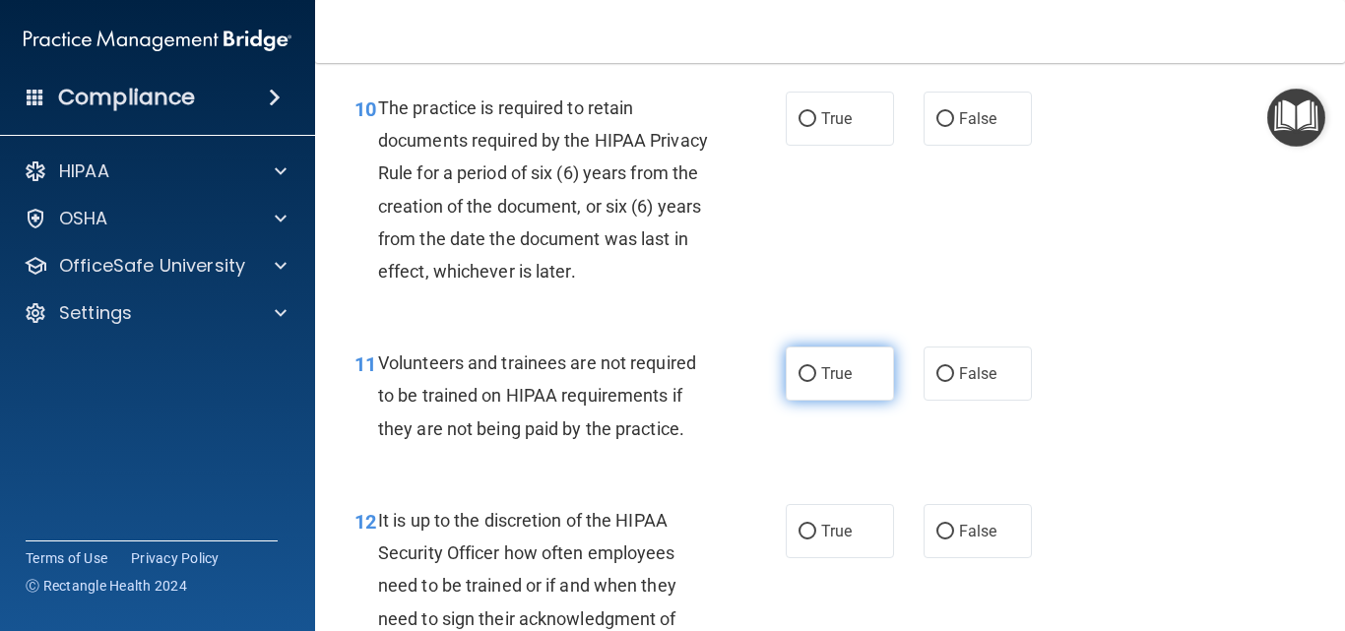
click at [798, 382] on input "True" at bounding box center [807, 374] width 18 height 15
radio input "true"
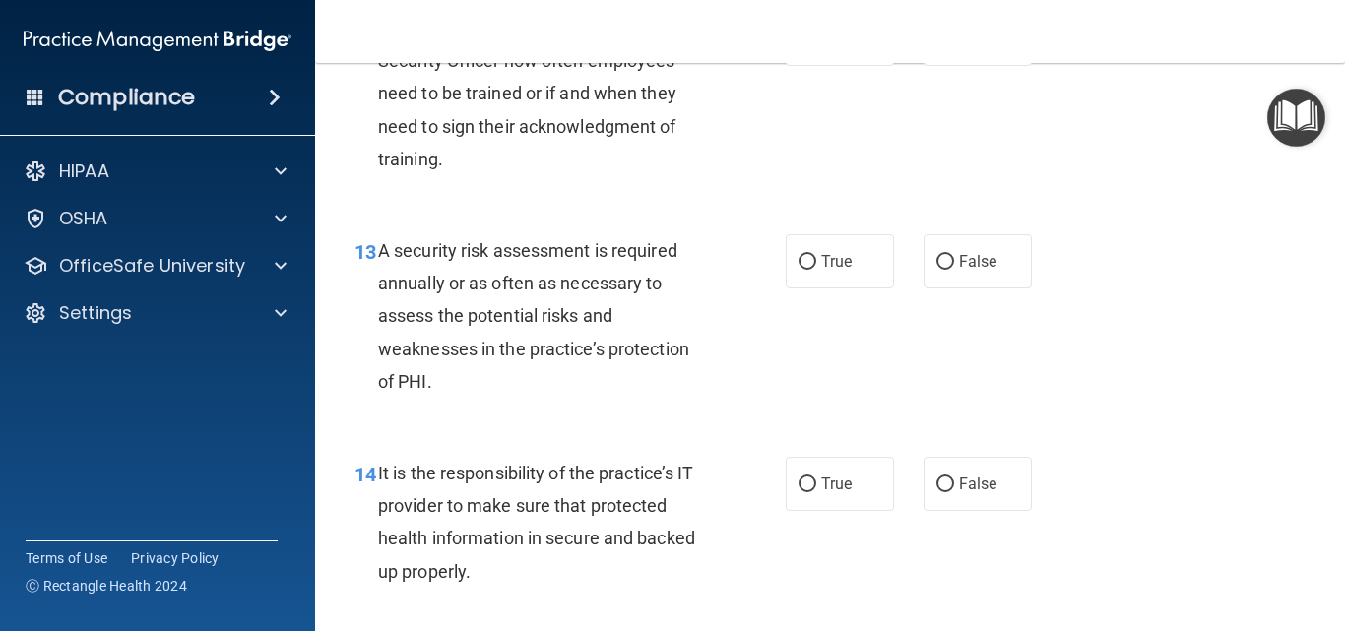
scroll to position [2559, 0]
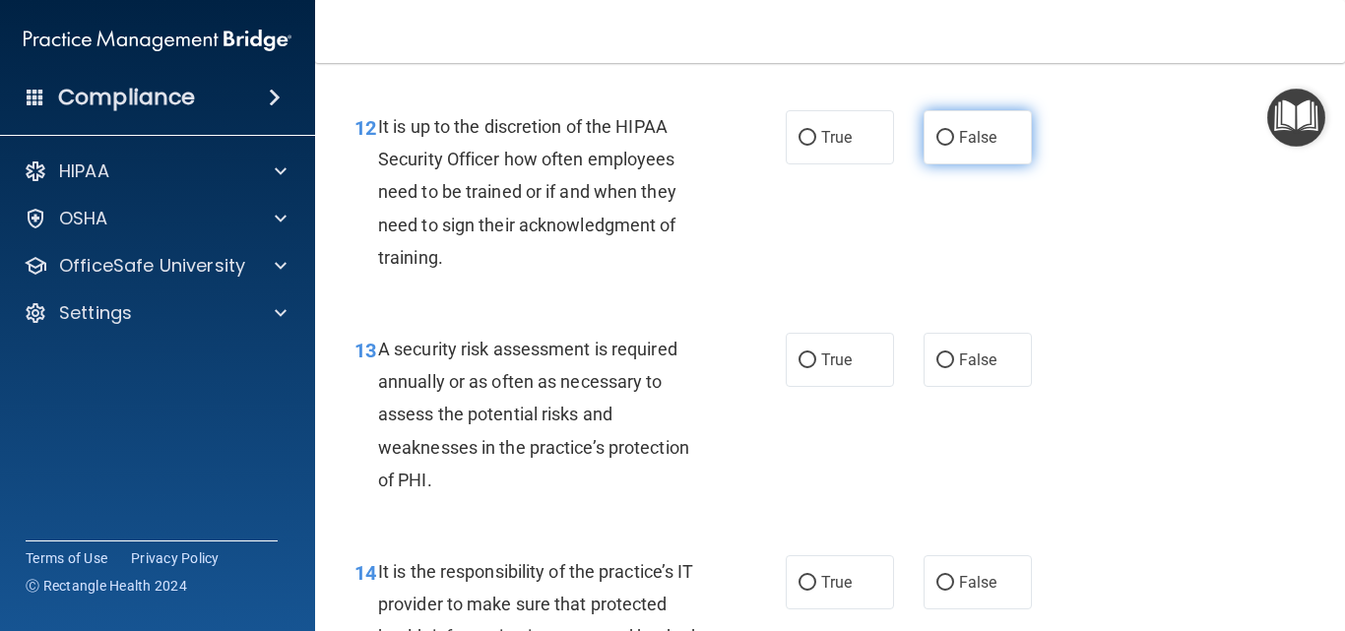
click at [938, 146] on input "False" at bounding box center [945, 138] width 18 height 15
radio input "true"
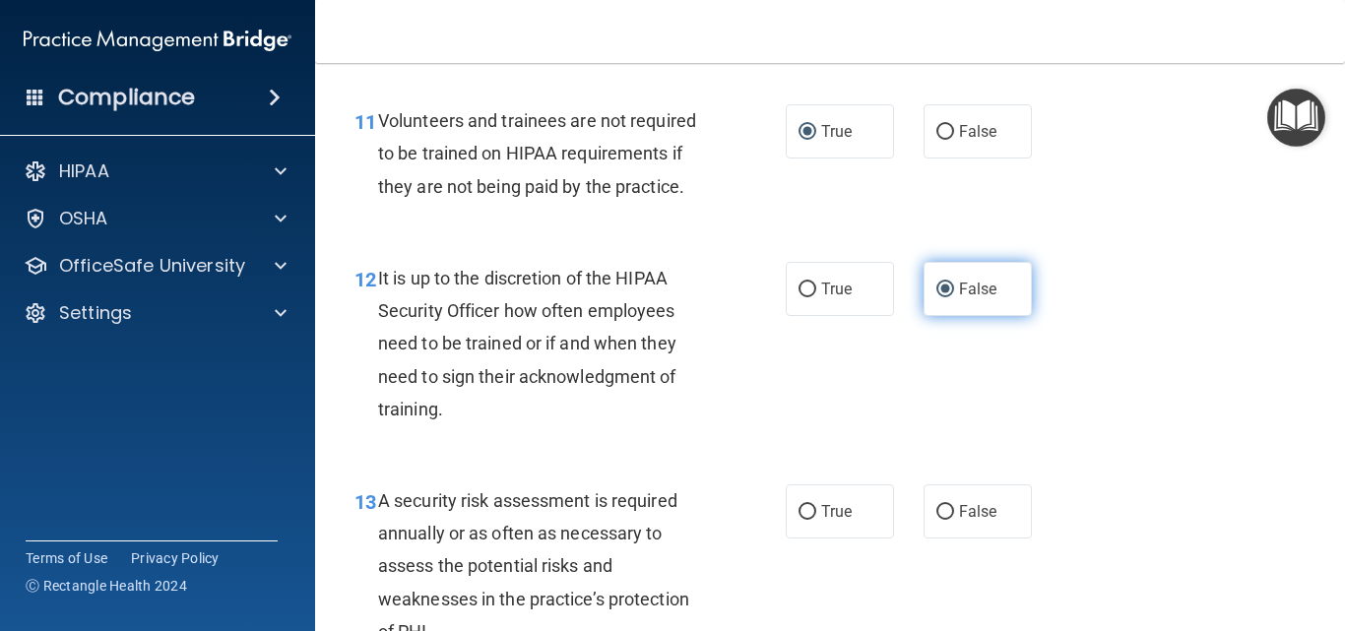
scroll to position [2362, 0]
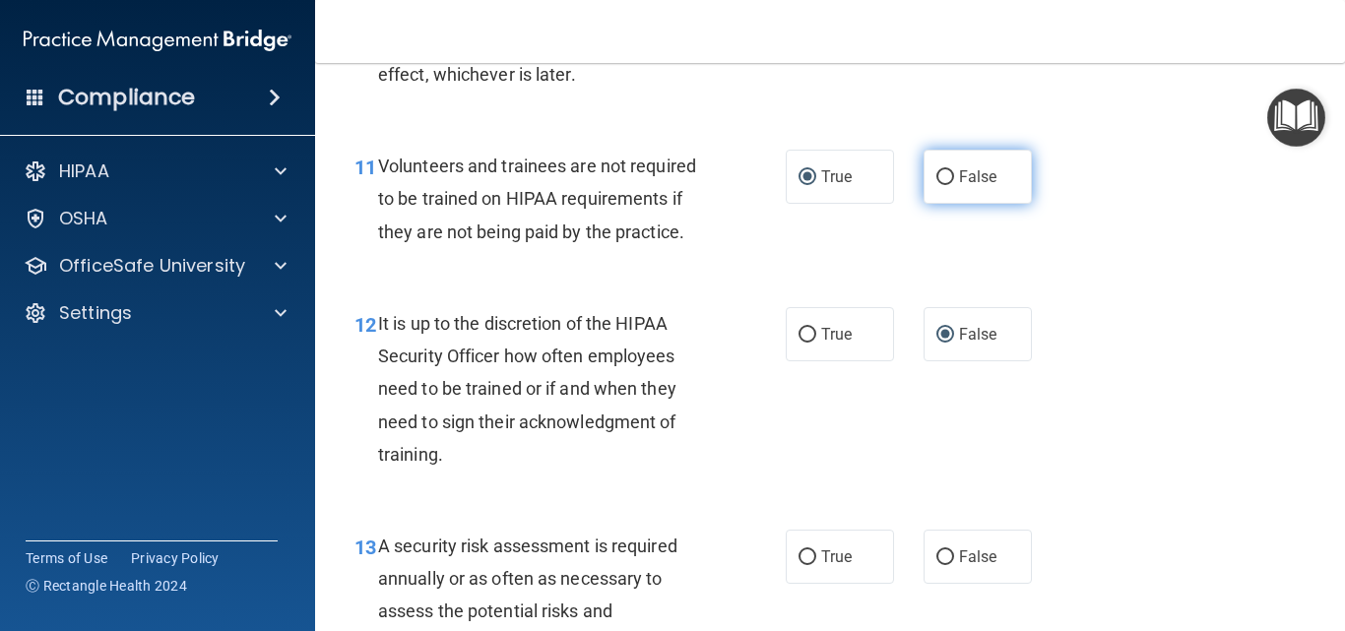
click at [936, 185] on input "False" at bounding box center [945, 177] width 18 height 15
radio input "true"
radio input "false"
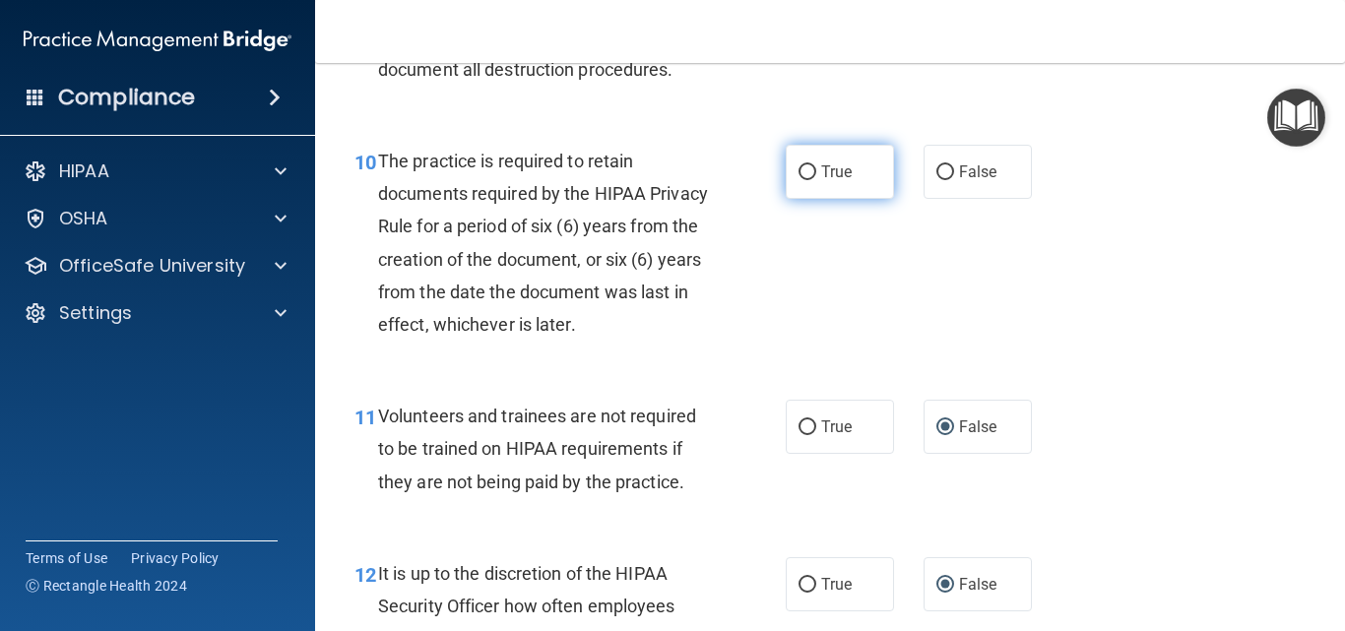
scroll to position [2067, 0]
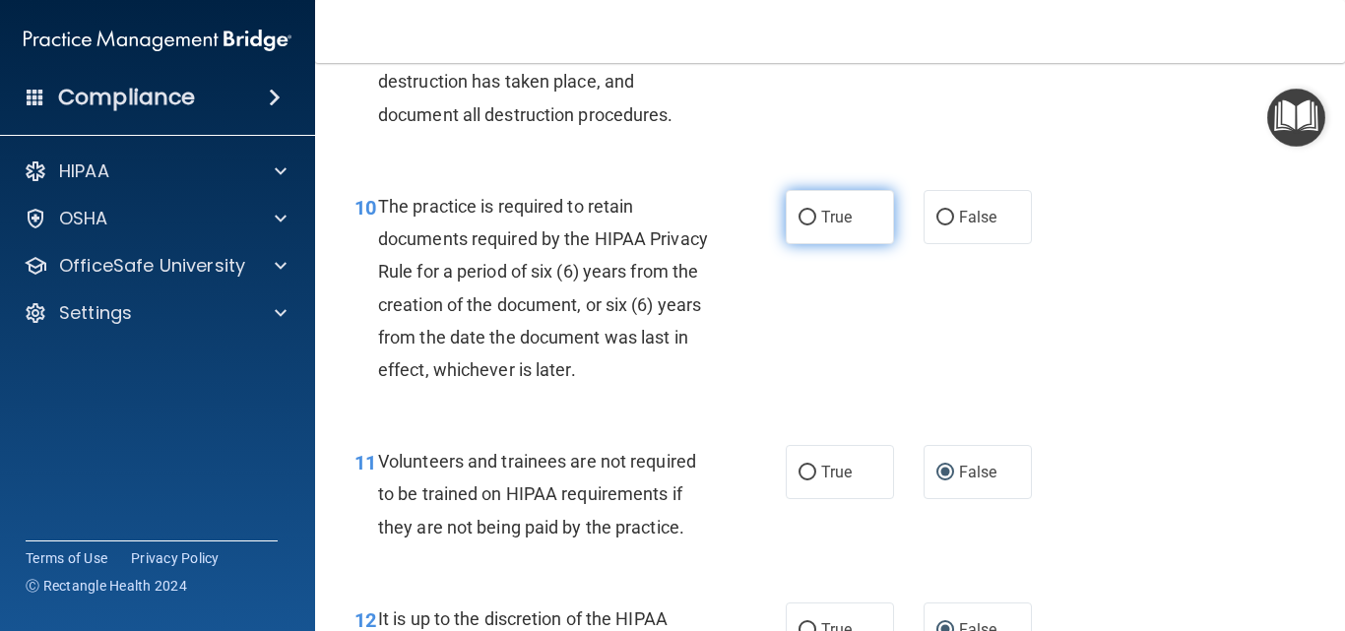
click at [800, 225] on input "True" at bounding box center [807, 218] width 18 height 15
radio input "true"
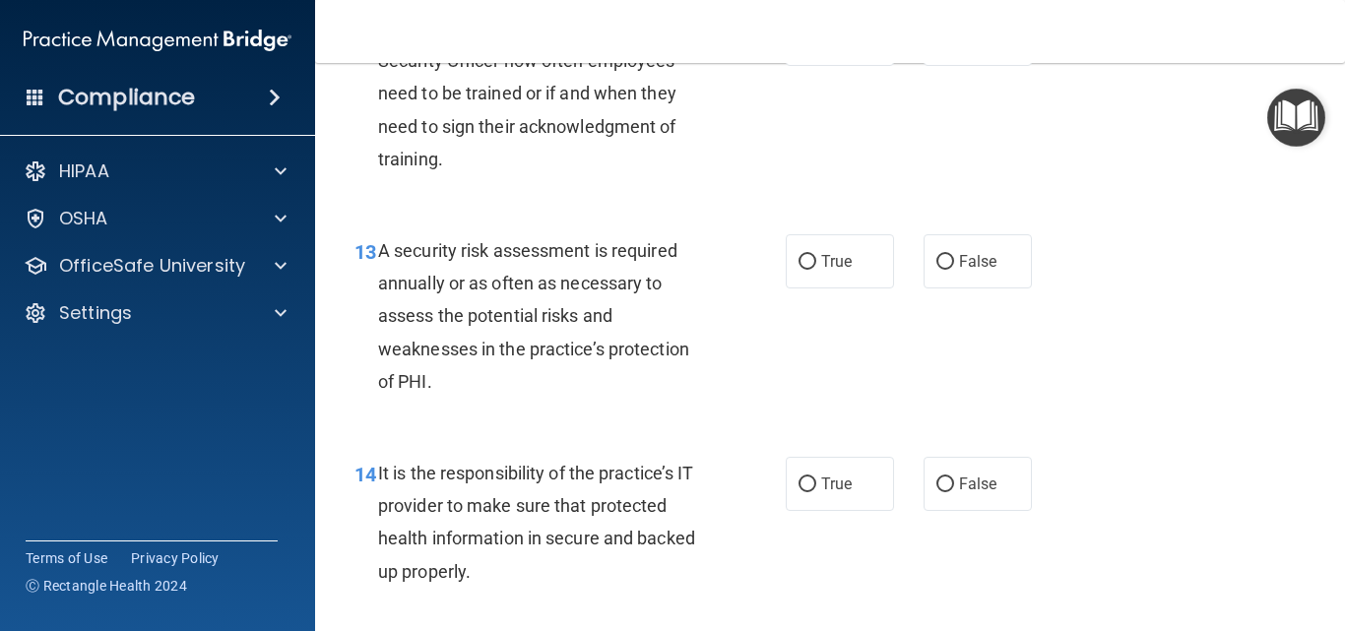
scroll to position [2756, 0]
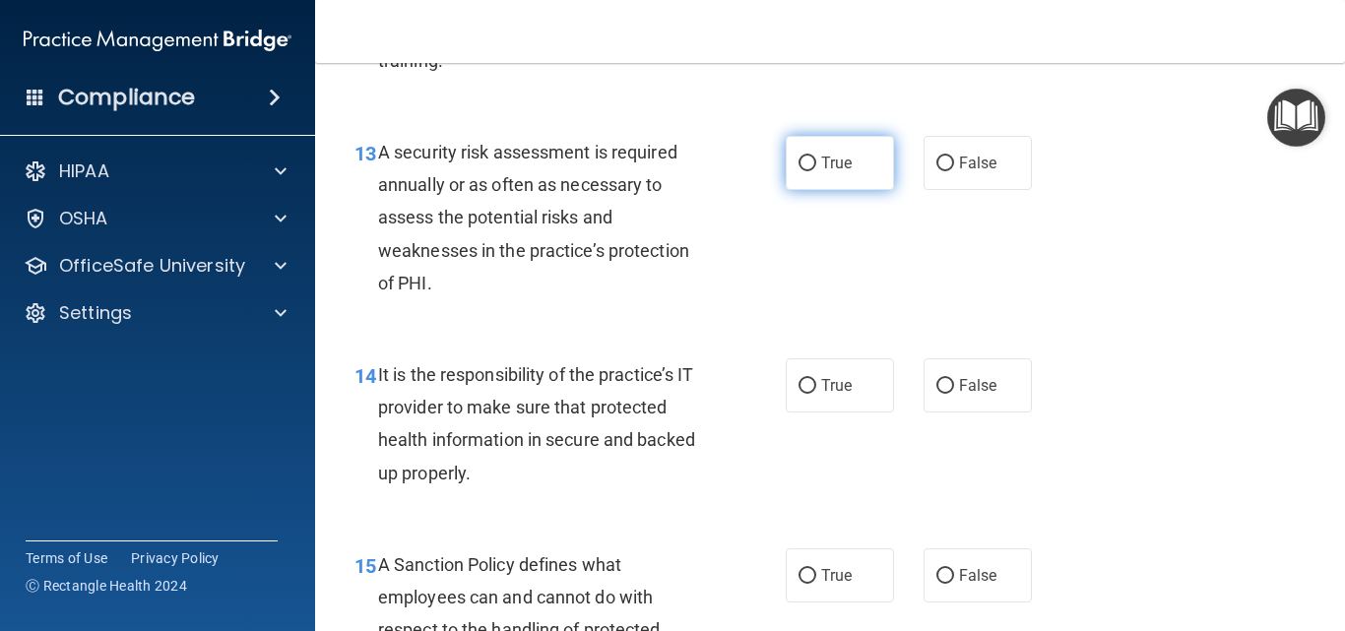
click at [803, 171] on input "True" at bounding box center [807, 164] width 18 height 15
radio input "true"
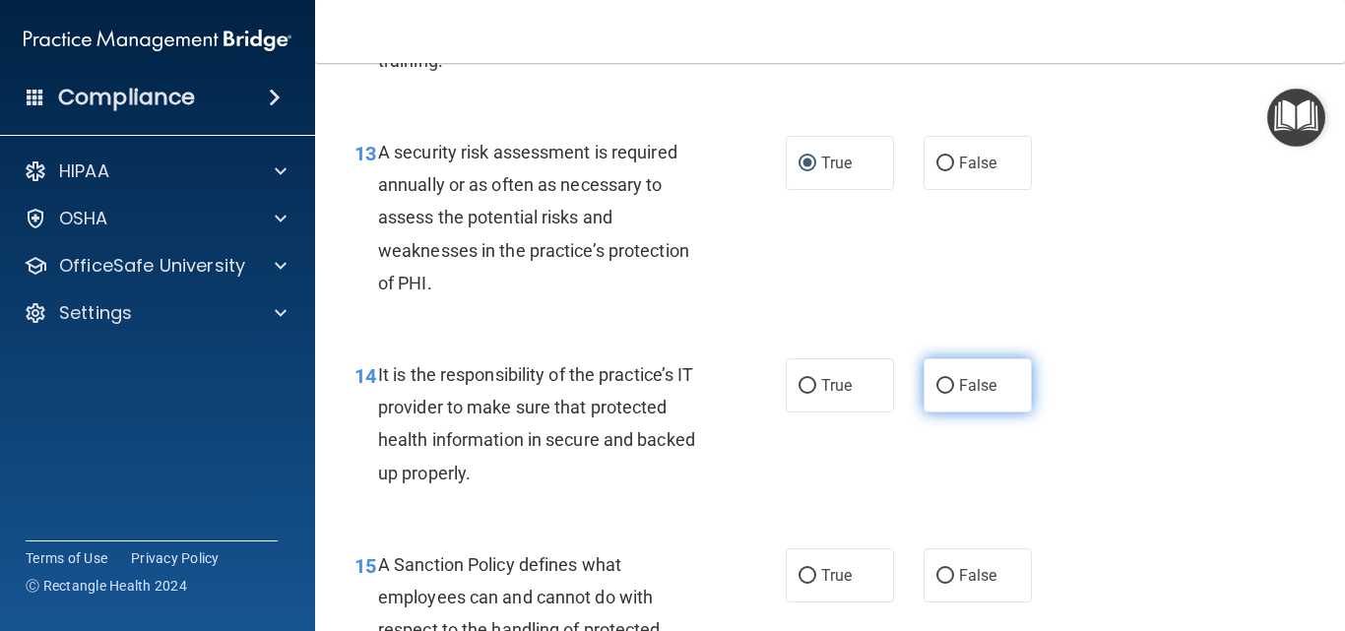
drag, startPoint x: 939, startPoint y: 415, endPoint x: 938, endPoint y: 440, distance: 24.6
click at [938, 394] on input "False" at bounding box center [945, 386] width 18 height 15
radio input "true"
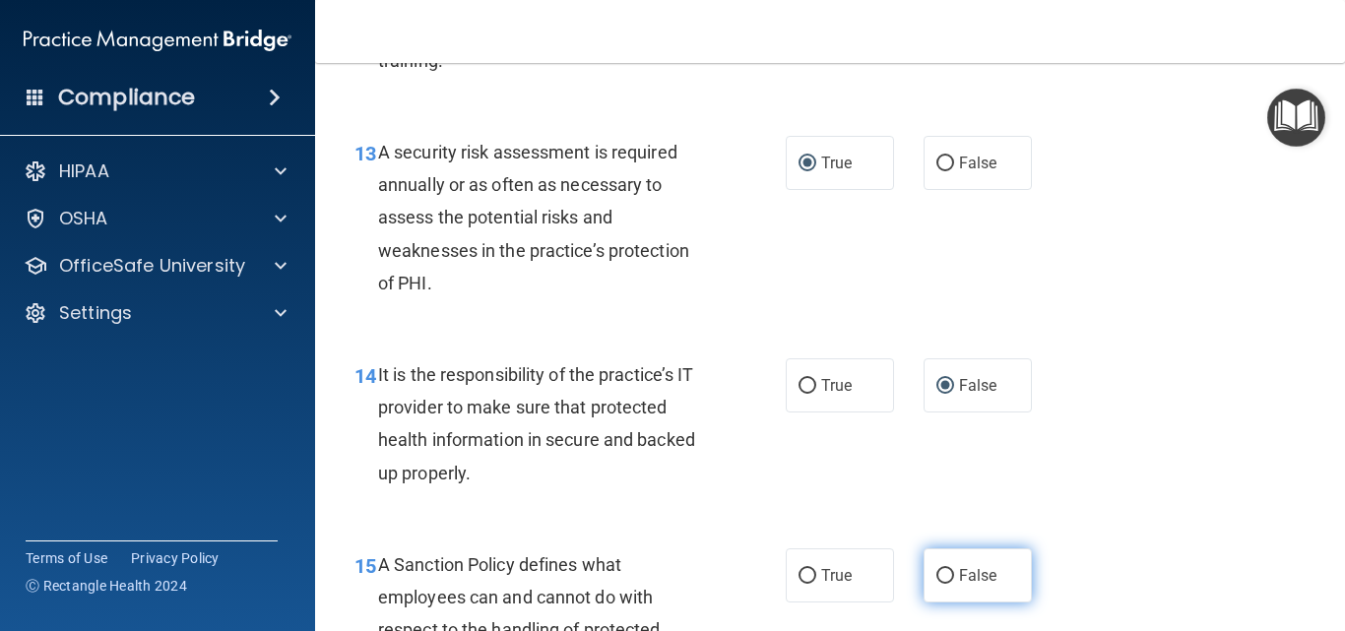
click at [943, 584] on input "False" at bounding box center [945, 576] width 18 height 15
radio input "true"
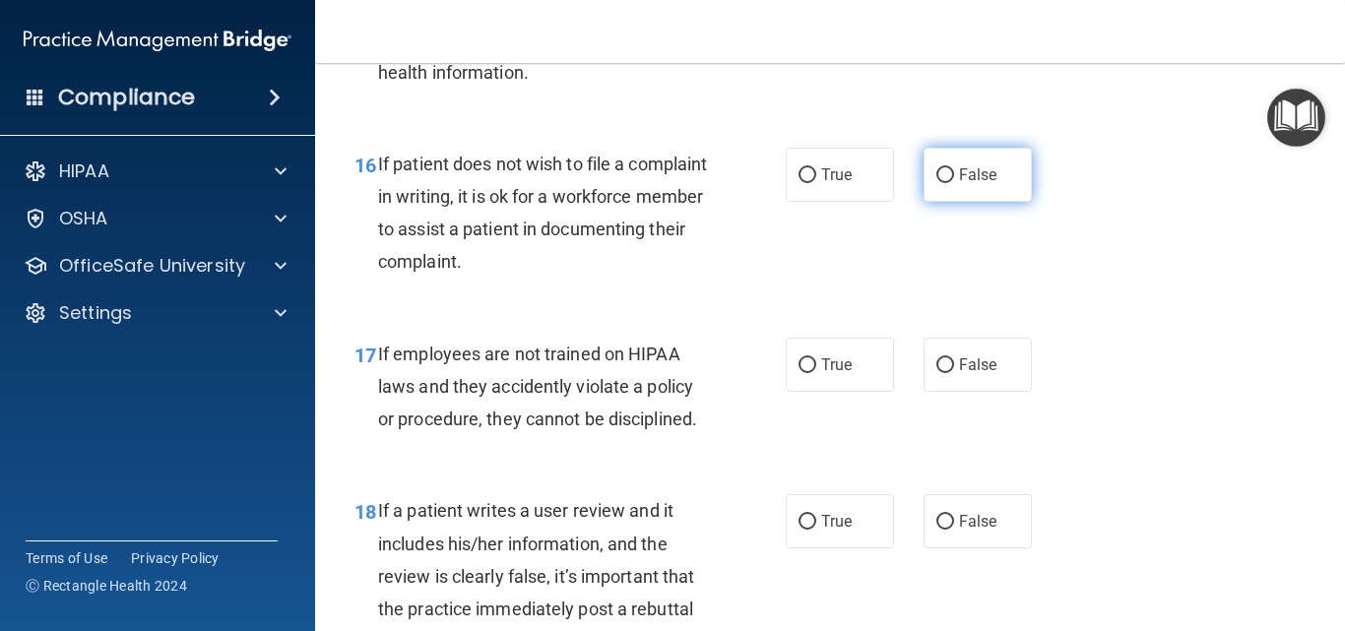
scroll to position [3445, 0]
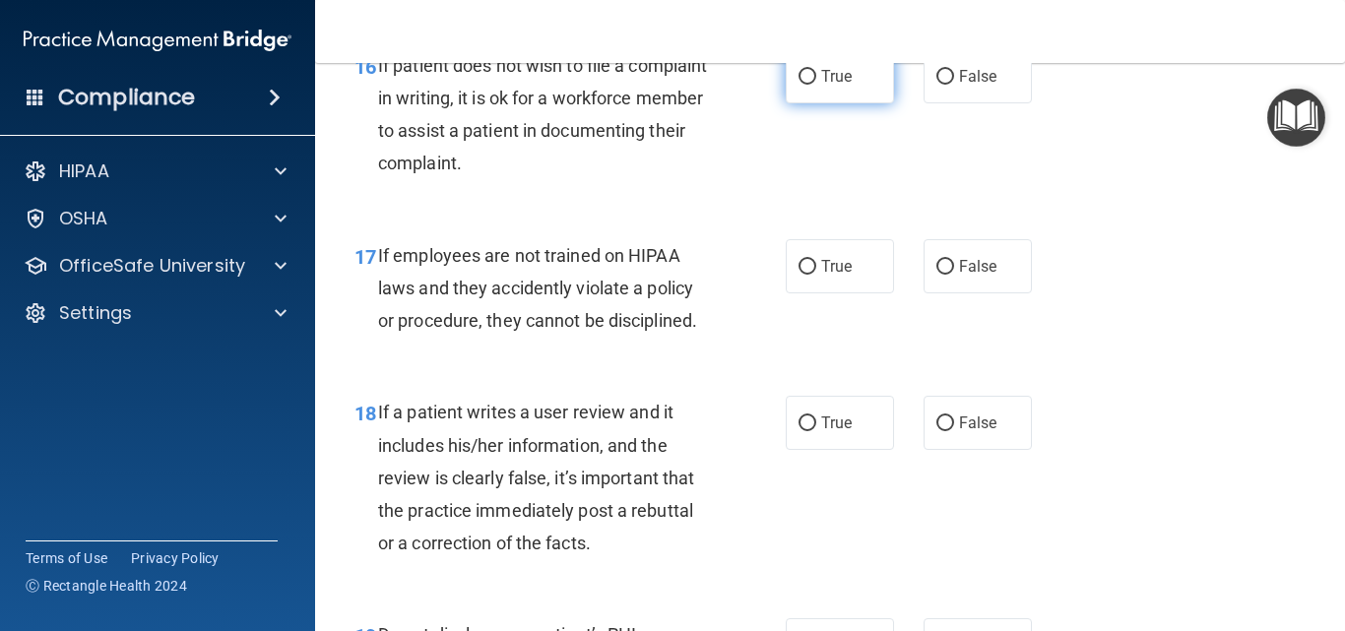
click at [801, 85] on input "True" at bounding box center [807, 77] width 18 height 15
radio input "true"
click at [943, 275] on input "False" at bounding box center [945, 267] width 18 height 15
radio input "true"
click at [939, 431] on input "False" at bounding box center [945, 423] width 18 height 15
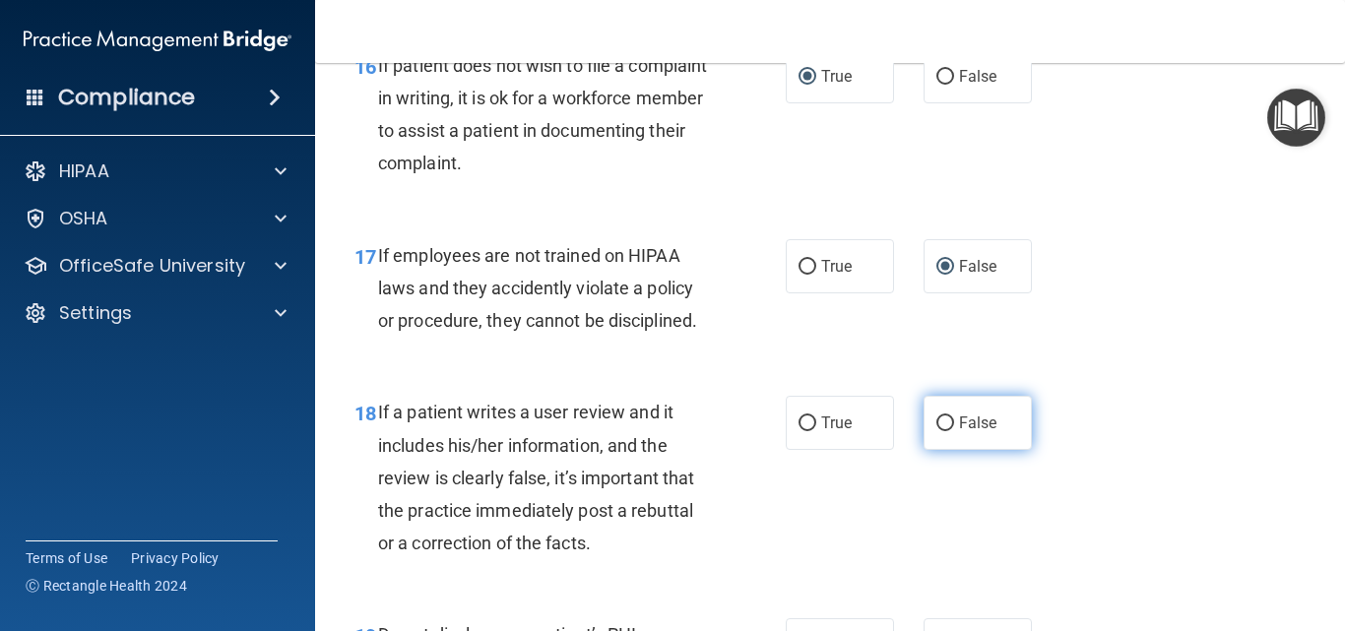
radio input "true"
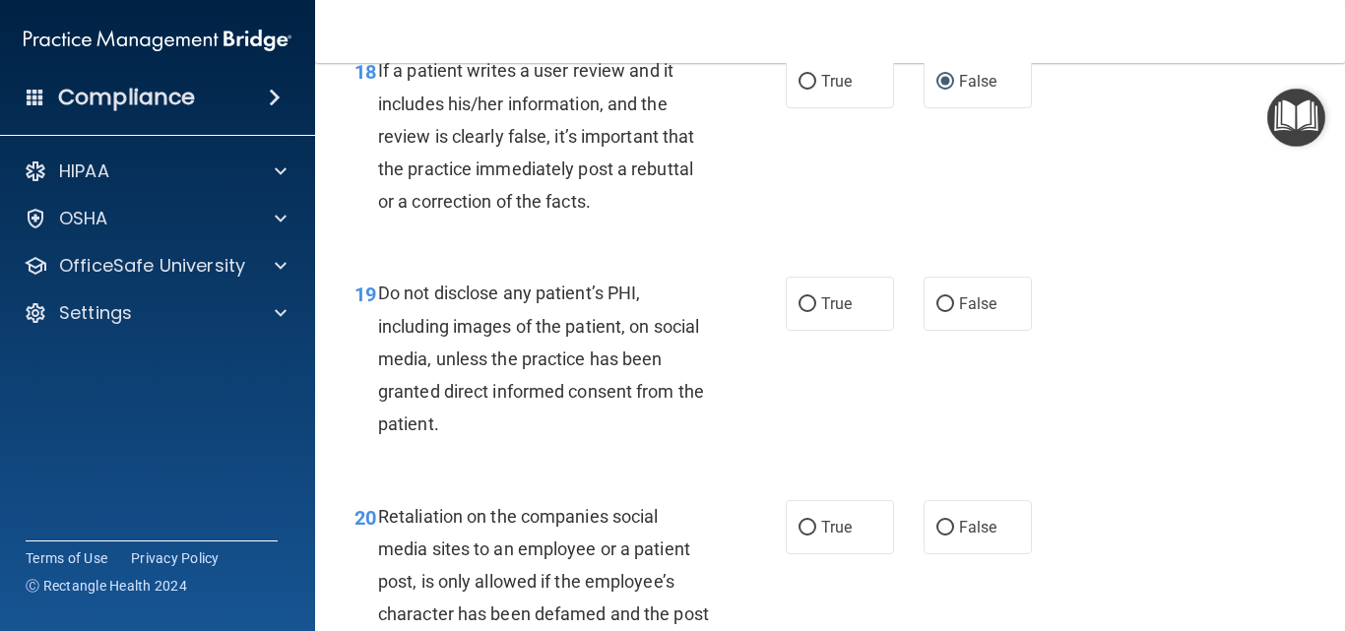
scroll to position [3741, 0]
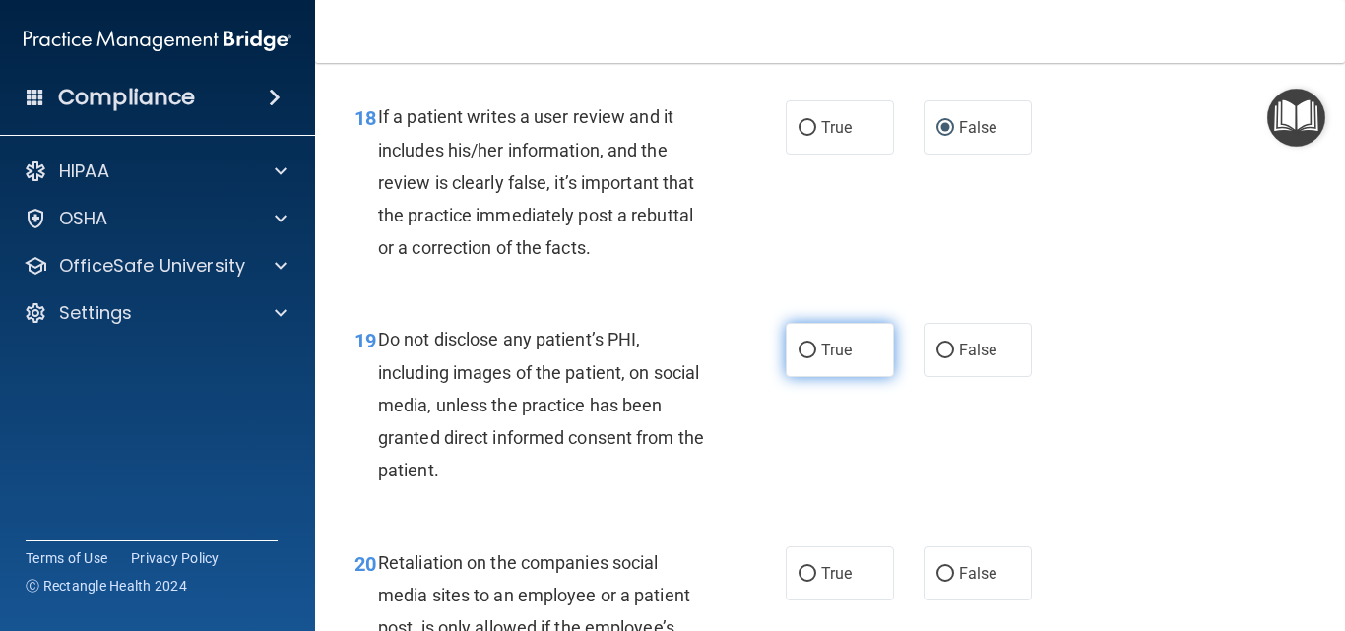
click at [798, 358] on input "True" at bounding box center [807, 351] width 18 height 15
radio input "true"
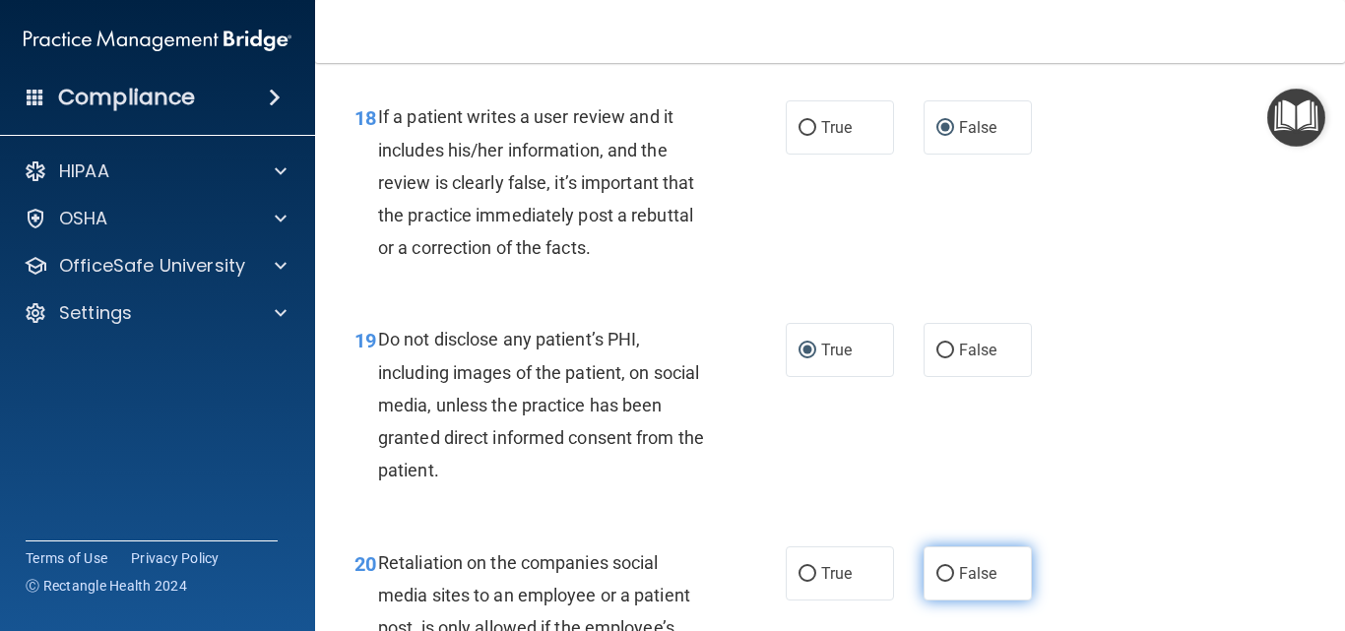
click at [938, 582] on input "False" at bounding box center [945, 574] width 18 height 15
radio input "true"
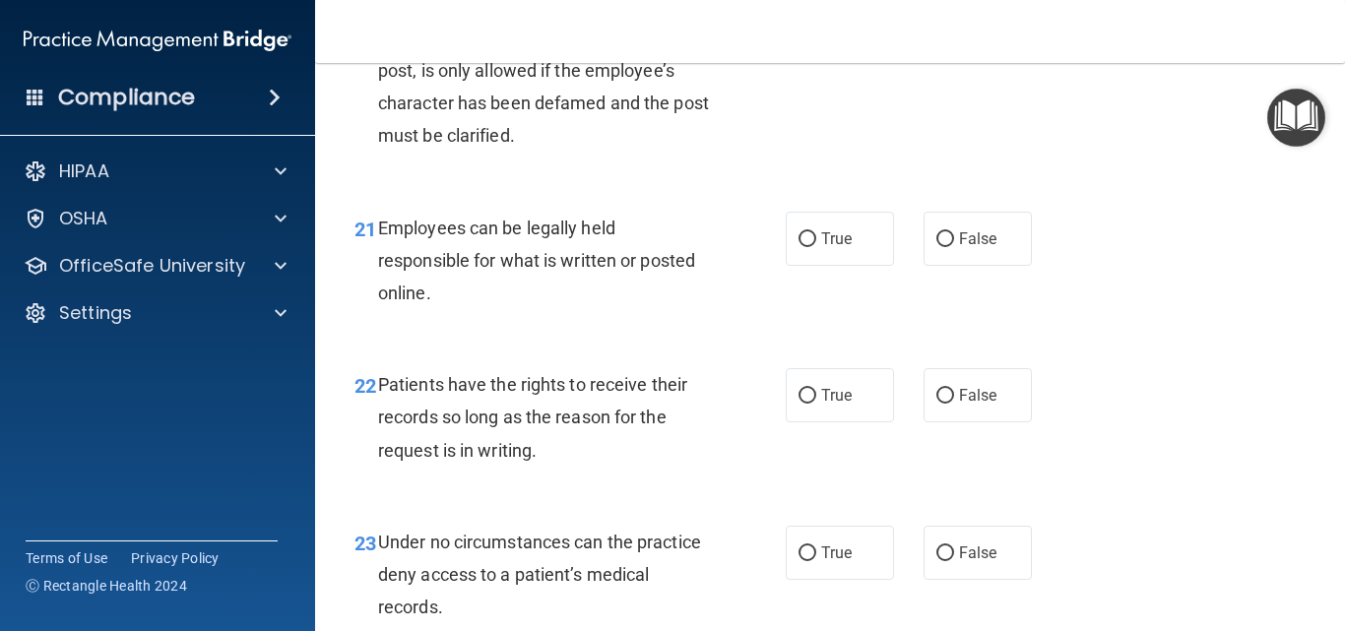
scroll to position [4331, 0]
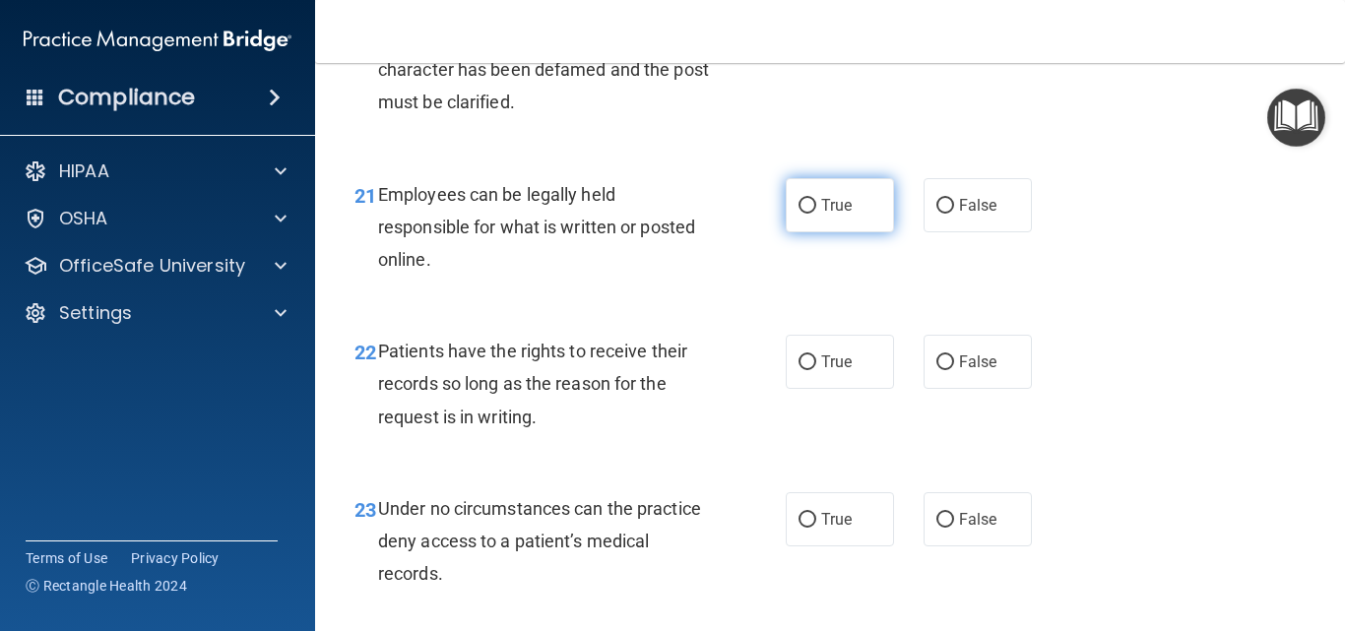
drag, startPoint x: 800, startPoint y: 232, endPoint x: 813, endPoint y: 258, distance: 28.6
click at [809, 232] on label "True" at bounding box center [840, 205] width 108 height 54
click at [809, 214] on input "True" at bounding box center [807, 206] width 18 height 15
radio input "true"
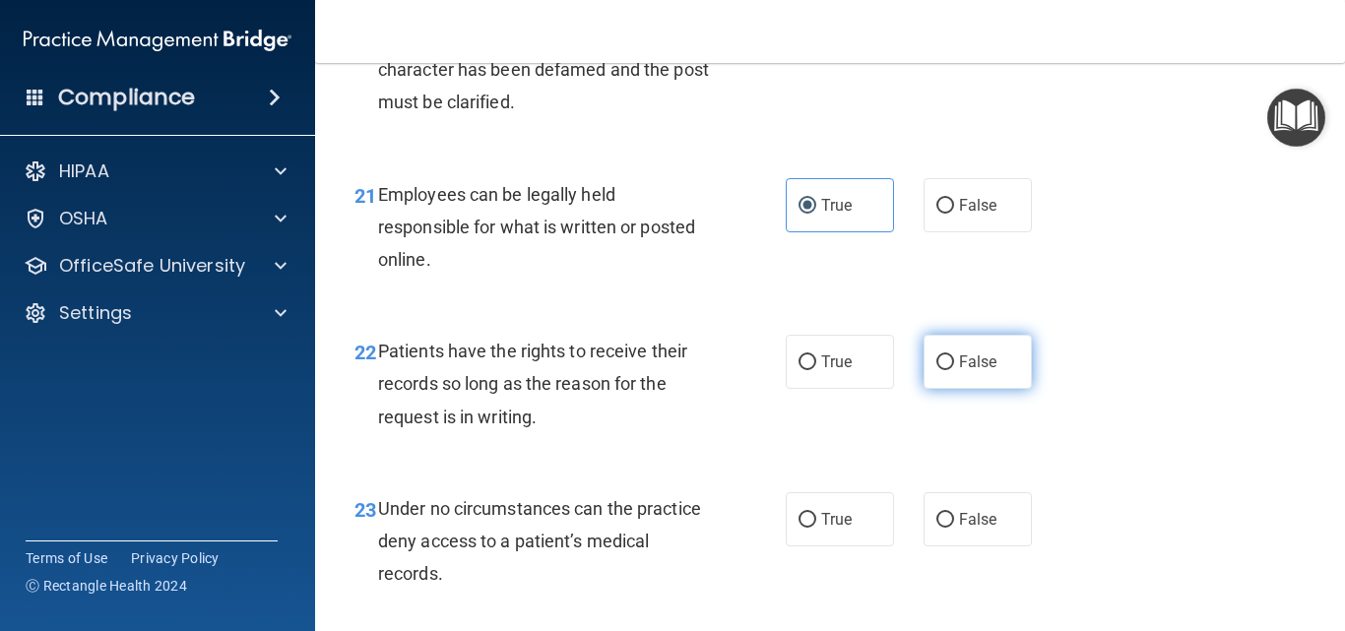
click at [939, 370] on input "False" at bounding box center [945, 362] width 18 height 15
radio input "true"
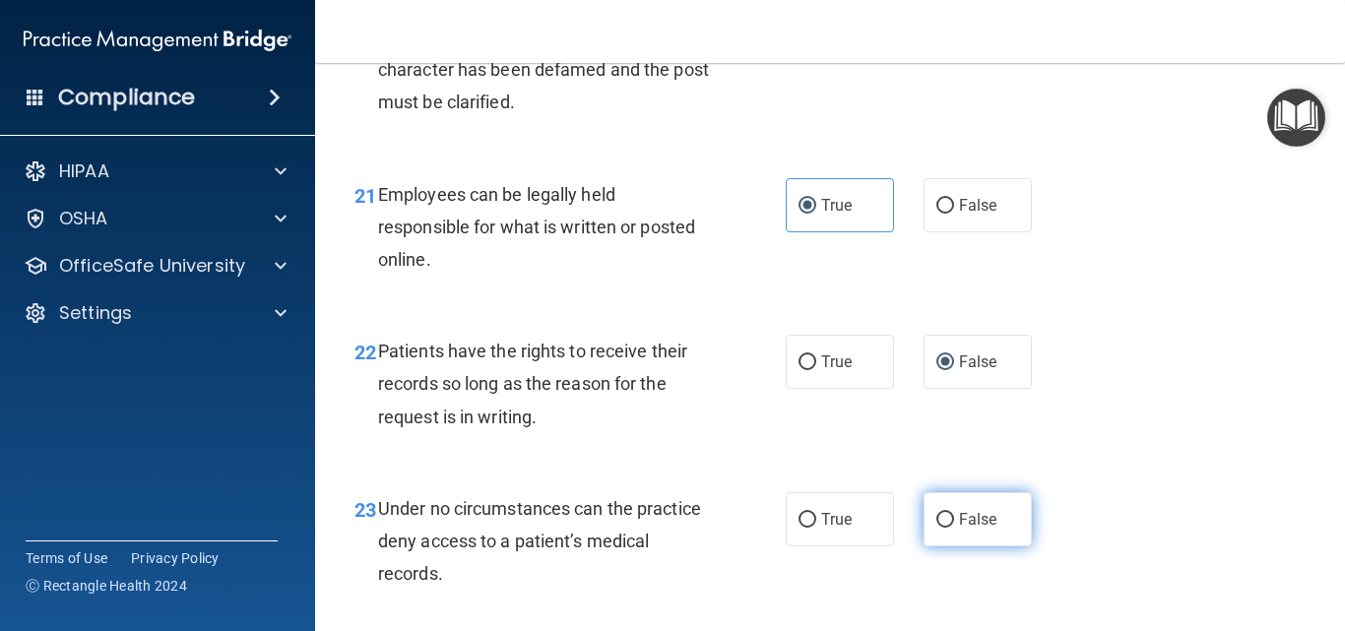
click at [936, 528] on input "False" at bounding box center [945, 520] width 18 height 15
radio input "true"
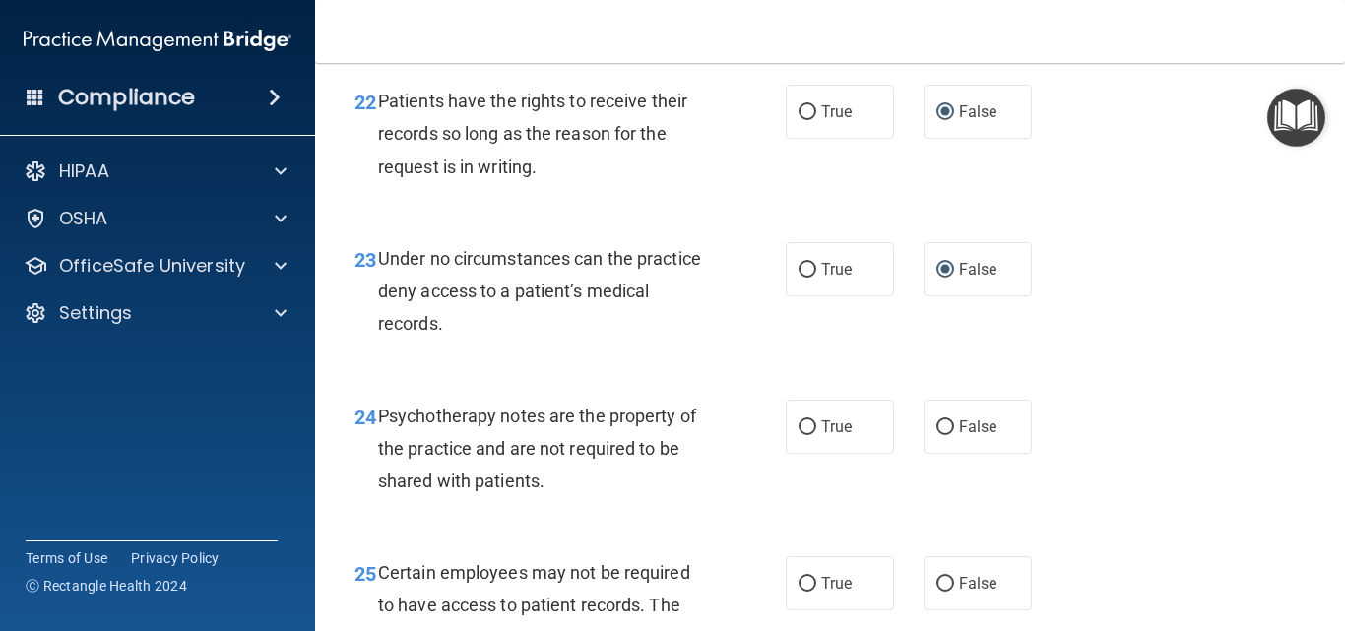
scroll to position [4627, 0]
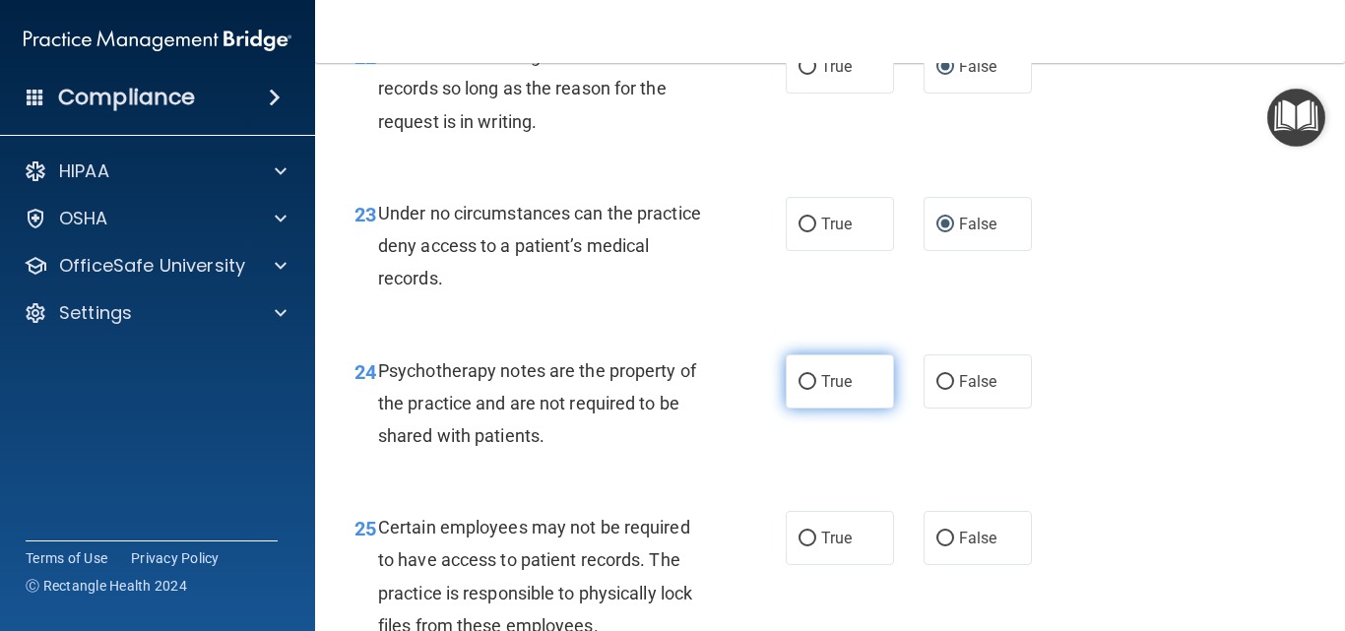
click at [804, 390] on input "True" at bounding box center [807, 382] width 18 height 15
radio input "true"
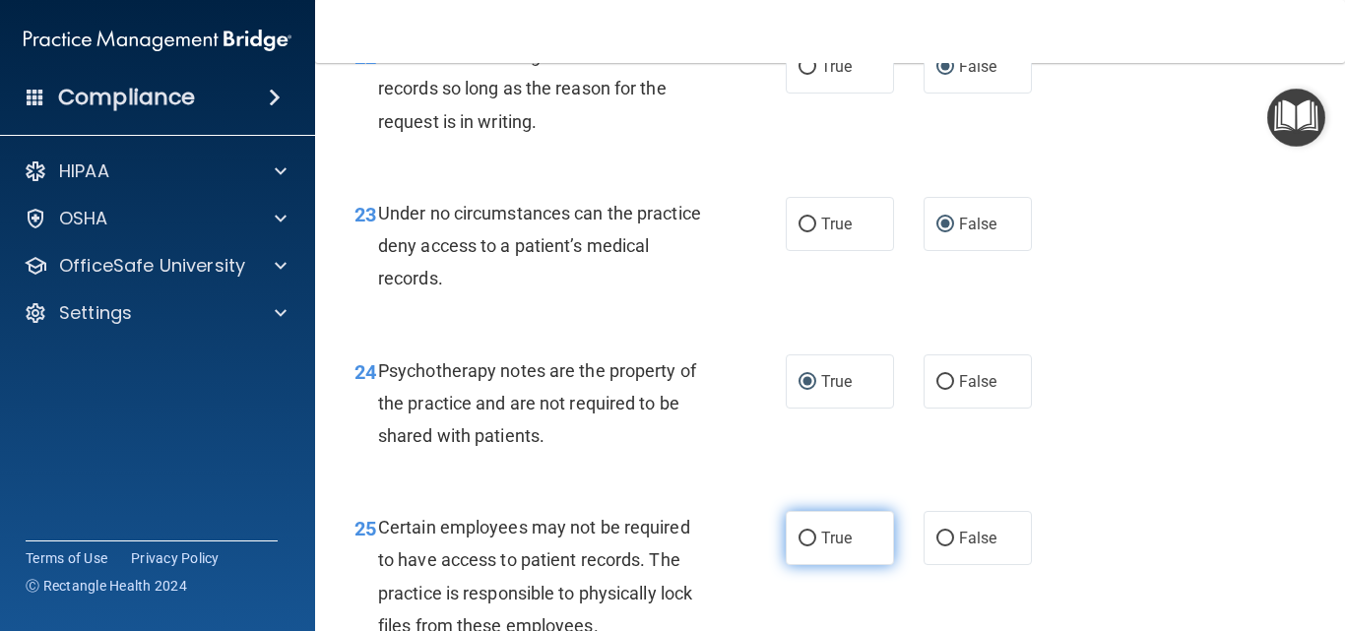
click at [803, 546] on input "True" at bounding box center [807, 539] width 18 height 15
radio input "true"
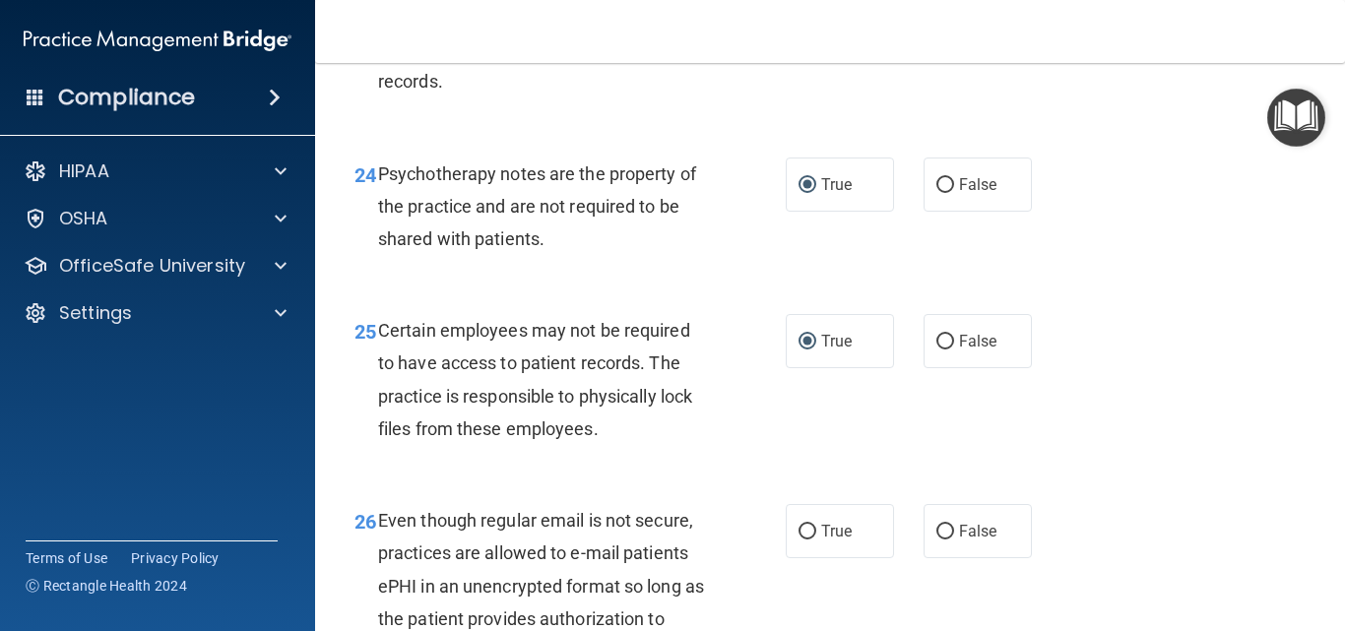
scroll to position [4922, 0]
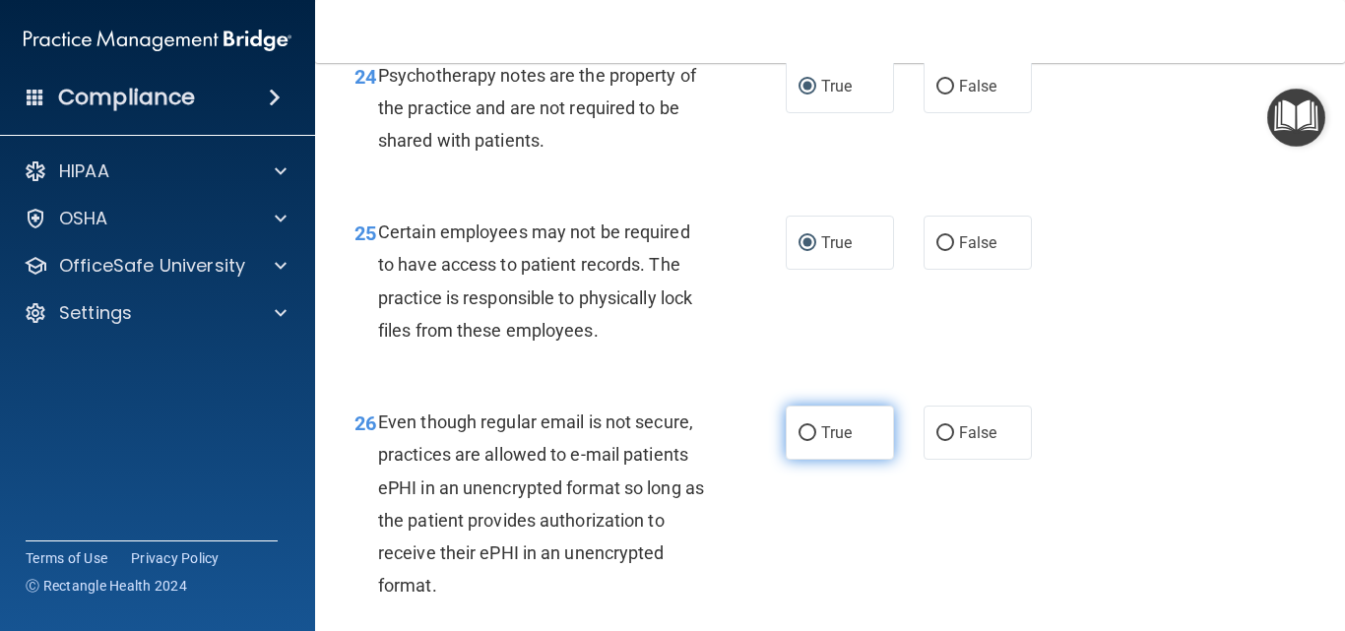
click at [802, 441] on input "True" at bounding box center [807, 433] width 18 height 15
radio input "true"
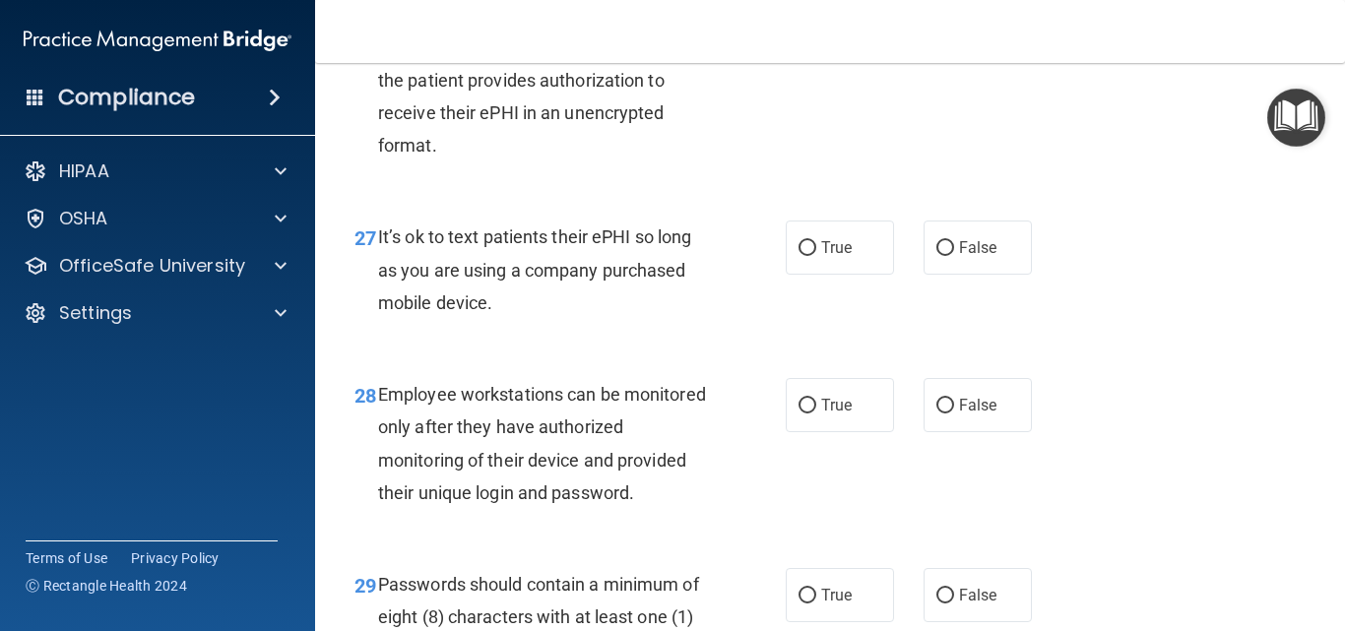
scroll to position [5414, 0]
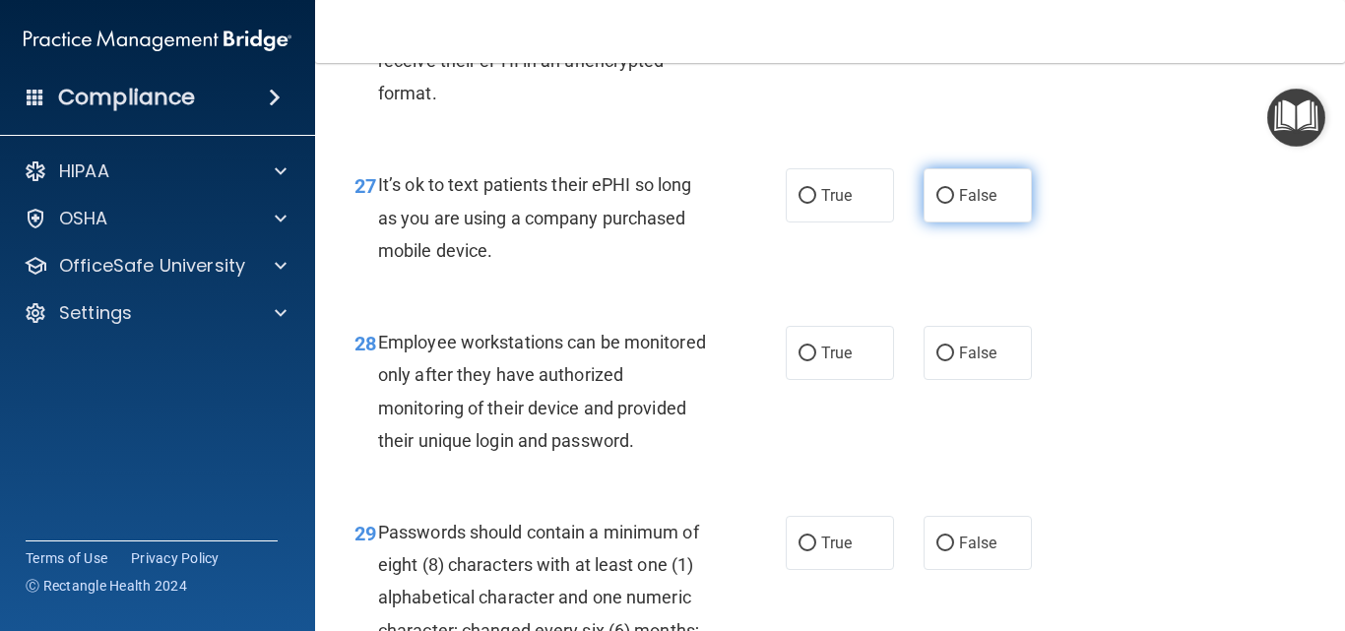
click at [936, 204] on input "False" at bounding box center [945, 196] width 18 height 15
radio input "true"
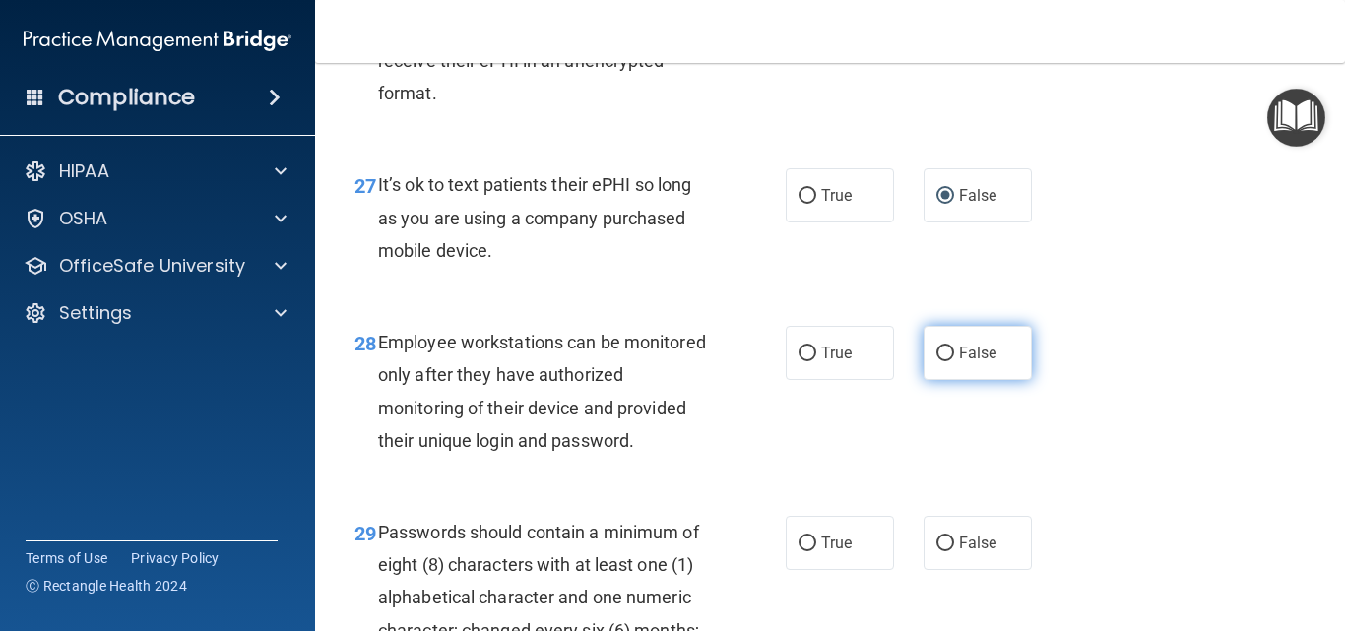
click at [936, 361] on input "False" at bounding box center [945, 353] width 18 height 15
radio input "true"
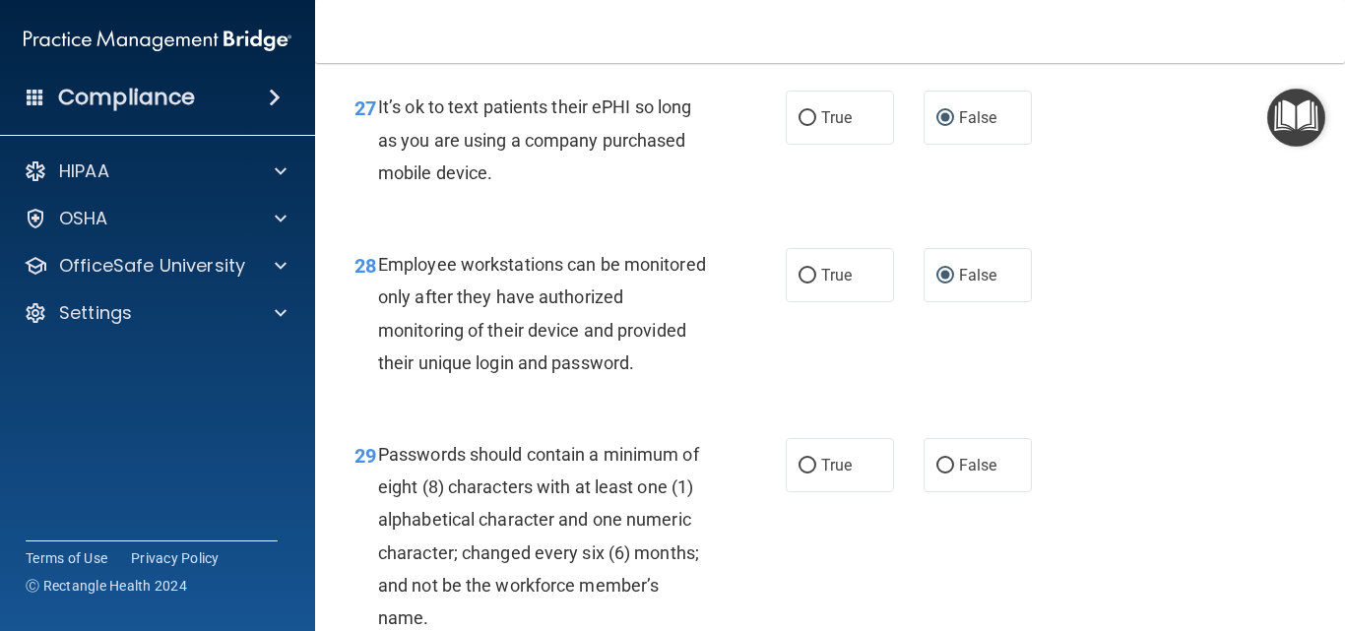
scroll to position [5611, 0]
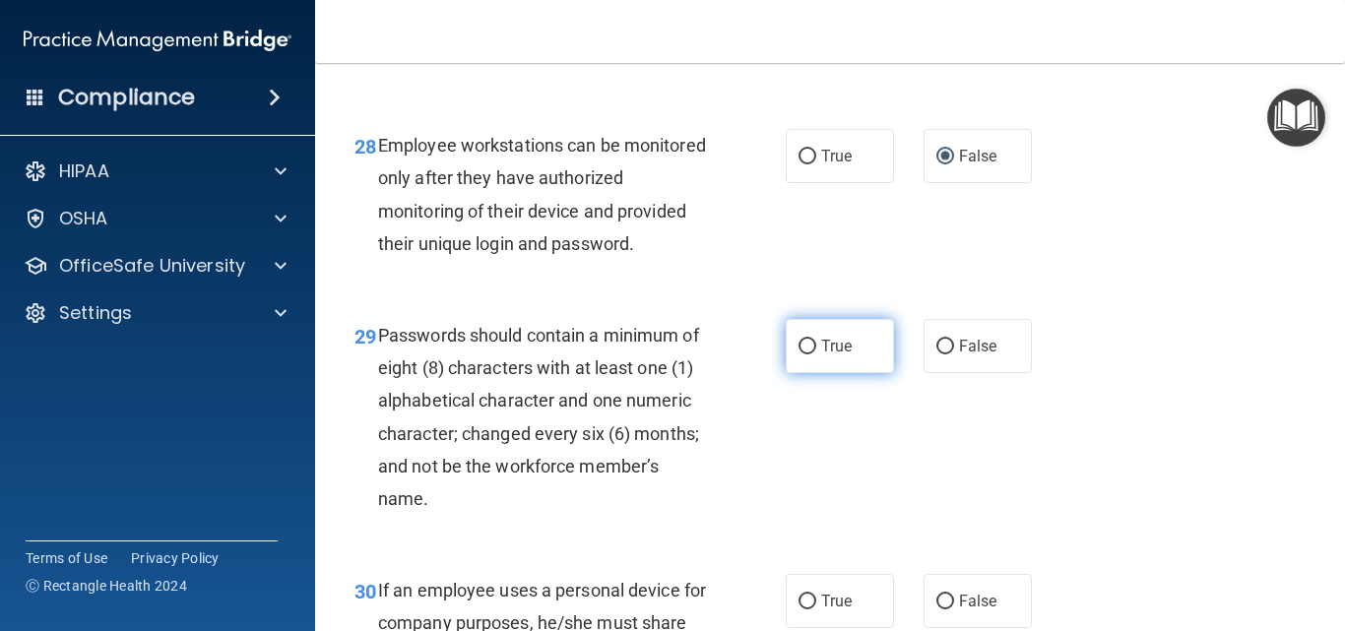
click at [798, 354] on input "True" at bounding box center [807, 347] width 18 height 15
radio input "true"
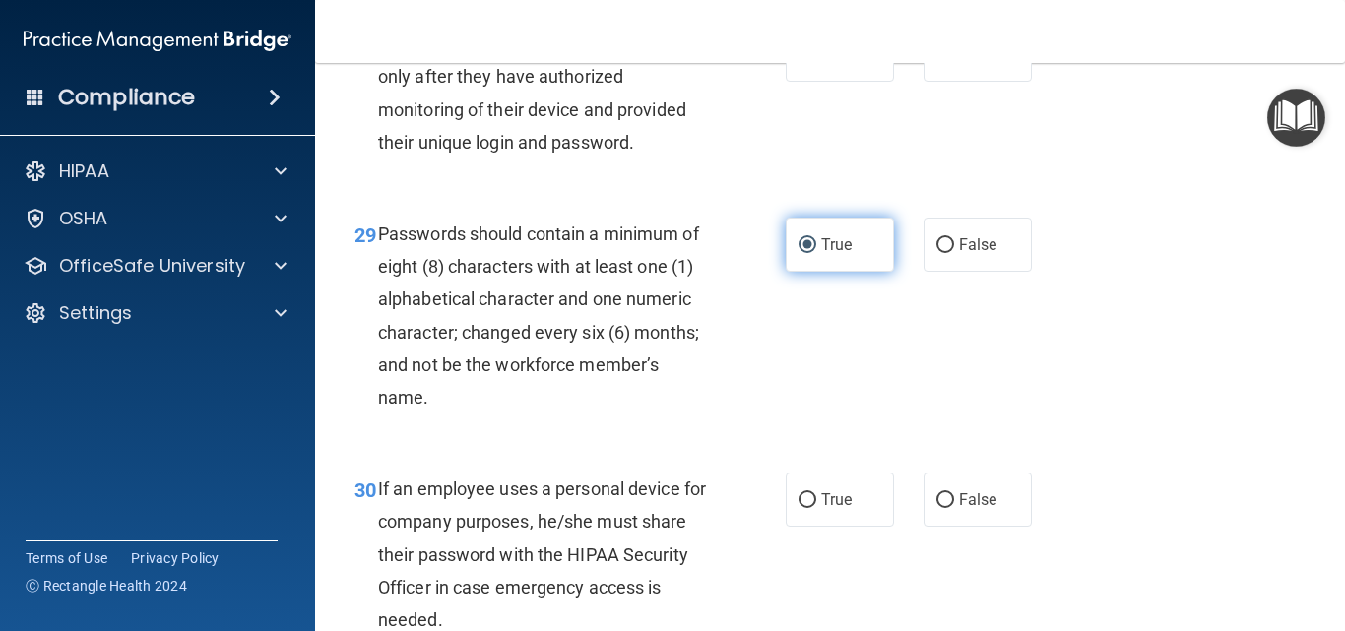
scroll to position [5808, 0]
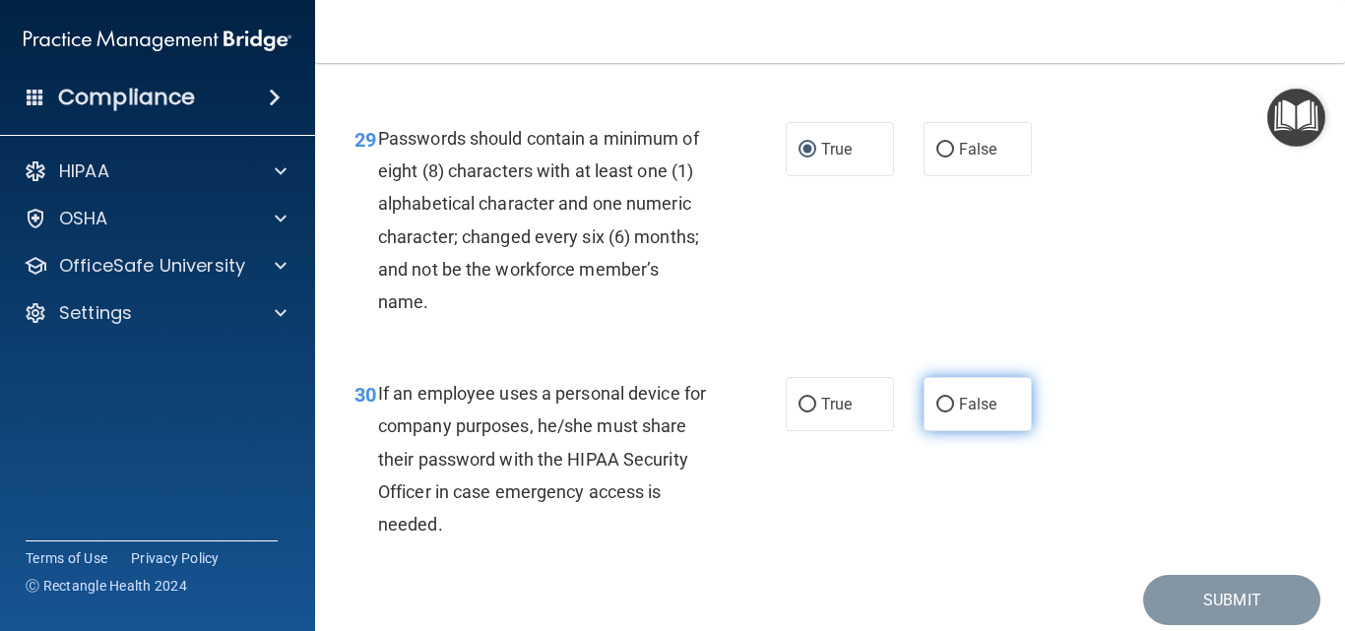
click at [939, 412] on input "False" at bounding box center [945, 405] width 18 height 15
radio input "true"
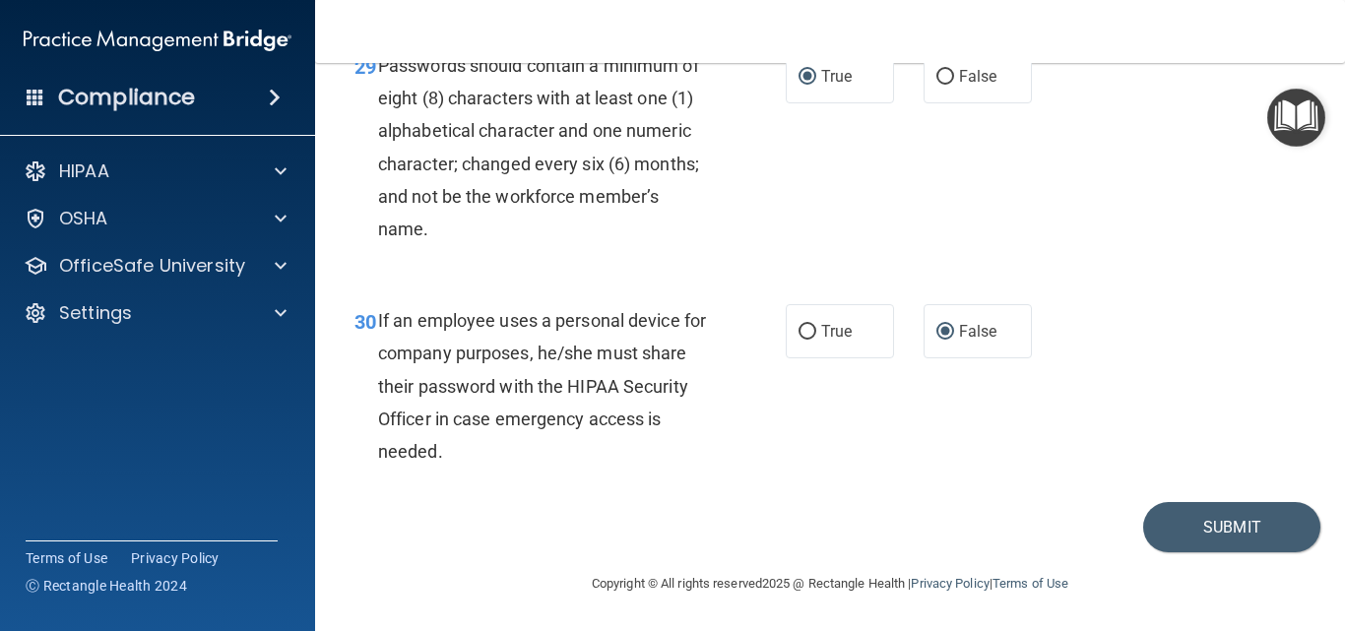
scroll to position [5946, 0]
click at [1184, 519] on button "Submit" at bounding box center [1231, 527] width 177 height 50
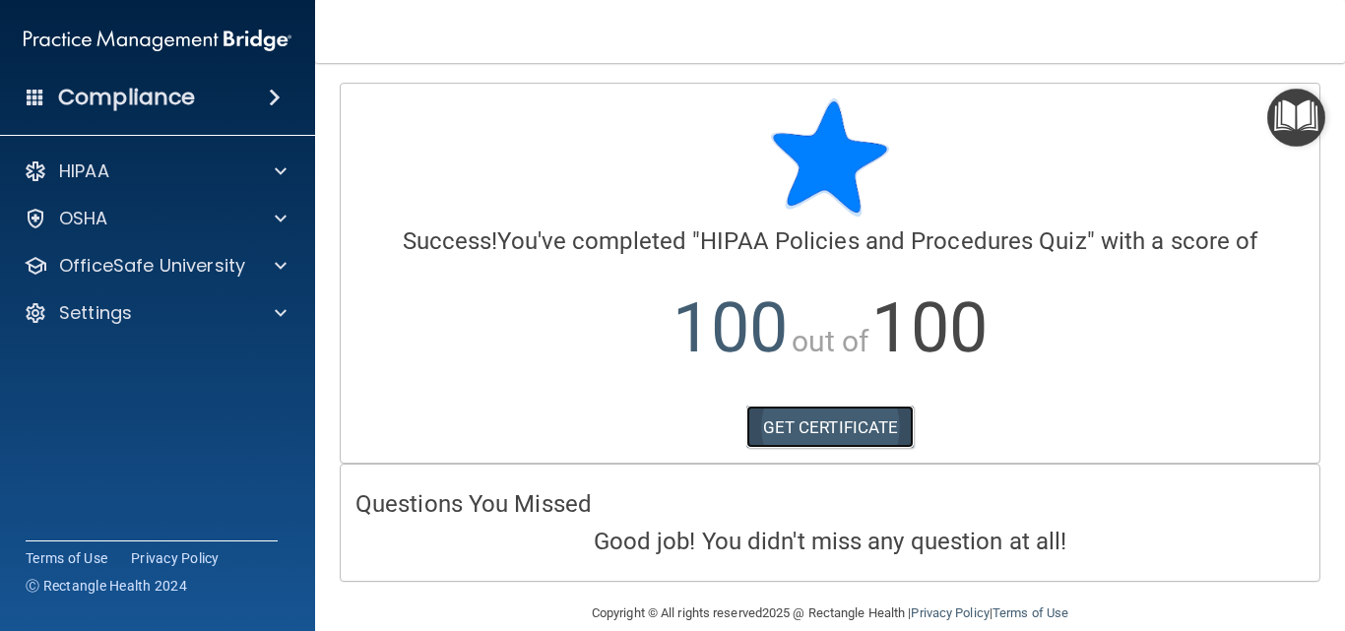
click at [831, 419] on link "GET CERTIFICATE" at bounding box center [830, 427] width 168 height 43
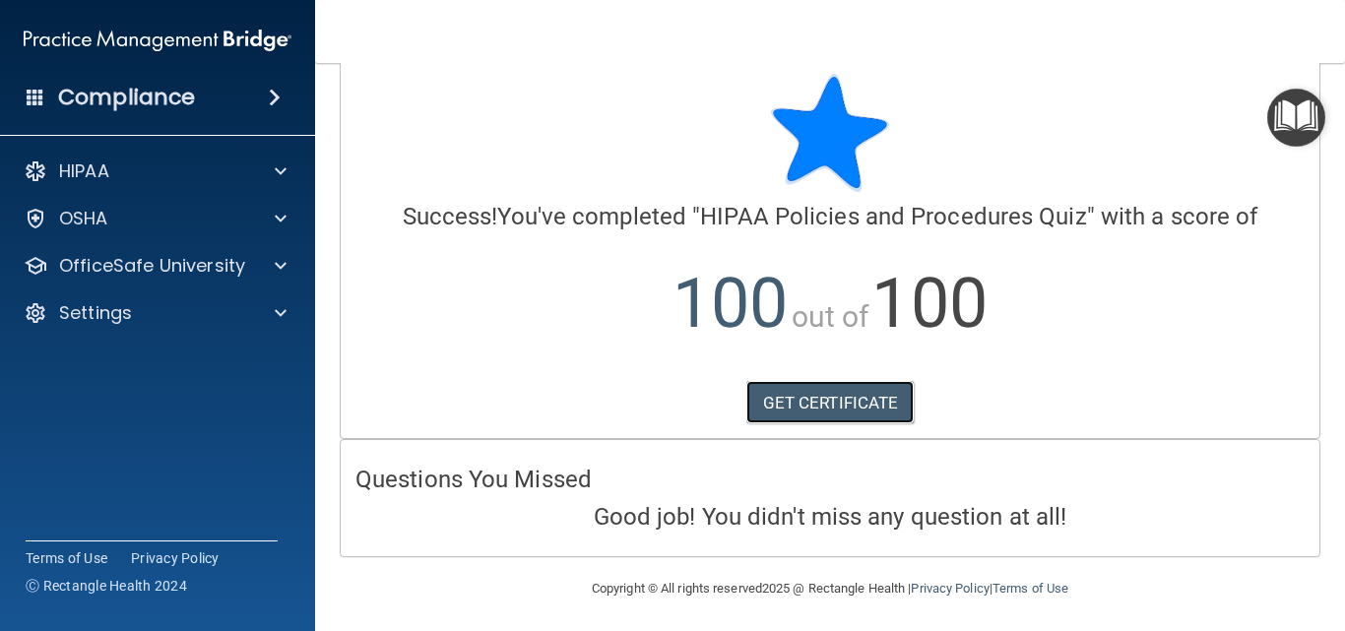
scroll to position [30, 0]
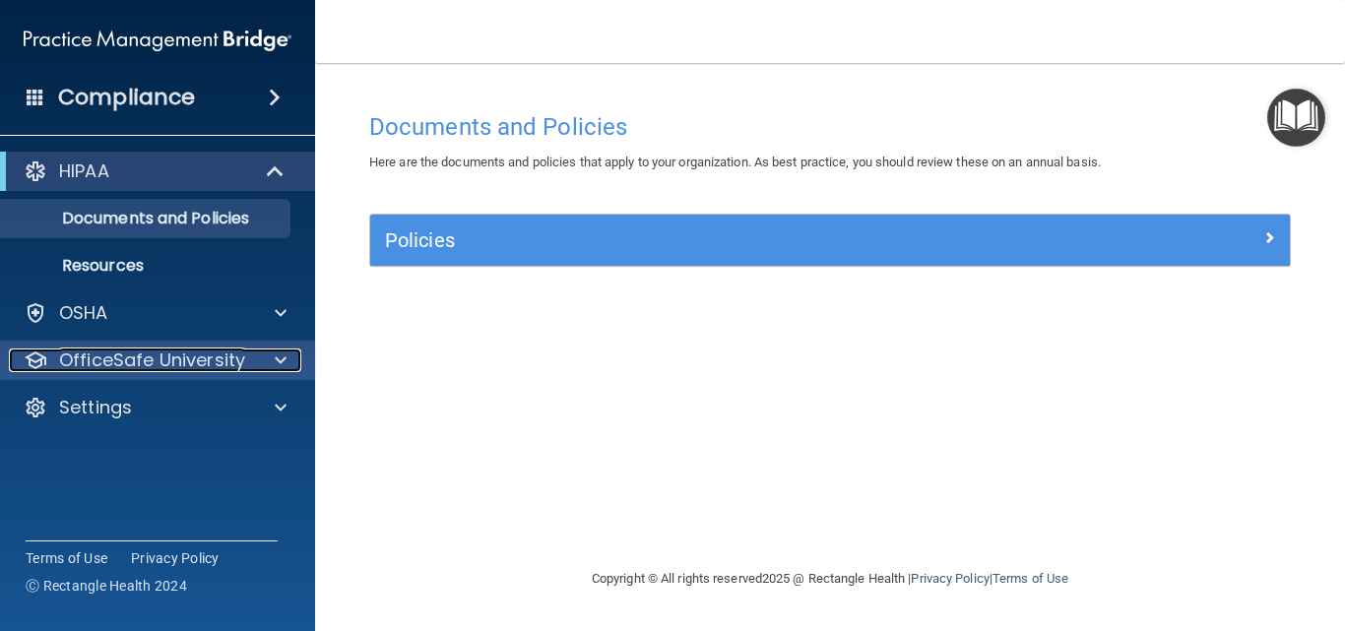
click at [115, 353] on p "OfficeSafe University" at bounding box center [152, 360] width 186 height 24
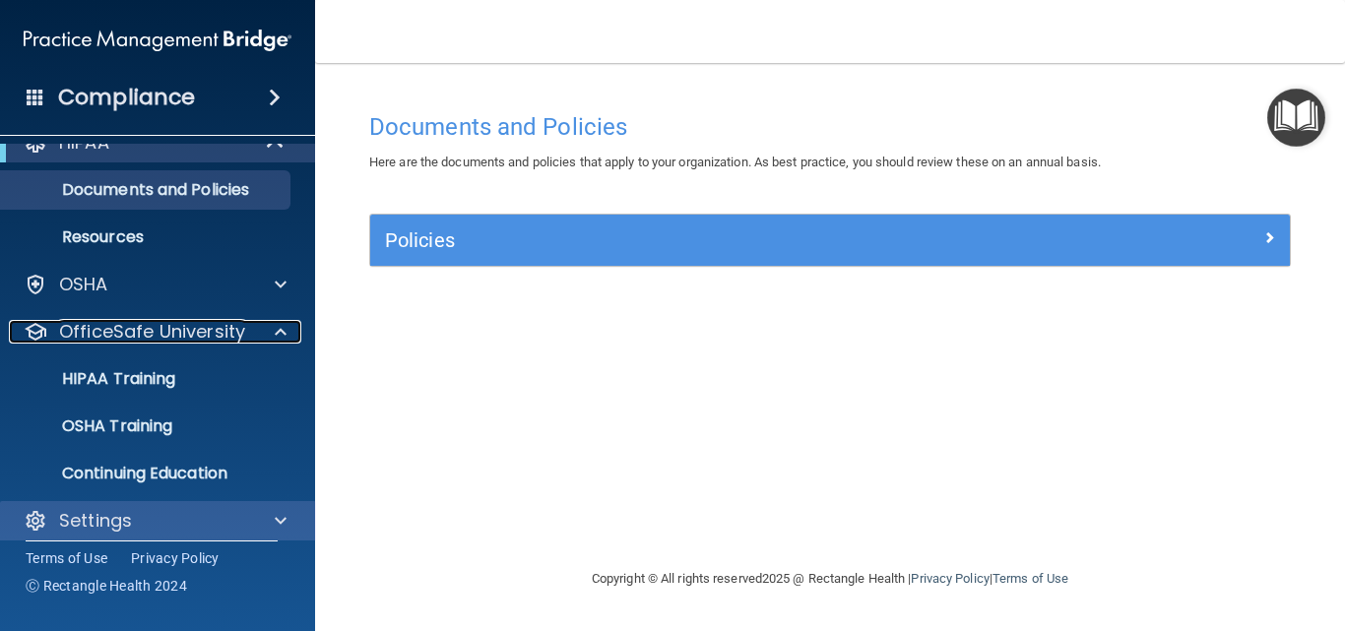
scroll to position [44, 0]
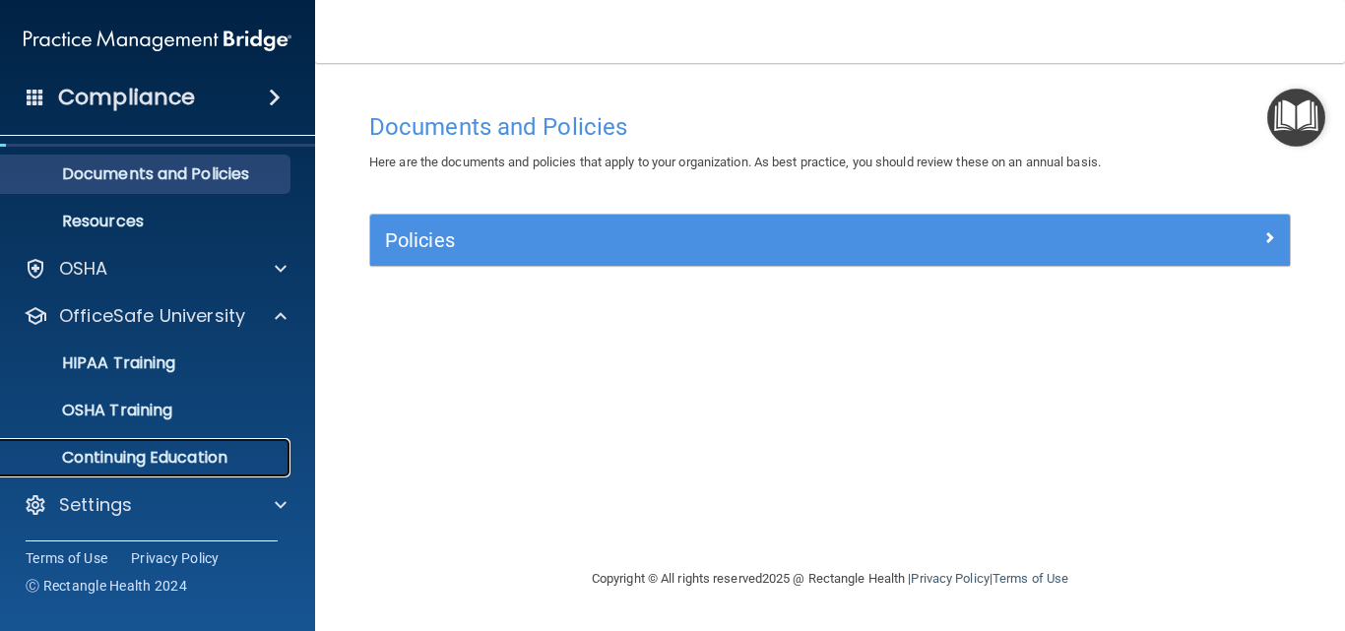
click at [199, 448] on p "Continuing Education" at bounding box center [147, 458] width 269 height 20
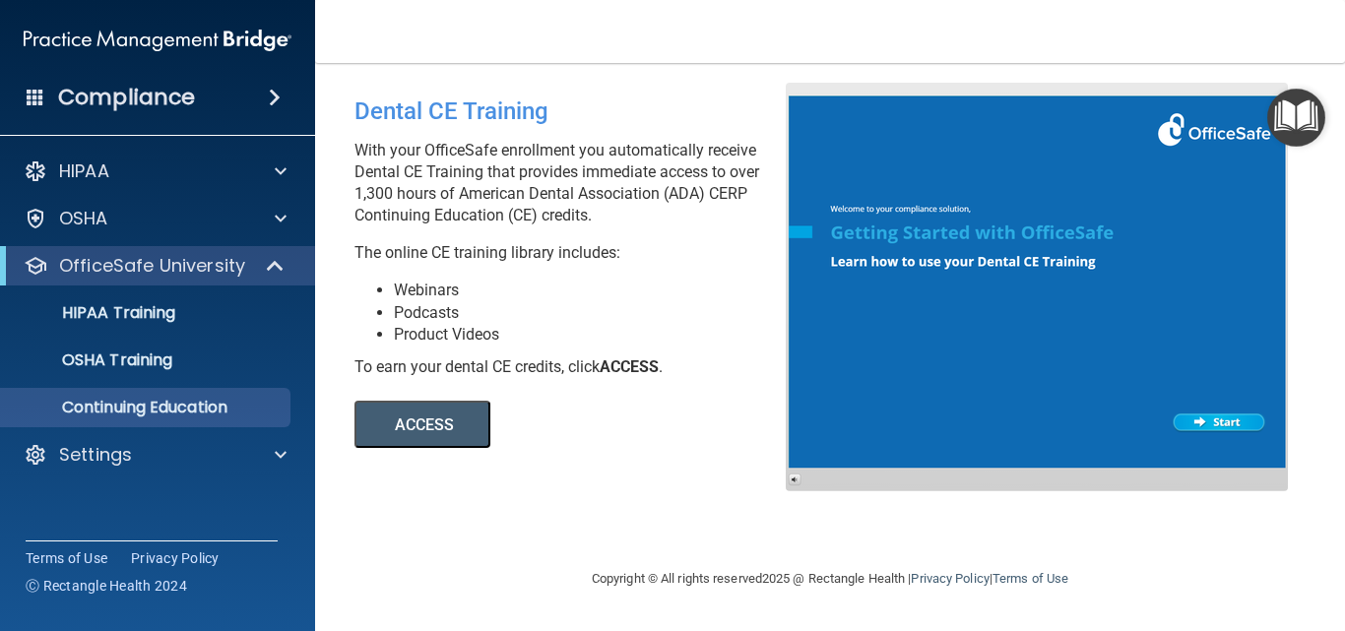
click at [426, 423] on button "ACCESS" at bounding box center [422, 424] width 136 height 47
click at [175, 363] on div "OSHA Training" at bounding box center [147, 360] width 269 height 20
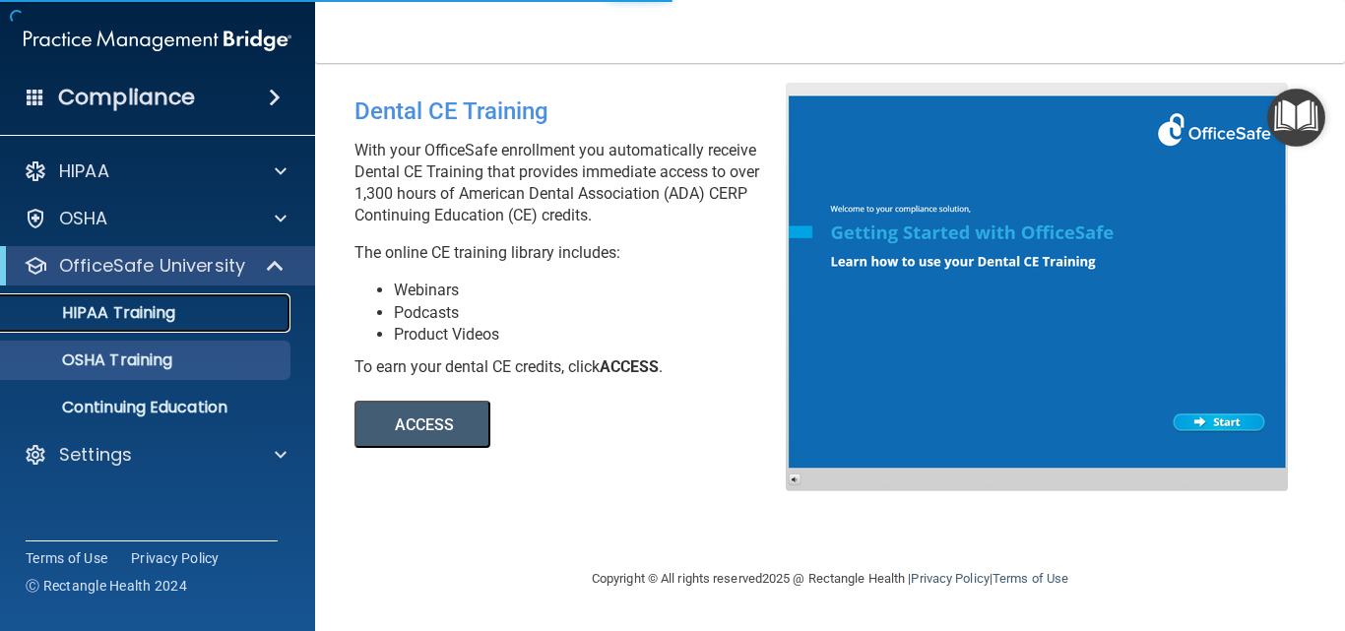
click at [183, 305] on div "HIPAA Training" at bounding box center [147, 313] width 269 height 20
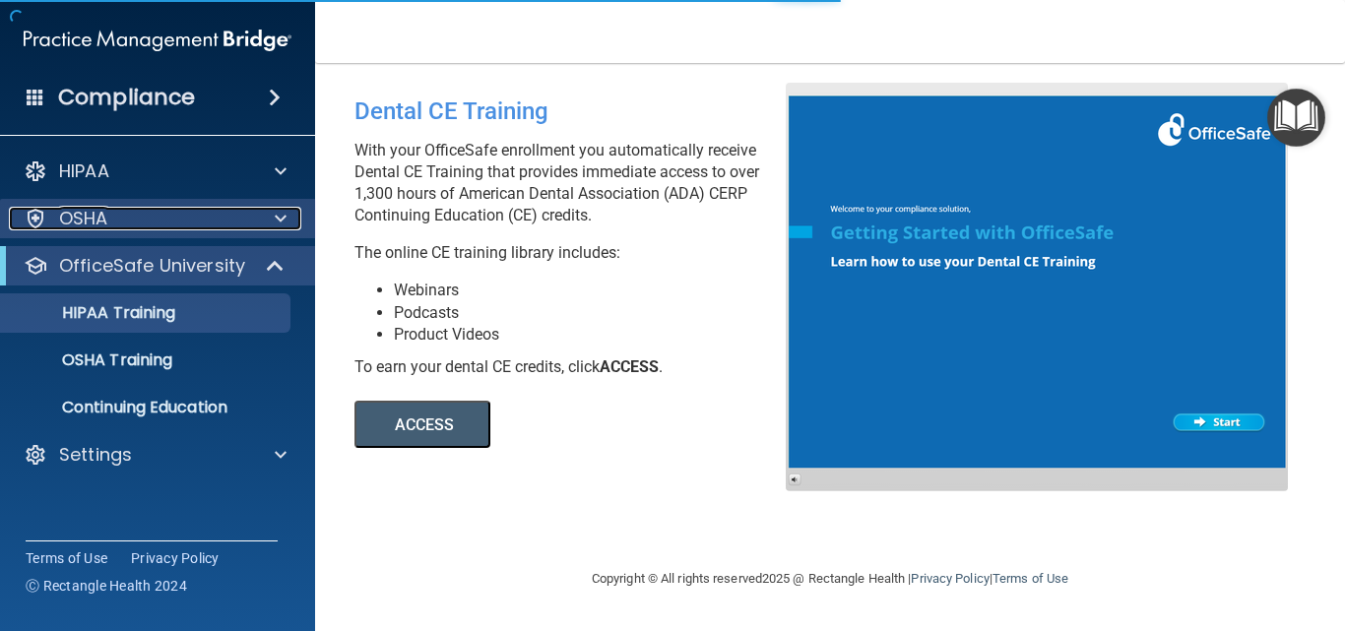
click at [206, 224] on div "OSHA" at bounding box center [131, 219] width 244 height 24
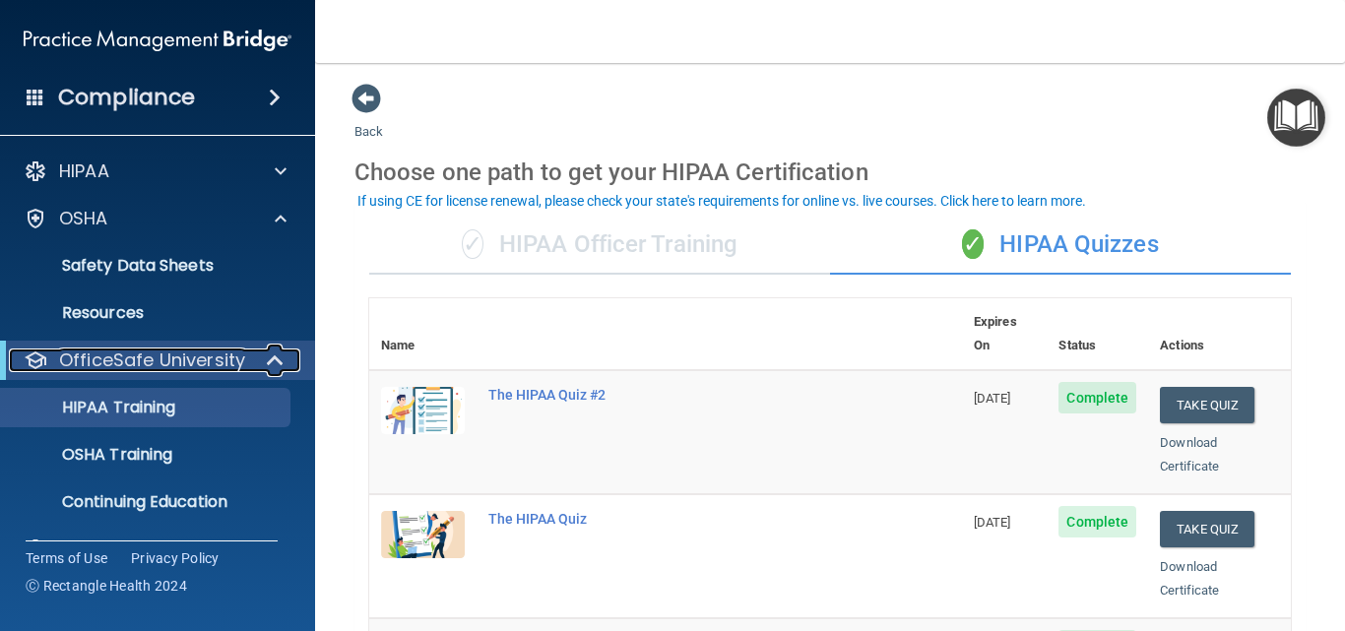
click at [275, 354] on span at bounding box center [277, 360] width 17 height 24
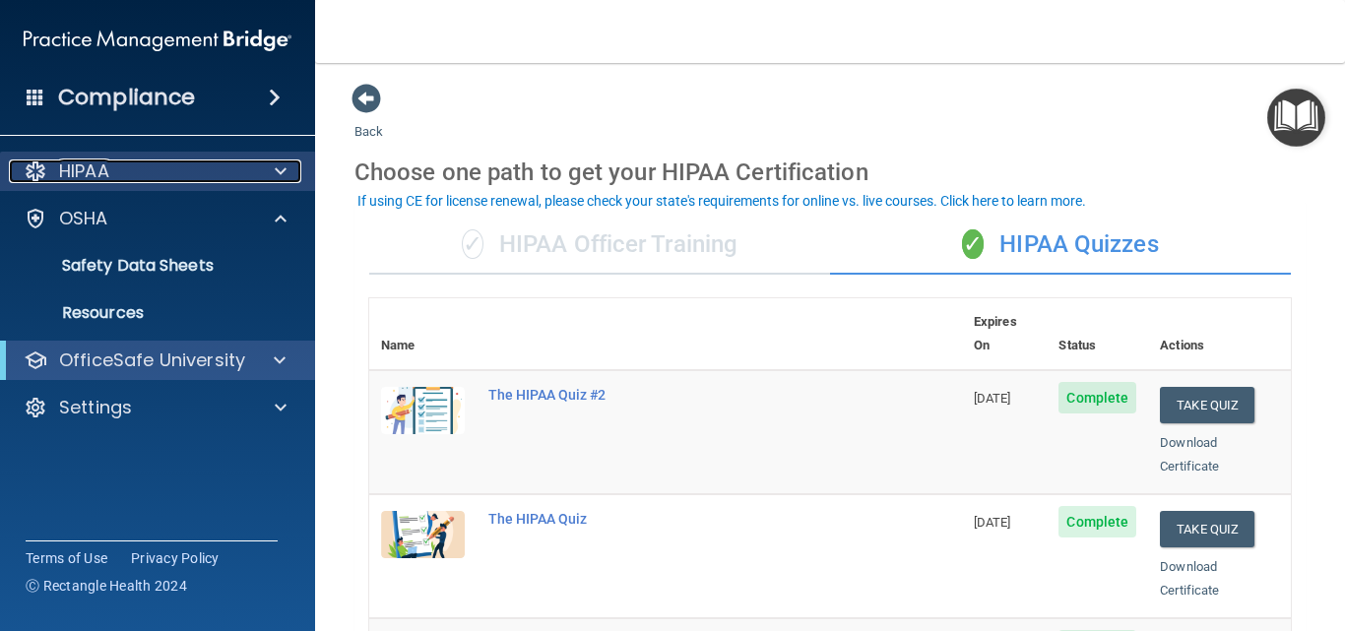
click at [286, 171] on div at bounding box center [277, 171] width 49 height 24
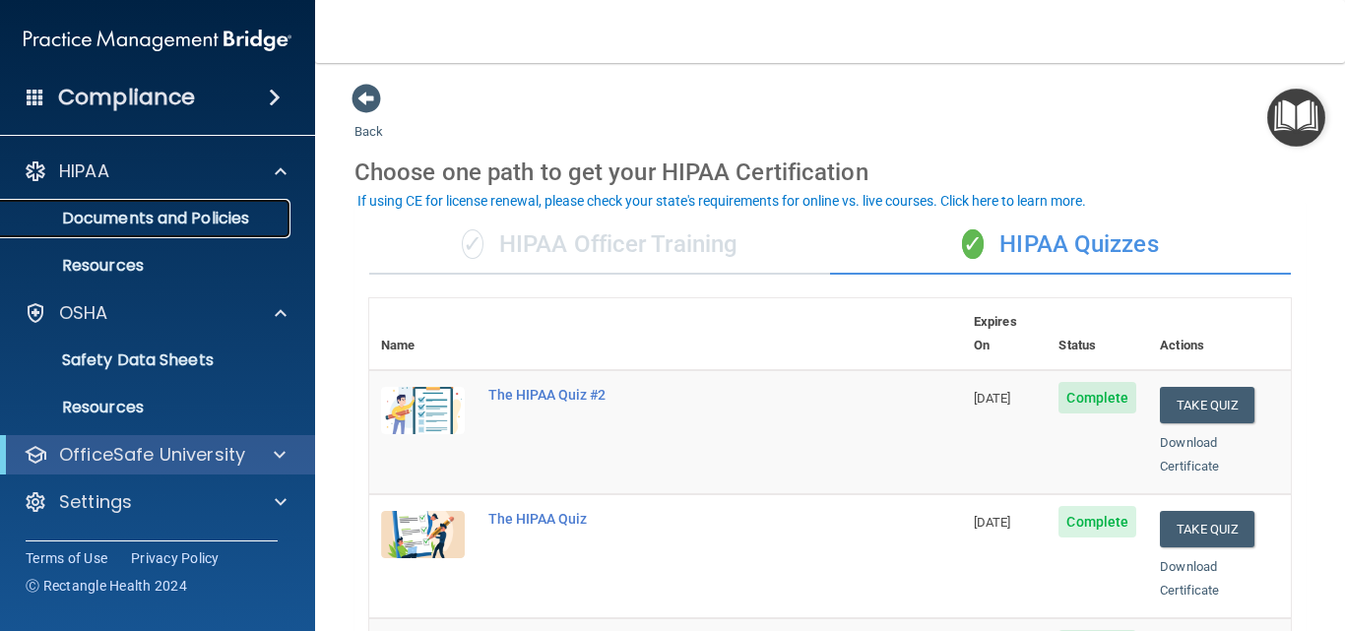
click at [266, 216] on p "Documents and Policies" at bounding box center [147, 219] width 269 height 20
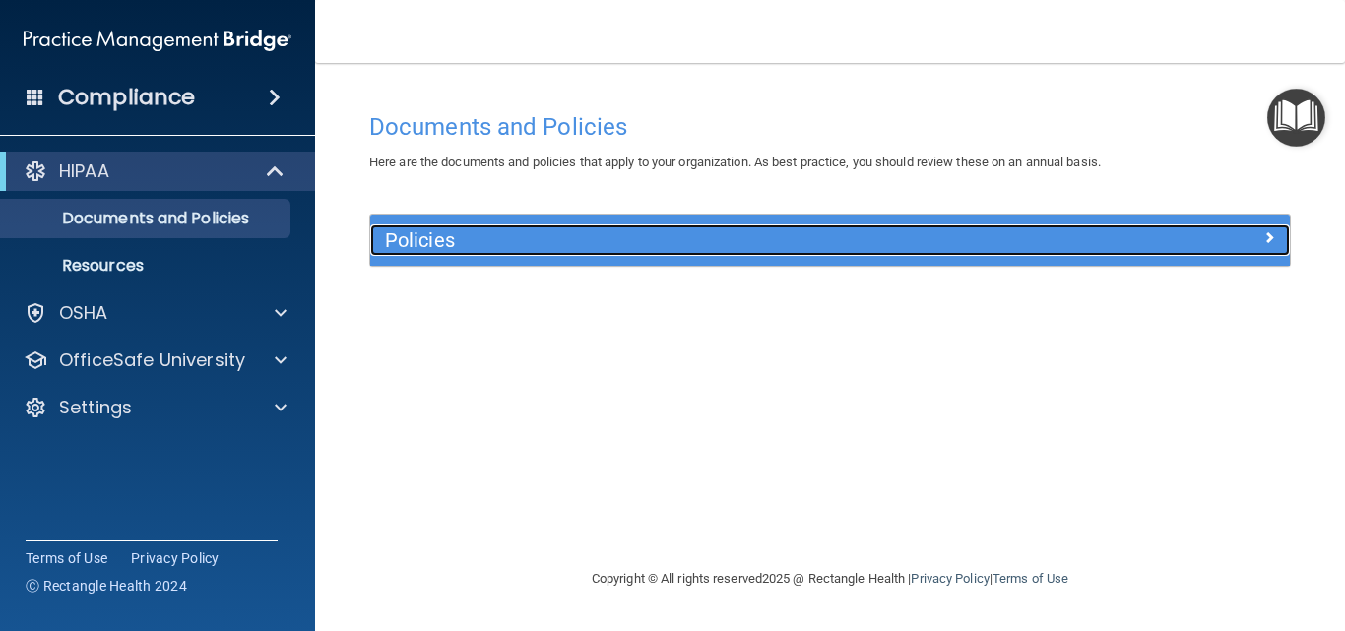
click at [1276, 229] on div at bounding box center [1175, 236] width 230 height 24
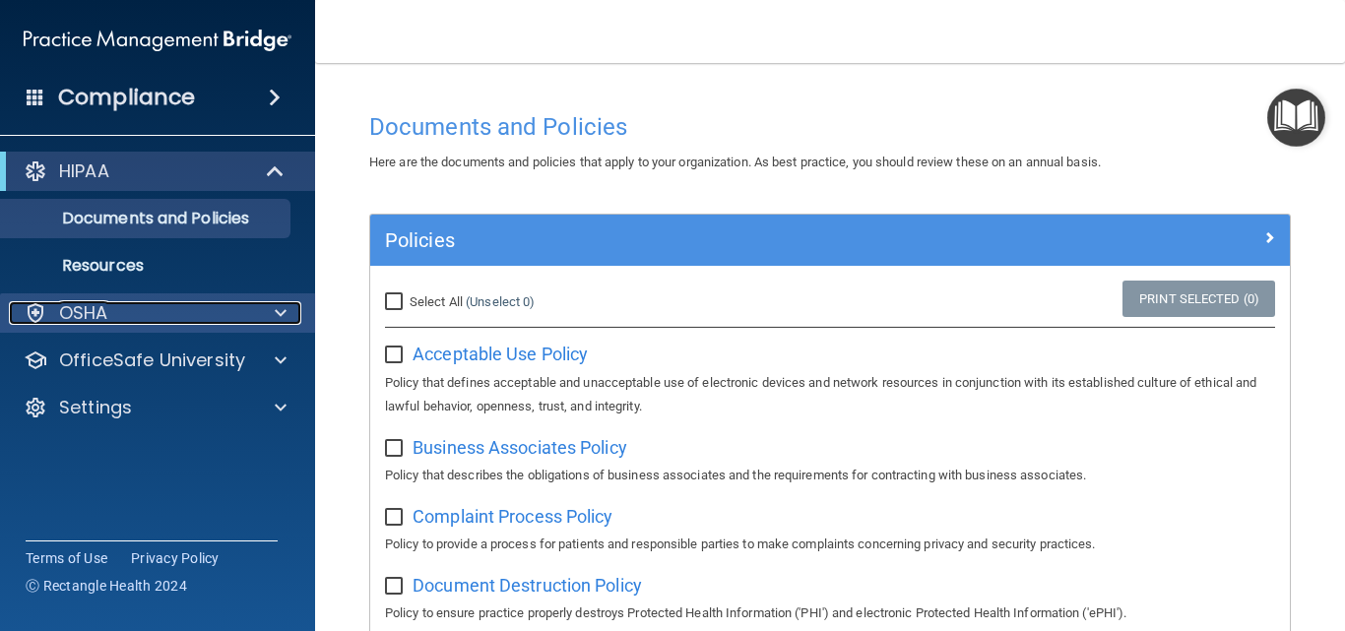
click at [283, 314] on span at bounding box center [281, 313] width 12 height 24
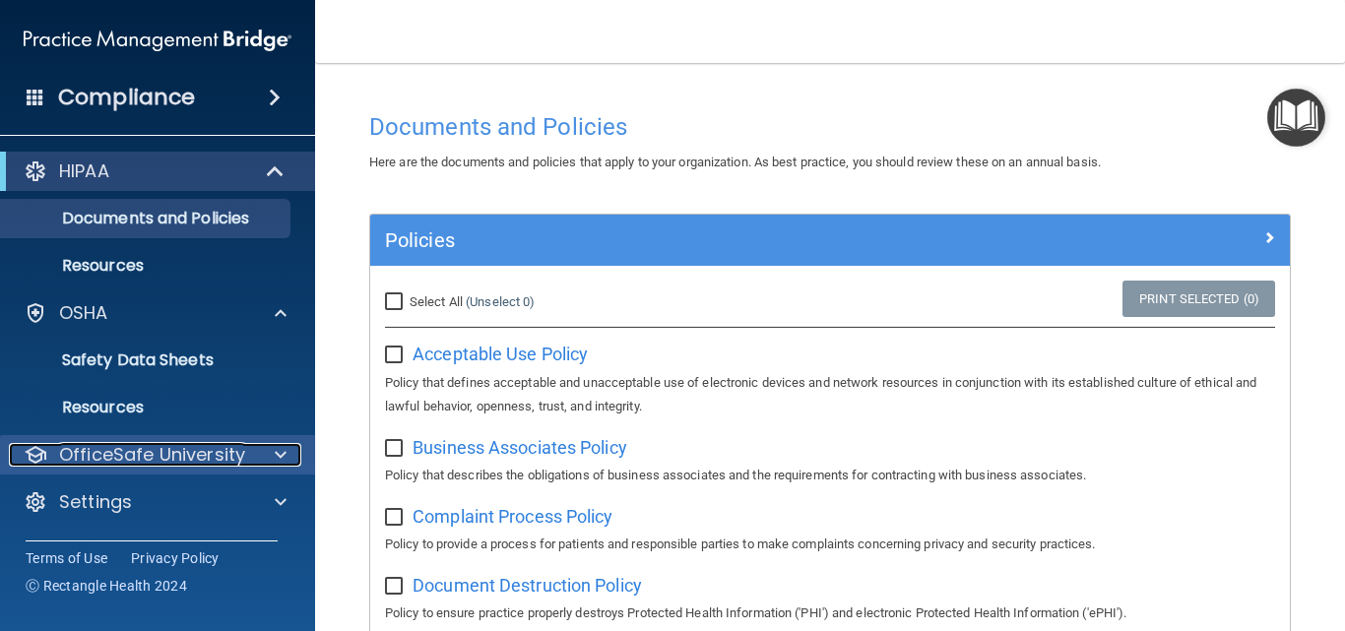
click at [282, 453] on span at bounding box center [281, 455] width 12 height 24
